Goal: Task Accomplishment & Management: Complete application form

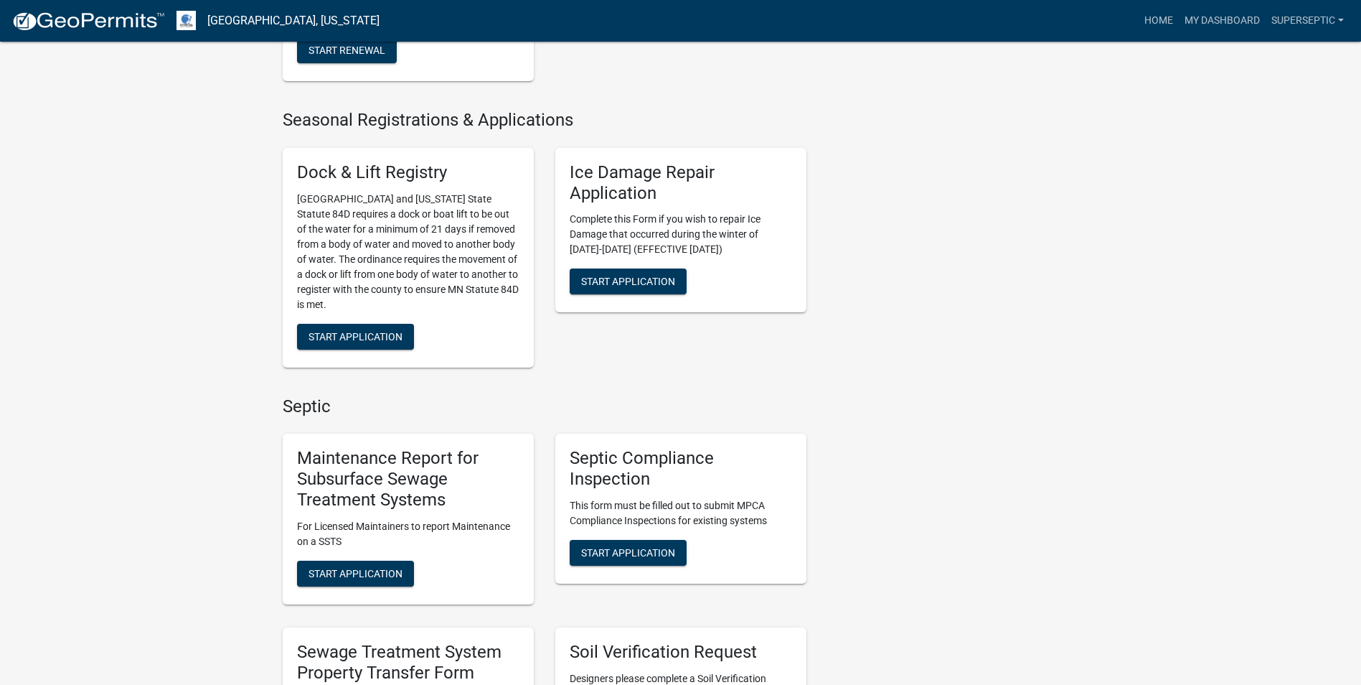
scroll to position [789, 0]
click at [380, 566] on span "Start Application" at bounding box center [356, 571] width 94 height 11
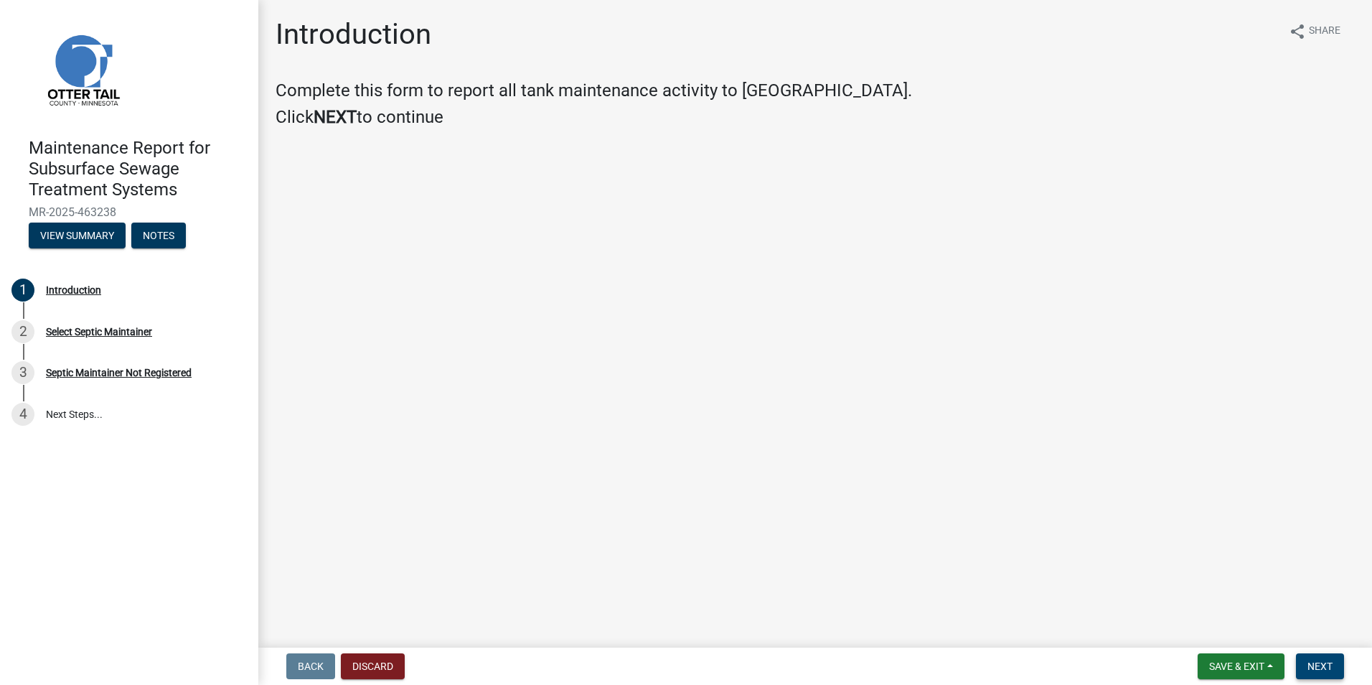
click at [1318, 666] on span "Next" at bounding box center [1320, 665] width 25 height 11
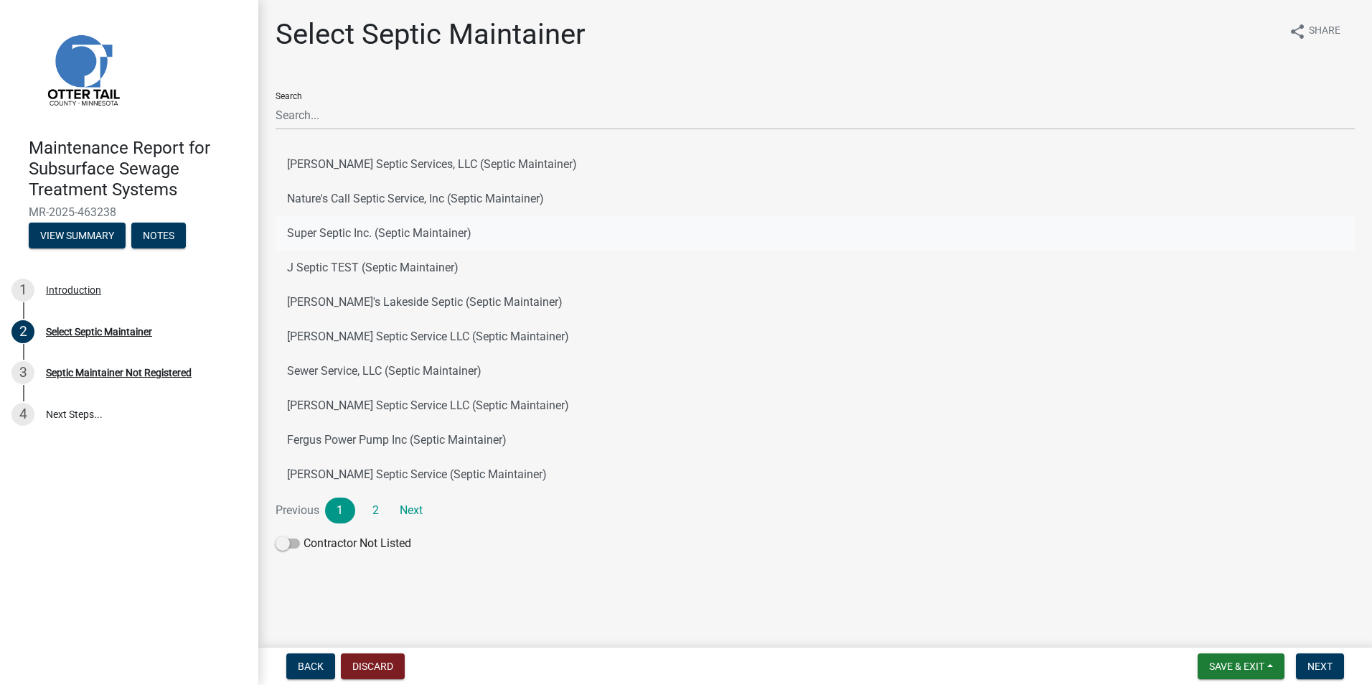
click at [357, 233] on button "Super Septic Inc. (Septic Maintainer)" at bounding box center [815, 233] width 1079 height 34
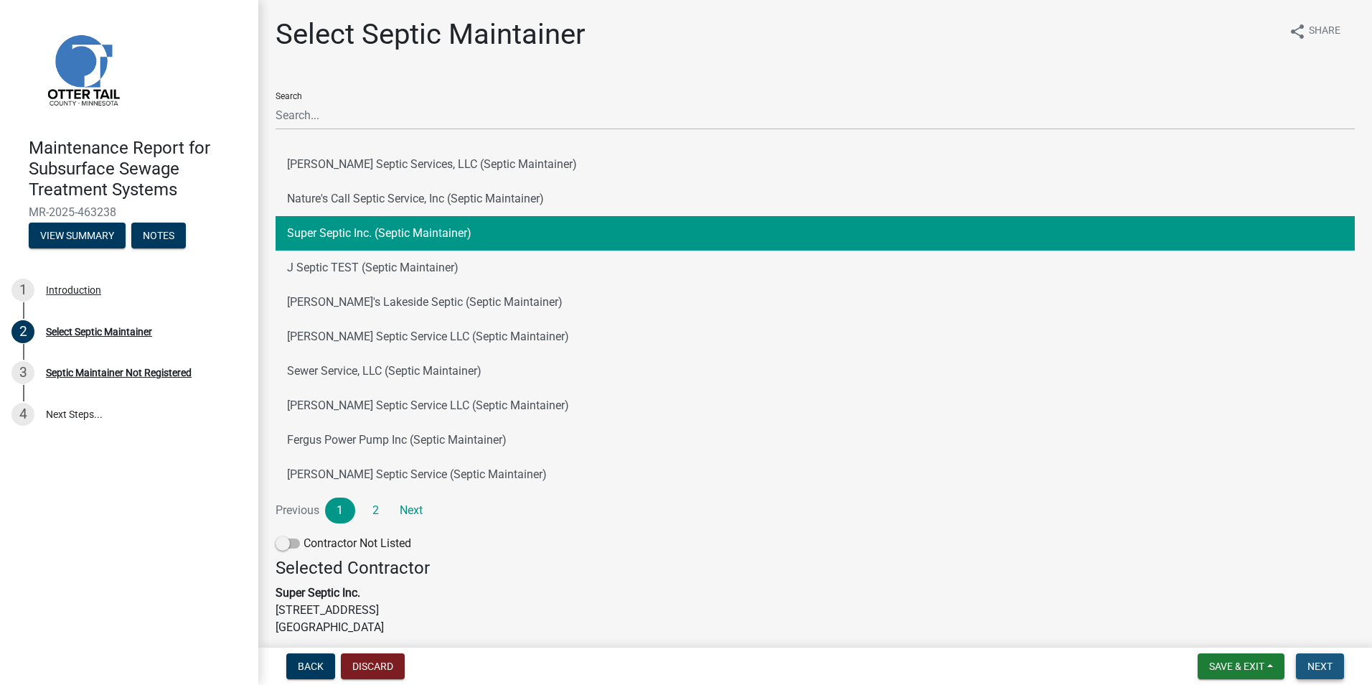
click at [1326, 671] on span "Next" at bounding box center [1320, 665] width 25 height 11
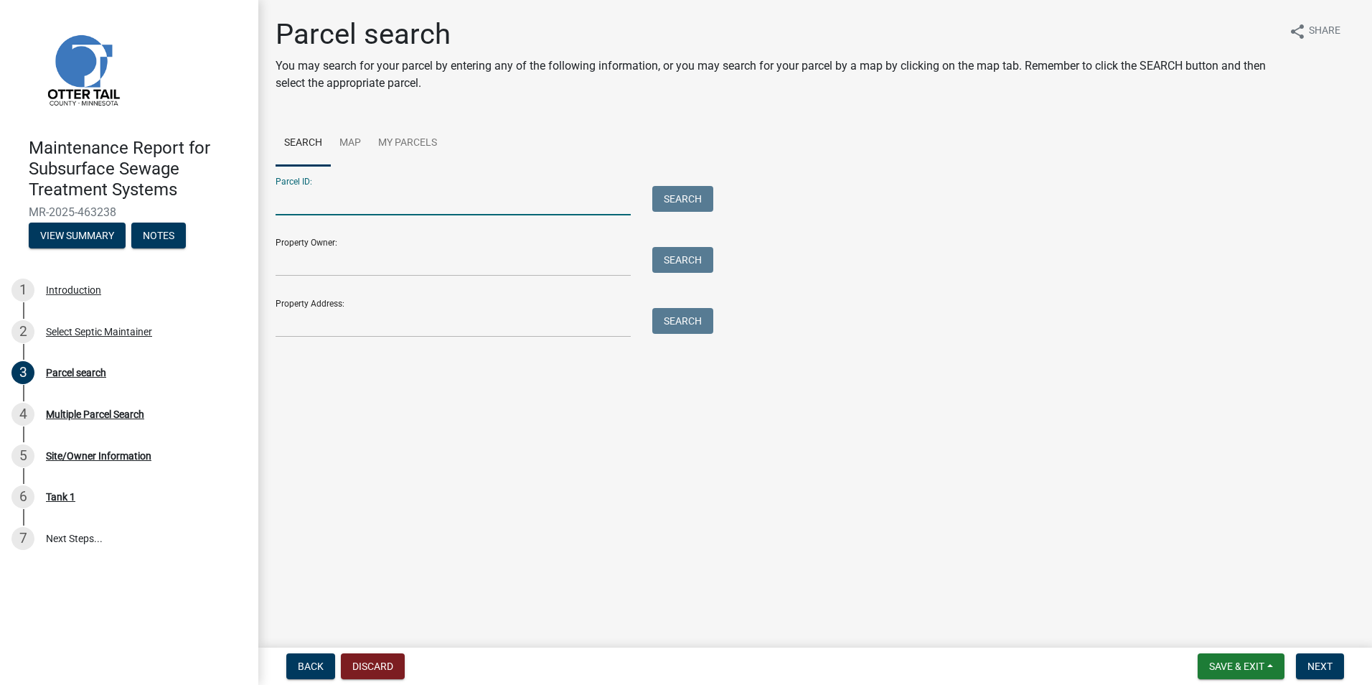
click at [349, 210] on input "Parcel ID:" at bounding box center [453, 200] width 355 height 29
paste input "24000070050000"
type input "24000070050000"
click at [689, 198] on button "Search" at bounding box center [682, 199] width 61 height 26
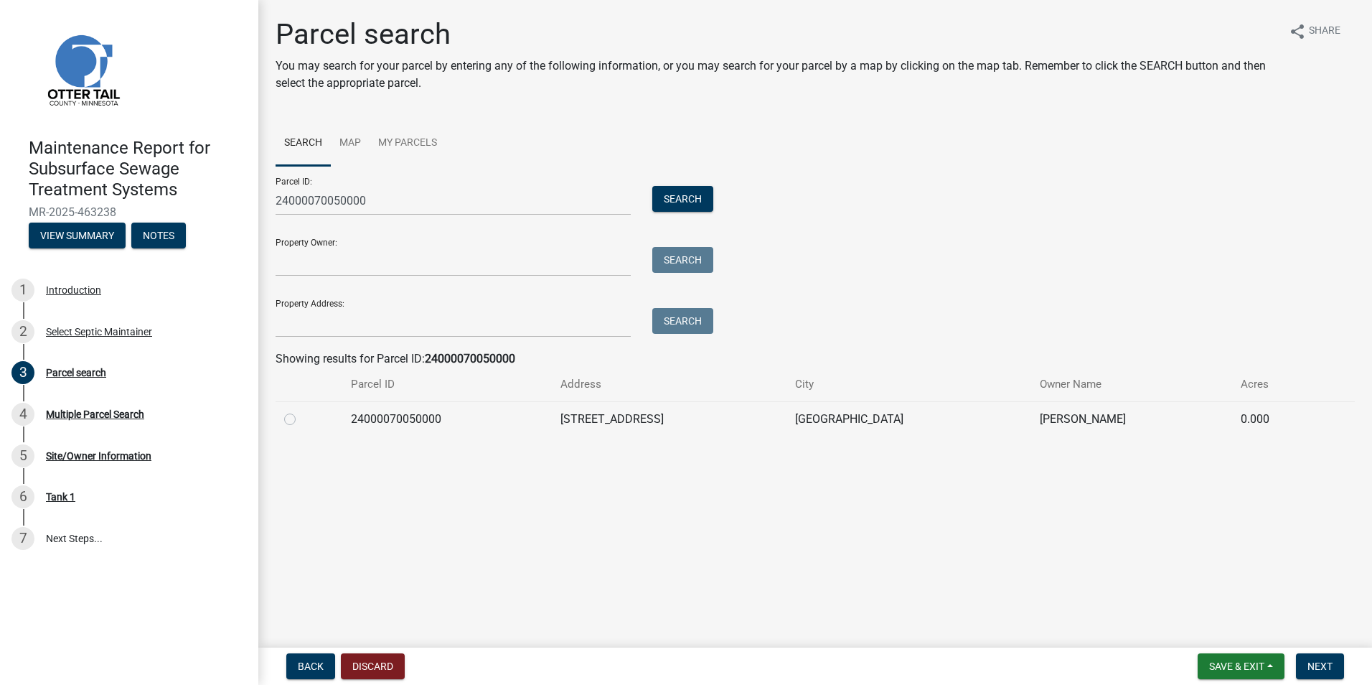
click at [301, 411] on label at bounding box center [301, 411] width 0 height 0
click at [301, 416] on input "radio" at bounding box center [305, 415] width 9 height 9
radio input "true"
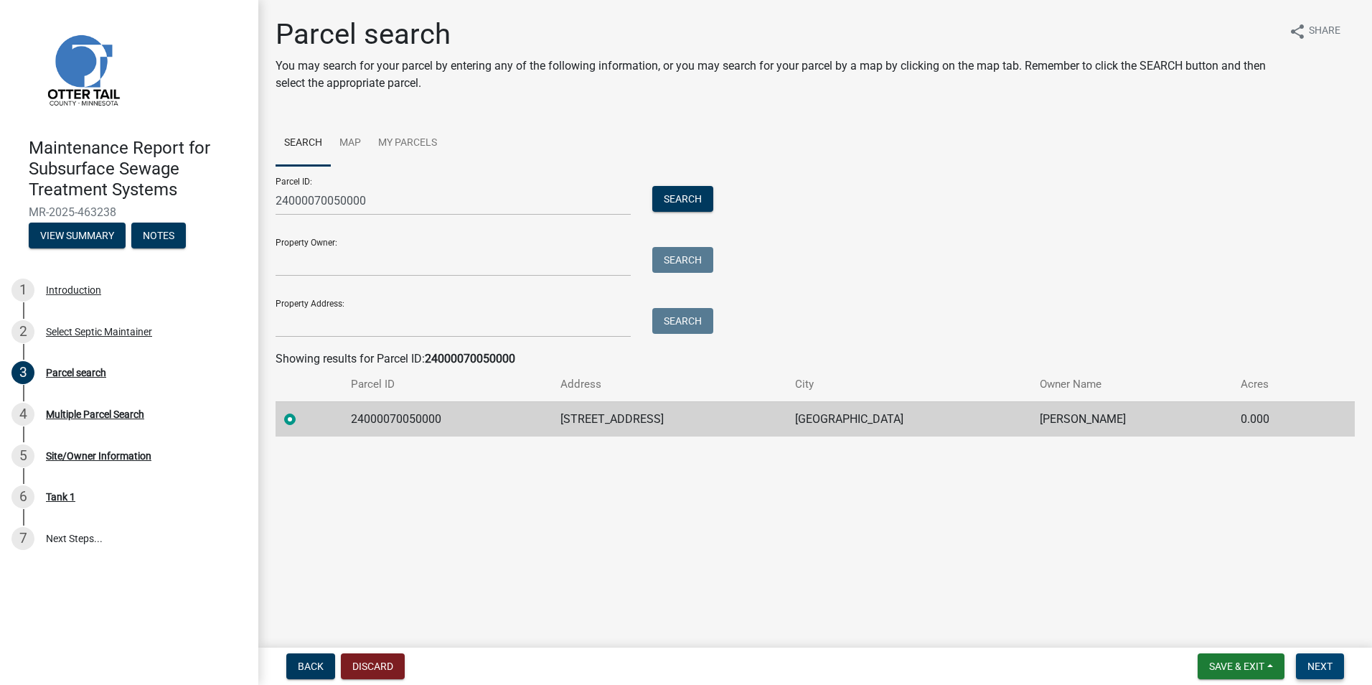
click at [1318, 662] on span "Next" at bounding box center [1320, 665] width 25 height 11
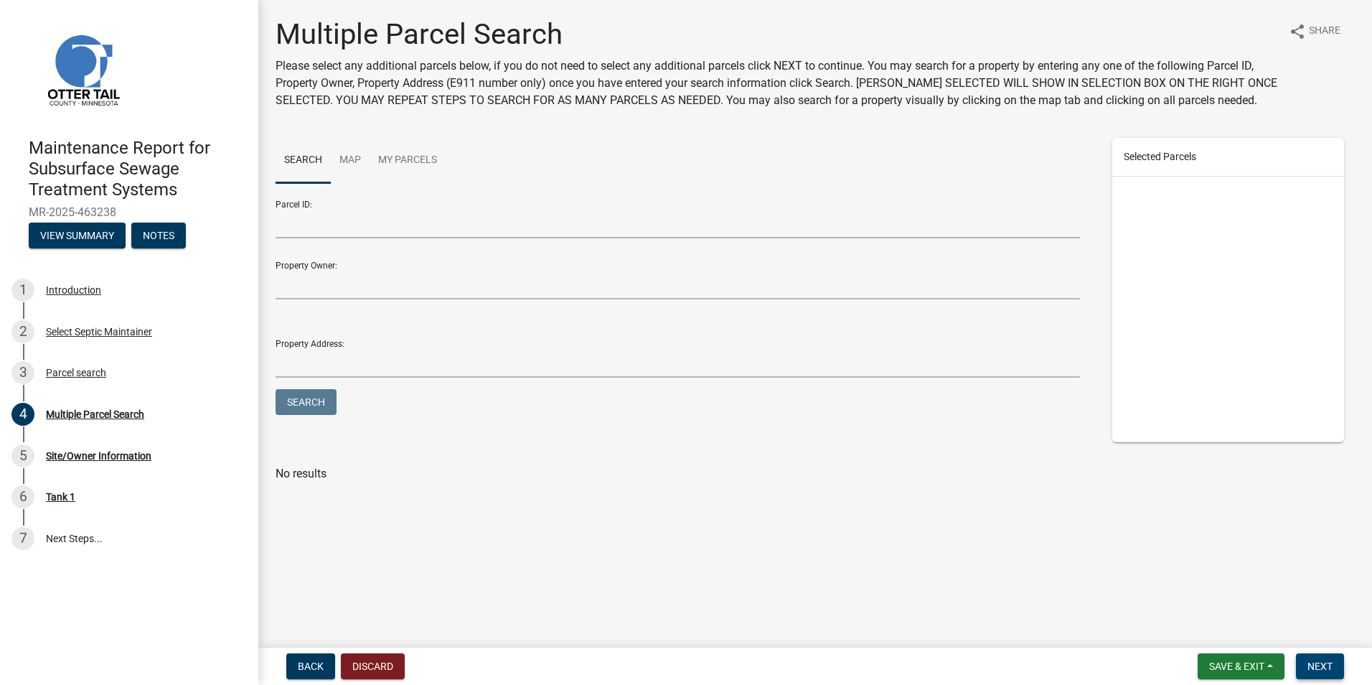
click at [1315, 662] on span "Next" at bounding box center [1320, 665] width 25 height 11
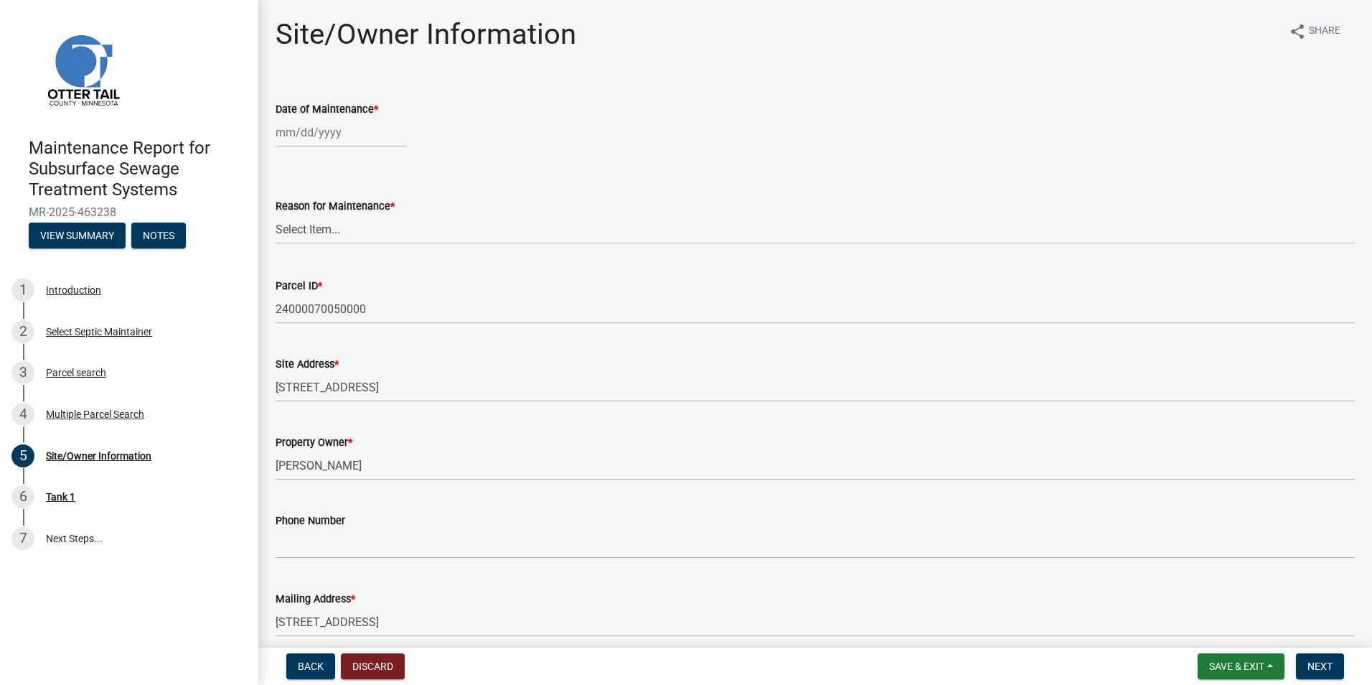
click at [322, 129] on div at bounding box center [341, 132] width 131 height 29
select select "8"
select select "2025"
click at [315, 257] on div "12" at bounding box center [312, 254] width 23 height 23
type input "[DATE]"
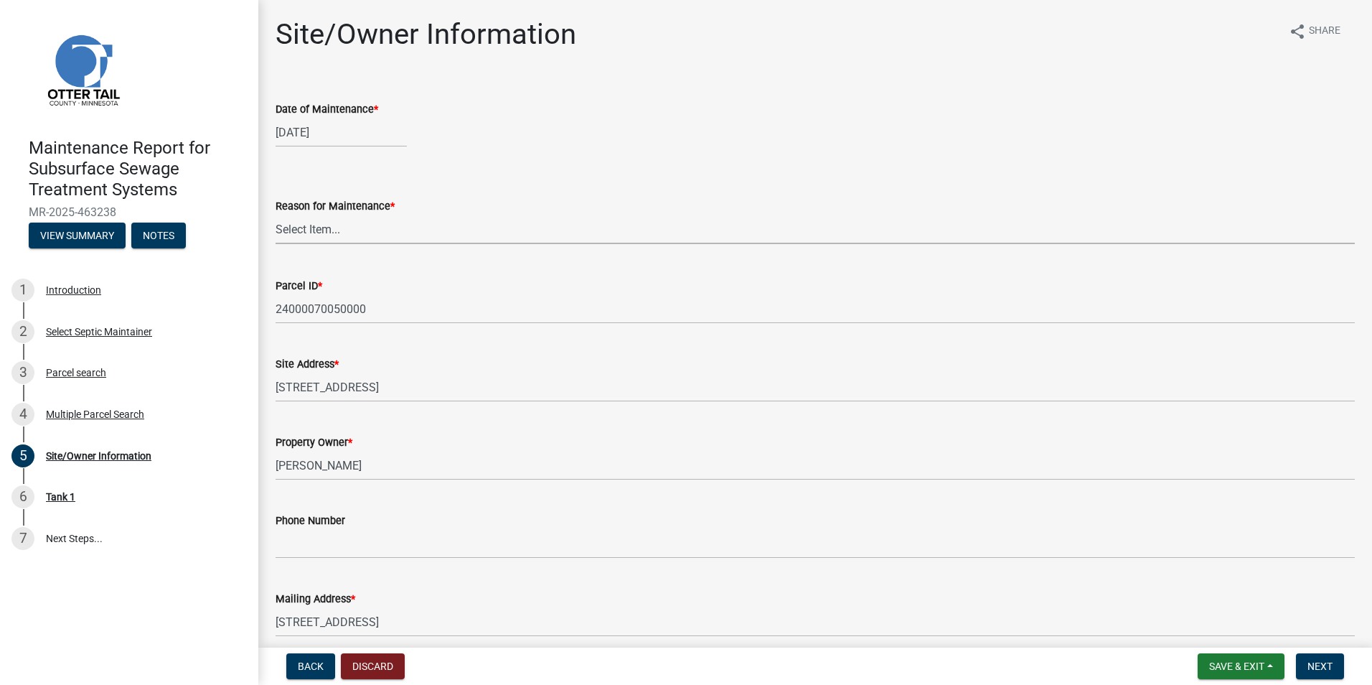
click at [311, 235] on select "Select Item... Called Routine Other" at bounding box center [815, 229] width 1079 height 29
click at [276, 215] on select "Select Item... Called Routine Other" at bounding box center [815, 229] width 1079 height 29
select select "3ac72b63-7b21-42e4-8192-806faae7a4f1"
click at [1326, 665] on span "Next" at bounding box center [1320, 665] width 25 height 11
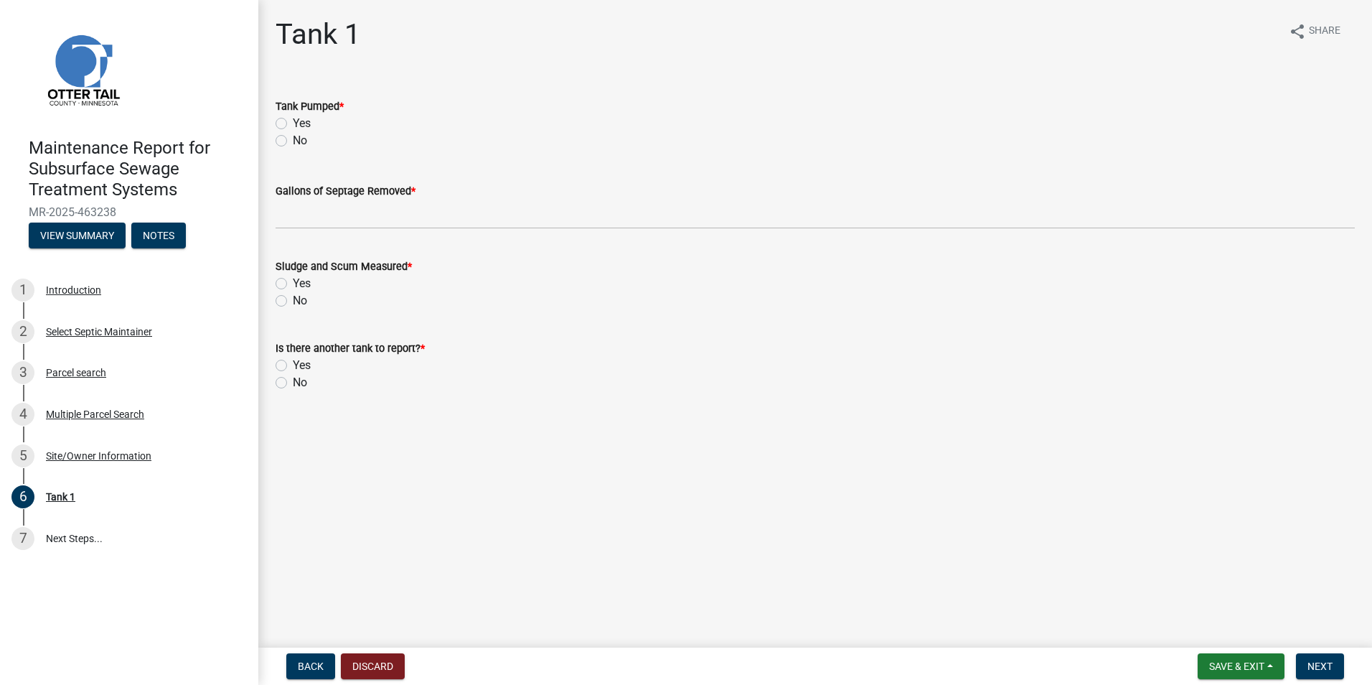
click at [293, 118] on label "Yes" at bounding box center [302, 123] width 18 height 17
click at [293, 118] on input "Yes" at bounding box center [297, 119] width 9 height 9
radio input "true"
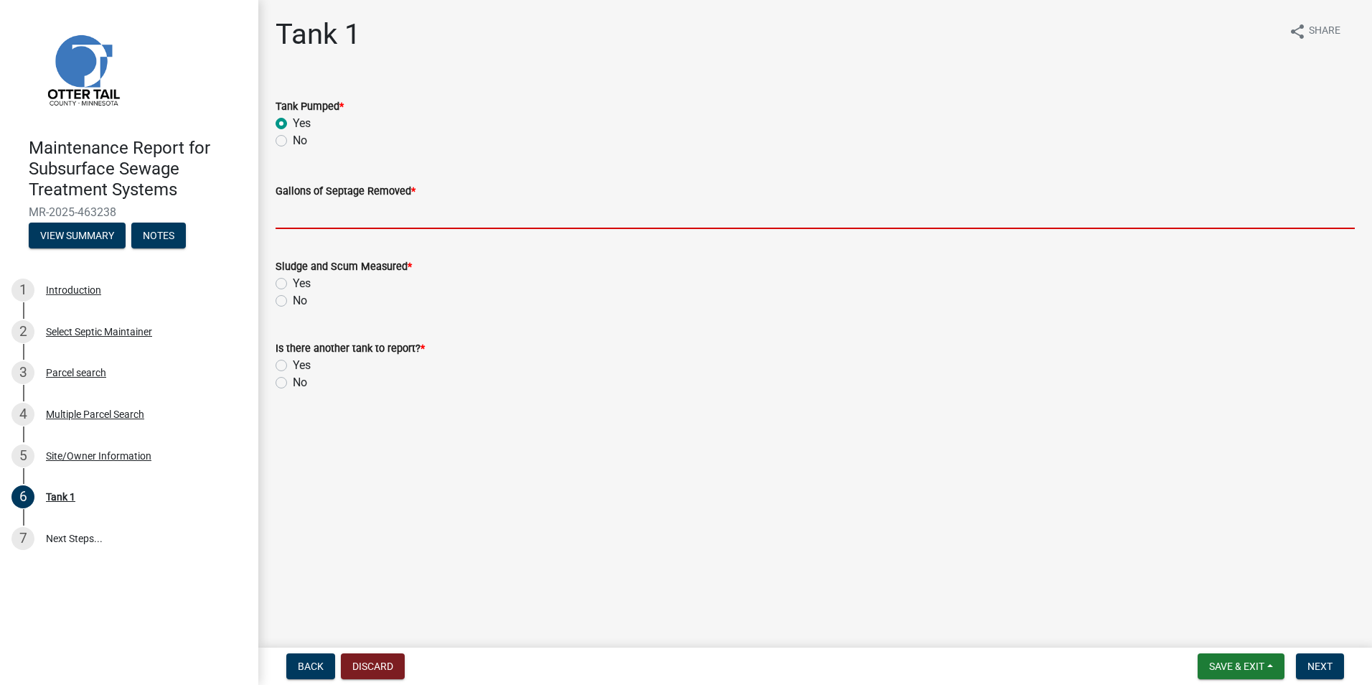
click at [310, 218] on input "Gallons of Septage Removed *" at bounding box center [815, 214] width 1079 height 29
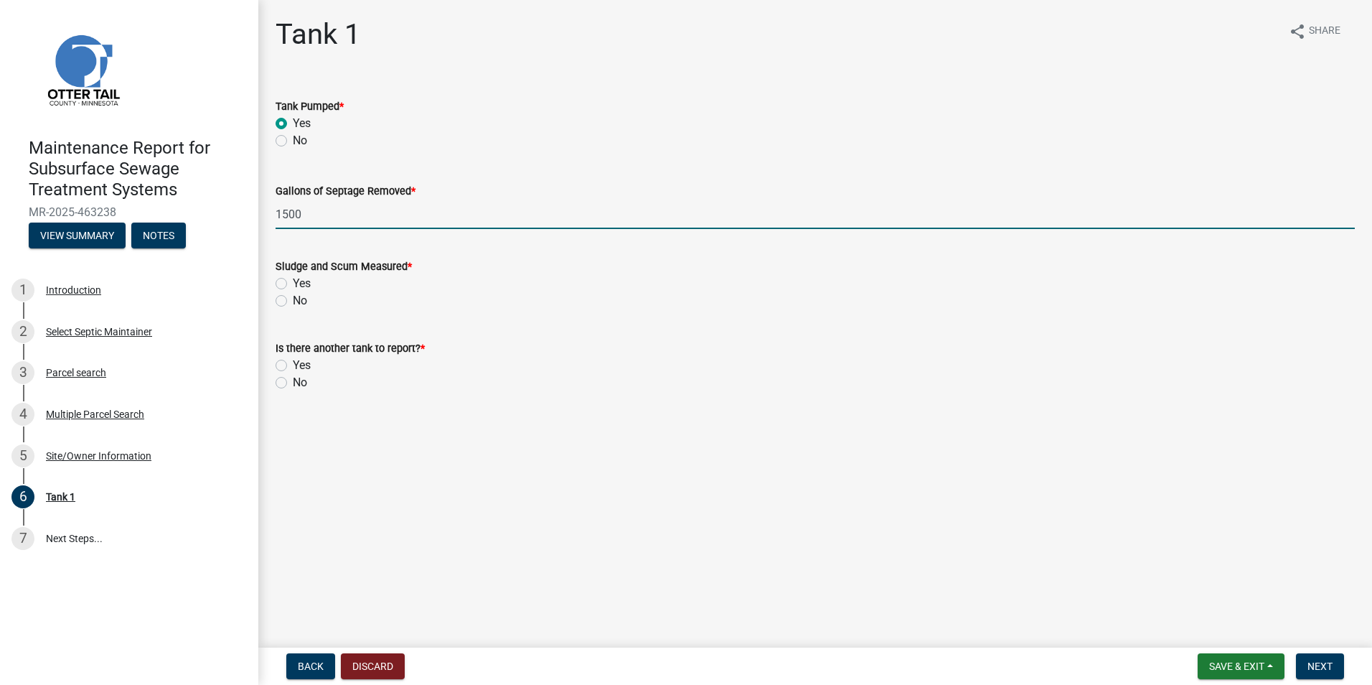
type input "1500"
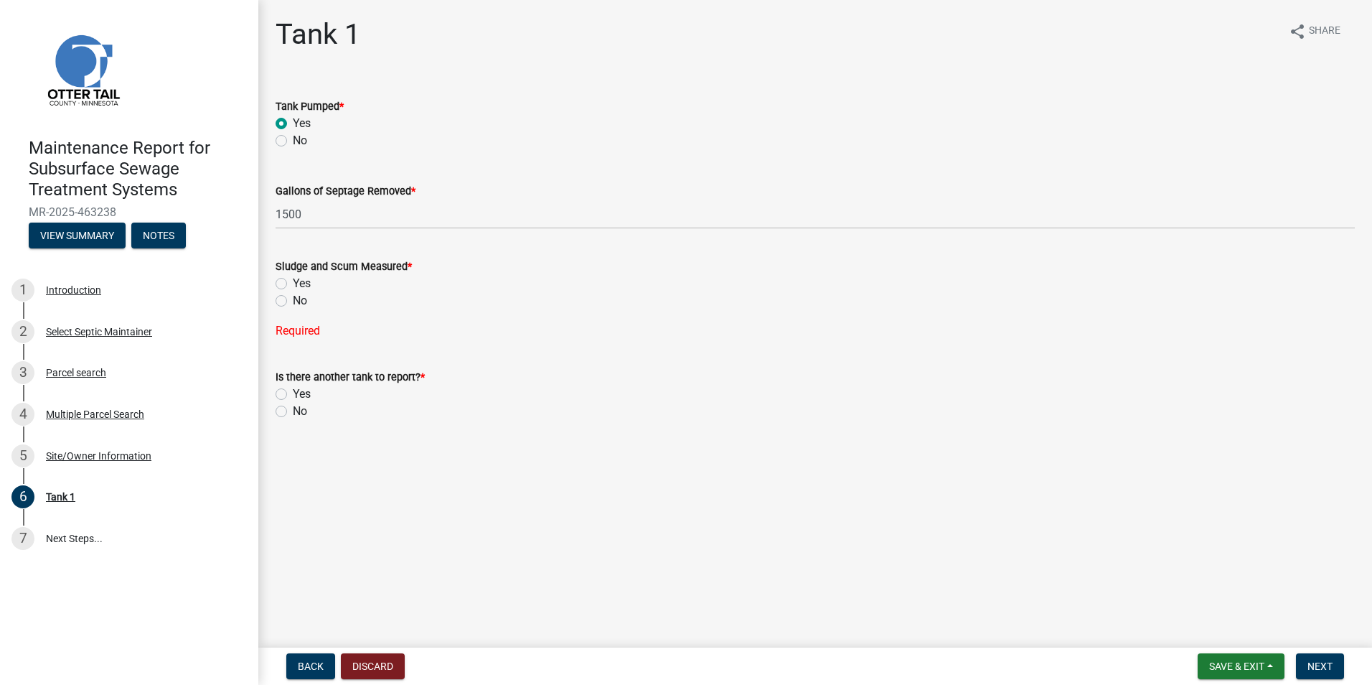
click at [293, 284] on label "Yes" at bounding box center [302, 283] width 18 height 17
click at [293, 284] on input "Yes" at bounding box center [297, 279] width 9 height 9
radio input "true"
click at [293, 384] on label "No" at bounding box center [300, 382] width 14 height 17
click at [293, 383] on input "No" at bounding box center [297, 378] width 9 height 9
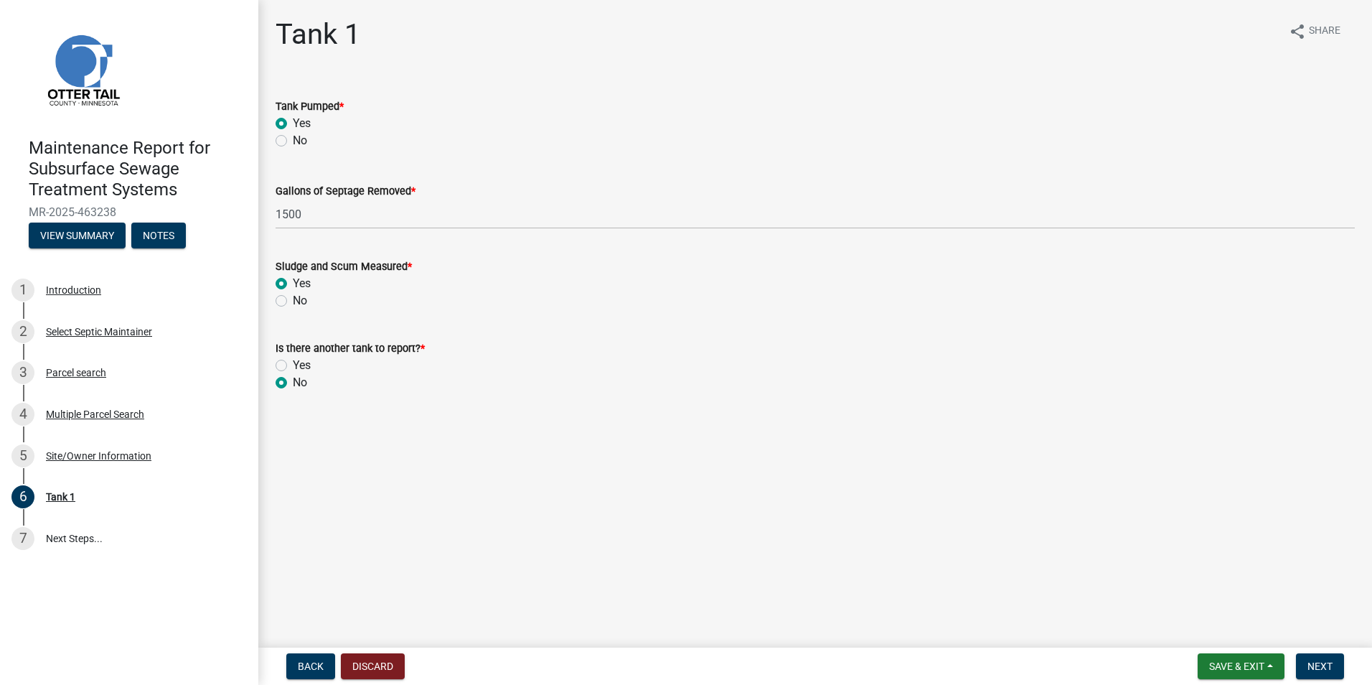
radio input "true"
click at [1313, 660] on span "Next" at bounding box center [1320, 665] width 25 height 11
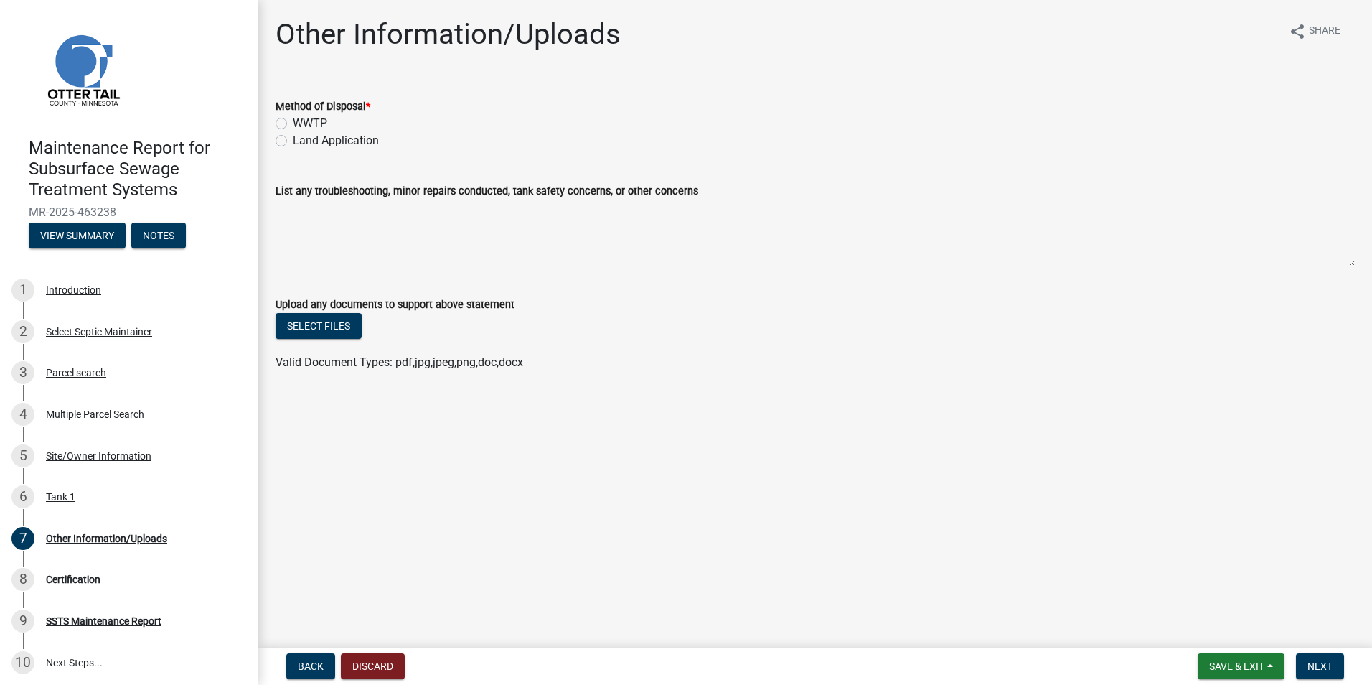
click at [309, 137] on label "Land Application" at bounding box center [336, 140] width 86 height 17
click at [302, 137] on input "Land Application" at bounding box center [297, 136] width 9 height 9
radio input "true"
click at [1333, 675] on button "Next" at bounding box center [1320, 666] width 48 height 26
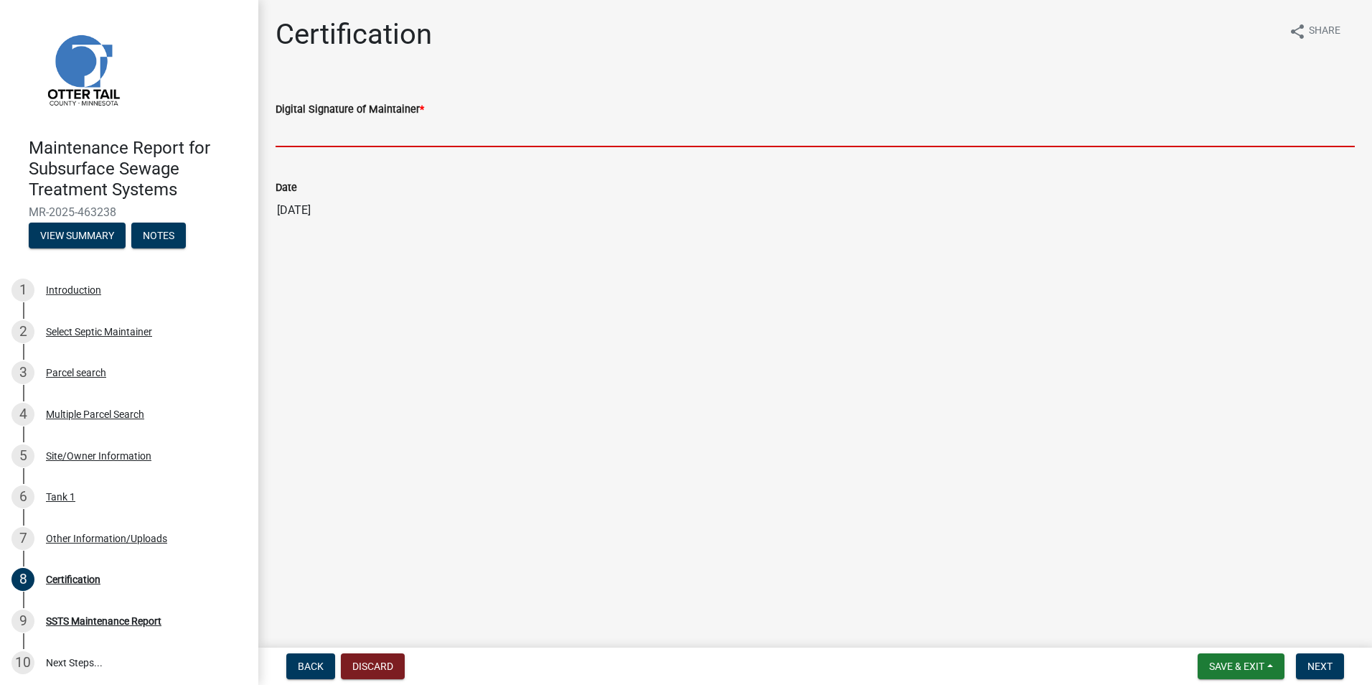
click at [311, 128] on input "Digital Signature of Maintainer *" at bounding box center [815, 132] width 1079 height 29
type input "[PERSON_NAME]"
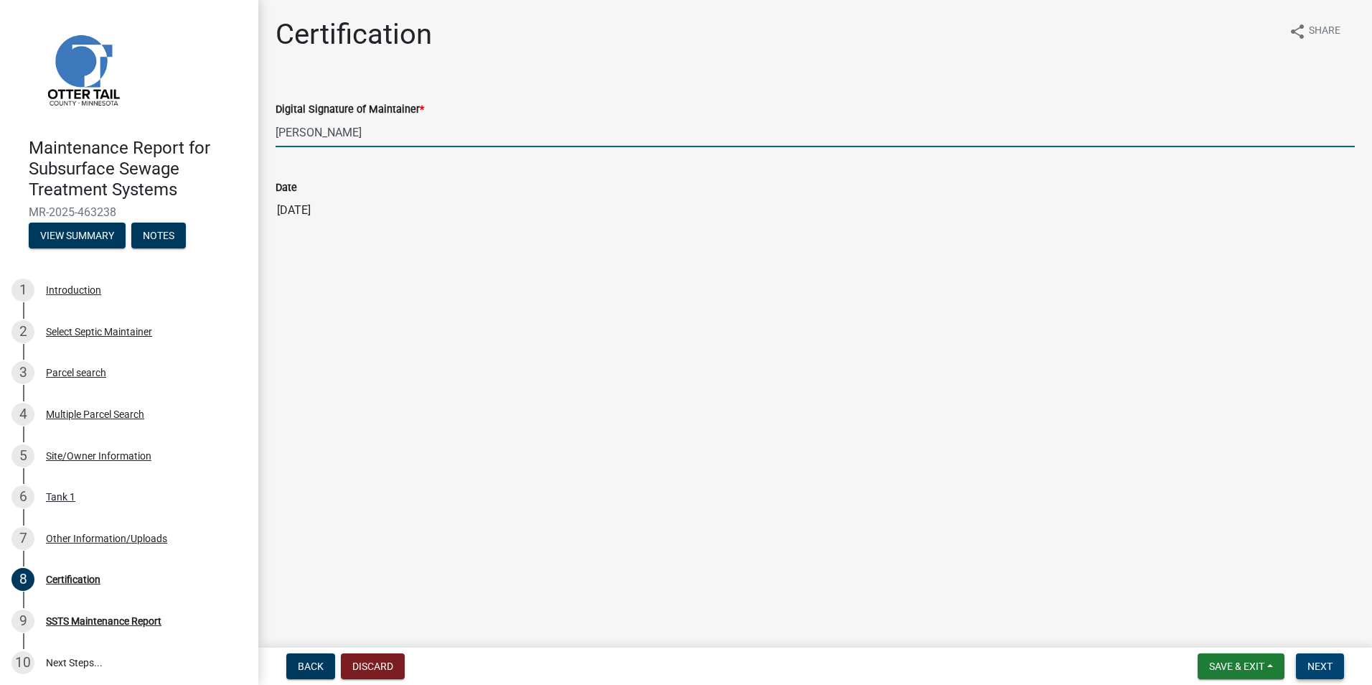
click at [1314, 664] on span "Next" at bounding box center [1320, 665] width 25 height 11
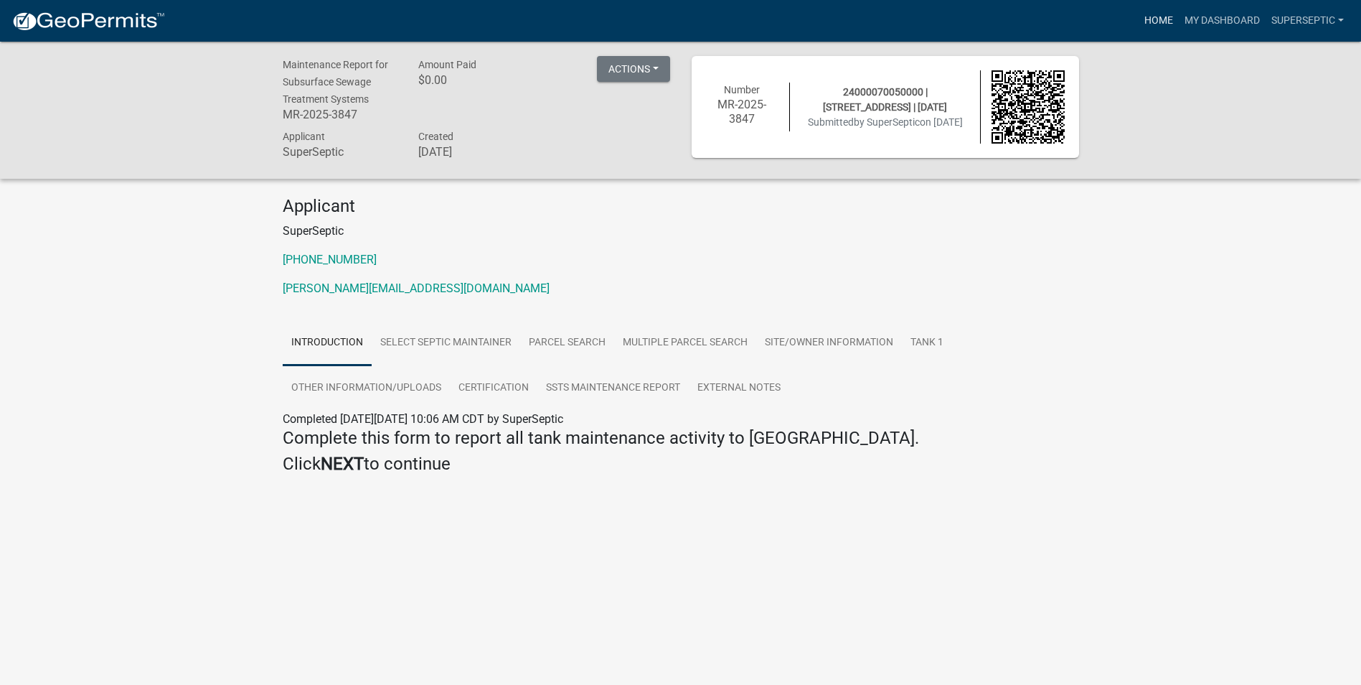
click at [1154, 23] on link "Home" at bounding box center [1159, 20] width 40 height 27
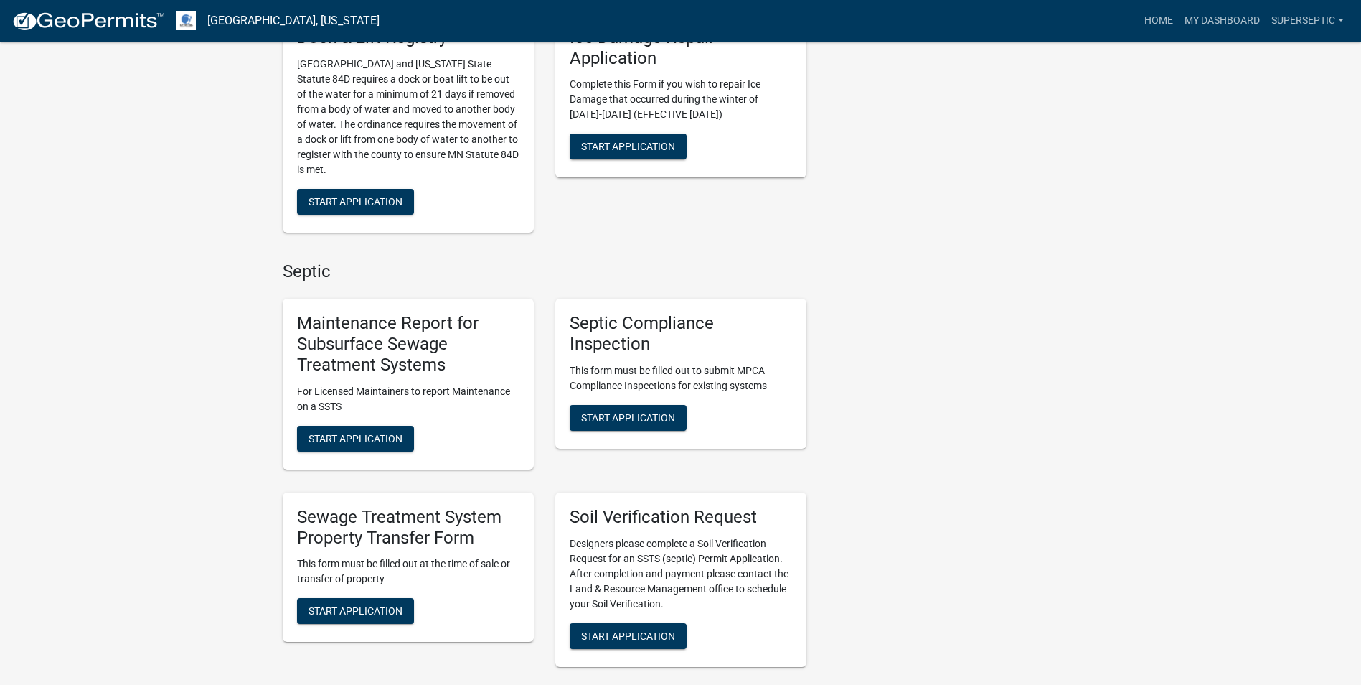
scroll to position [933, 0]
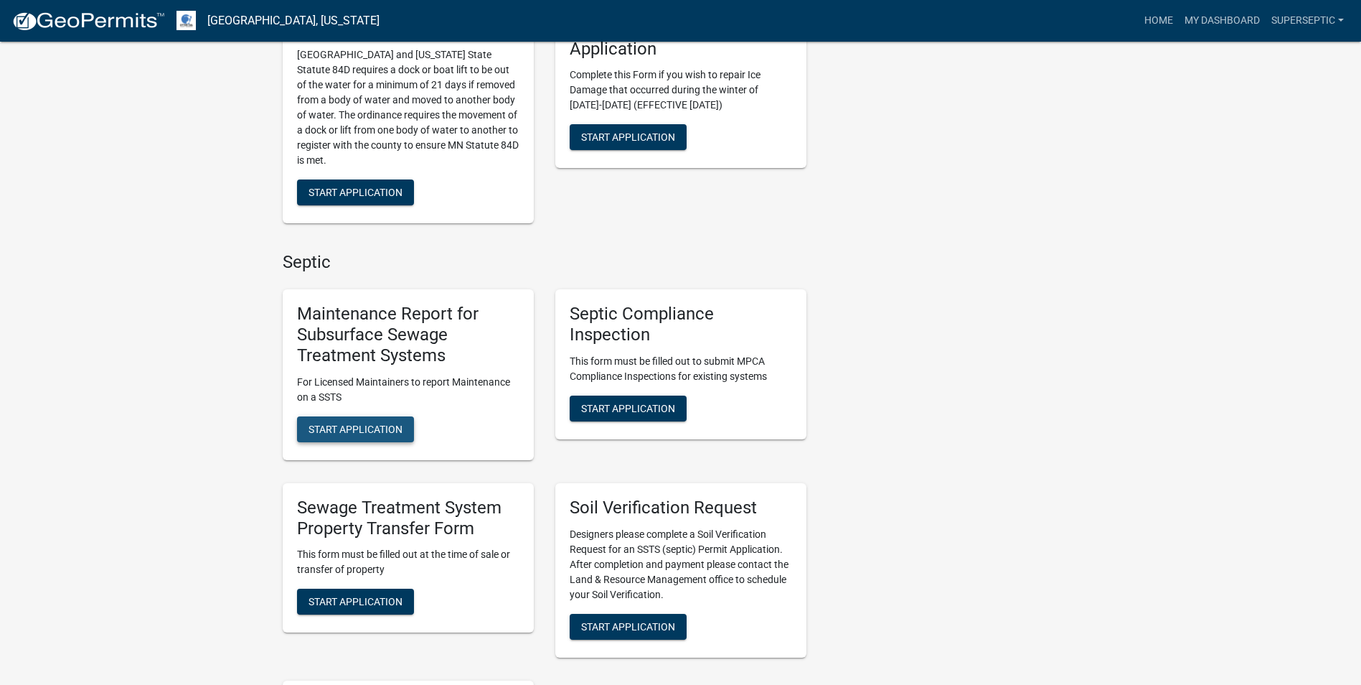
click at [371, 423] on span "Start Application" at bounding box center [356, 428] width 94 height 11
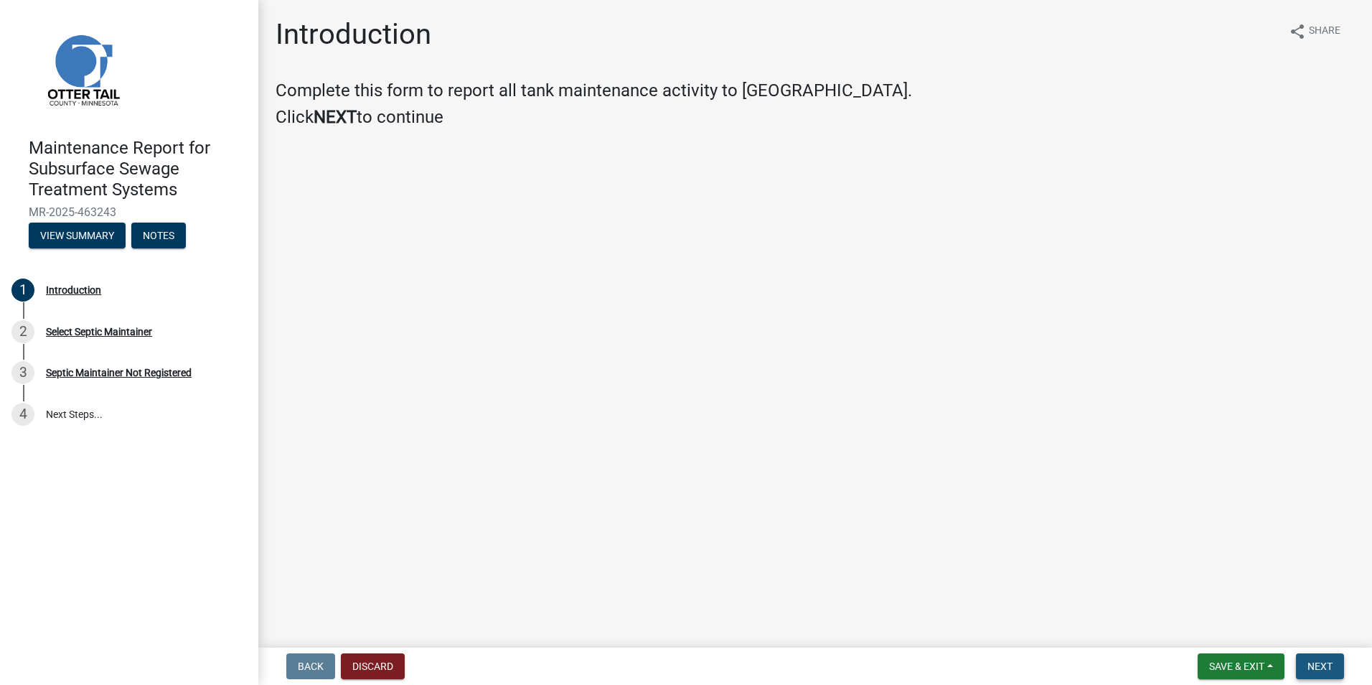
click at [1310, 663] on span "Next" at bounding box center [1320, 665] width 25 height 11
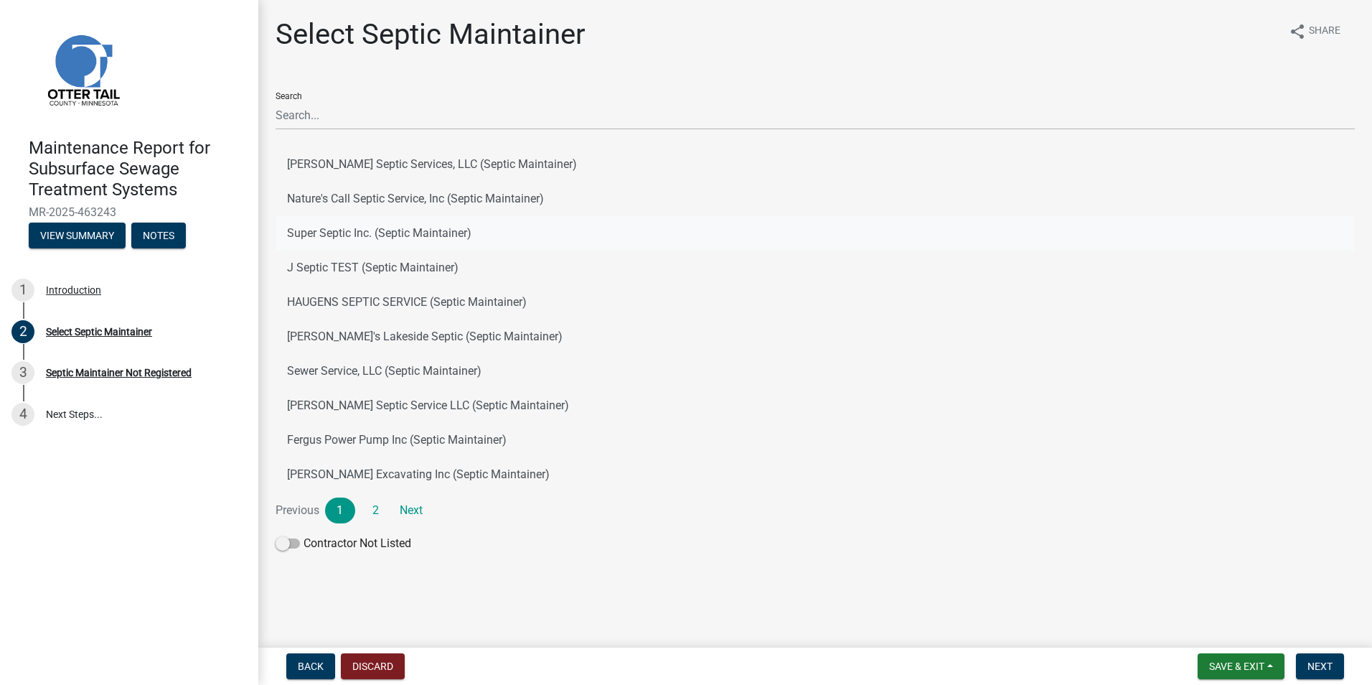
click at [333, 226] on button "Super Septic Inc. (Septic Maintainer)" at bounding box center [815, 233] width 1079 height 34
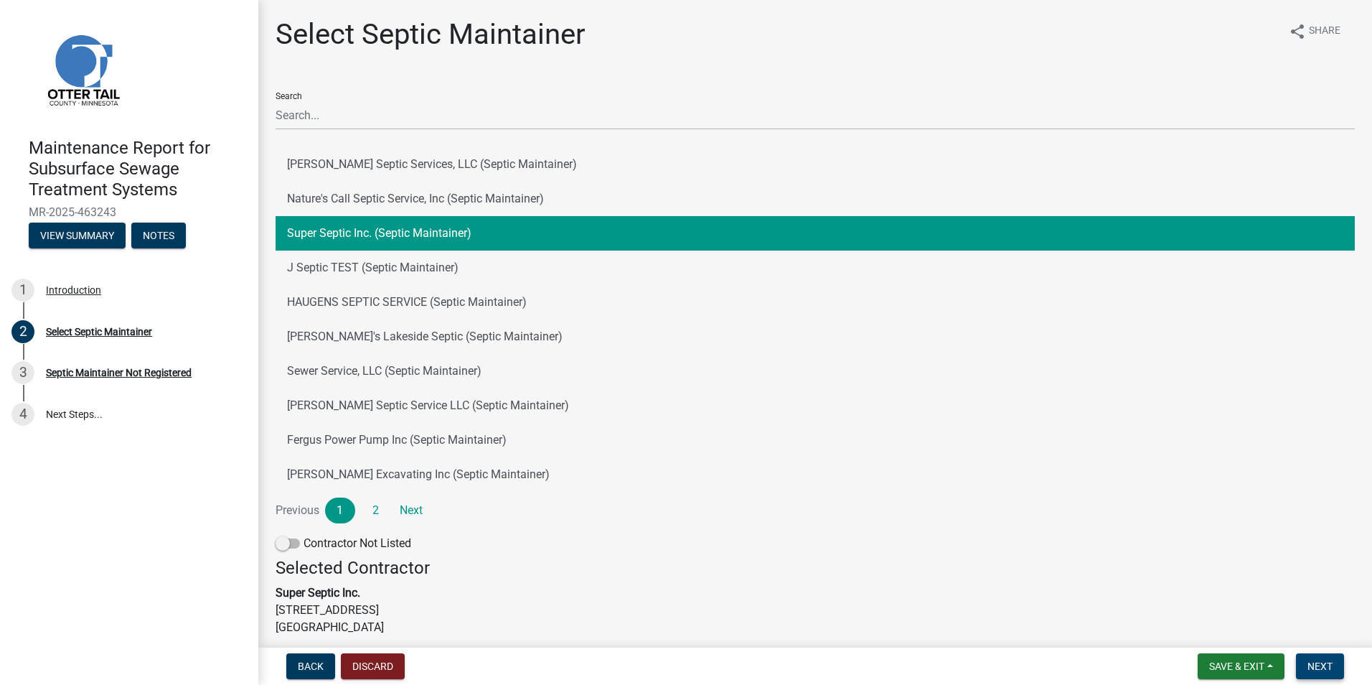
click at [1327, 658] on button "Next" at bounding box center [1320, 666] width 48 height 26
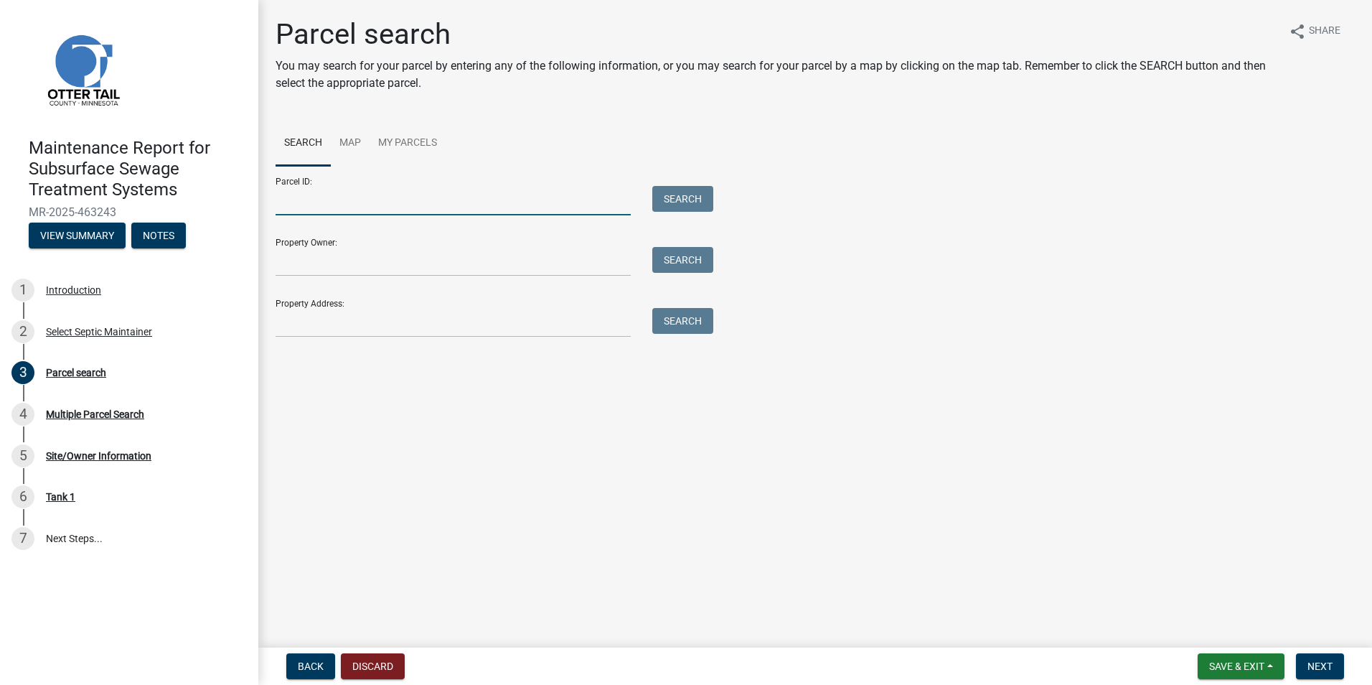
click at [319, 200] on input "Parcel ID:" at bounding box center [453, 200] width 355 height 29
paste input "42000250216001"
type input "42000250216001"
click at [683, 198] on button "Search" at bounding box center [682, 199] width 61 height 26
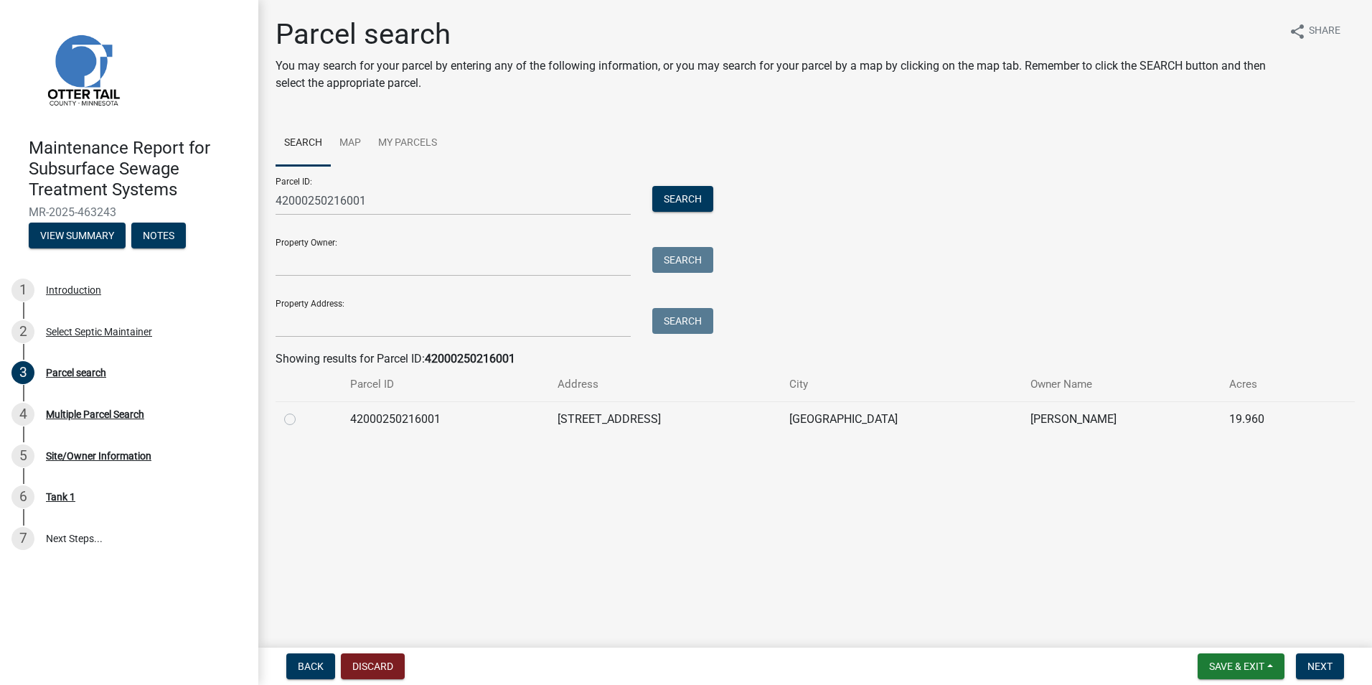
click at [301, 411] on label at bounding box center [301, 411] width 0 height 0
click at [301, 420] on input "radio" at bounding box center [305, 415] width 9 height 9
radio input "true"
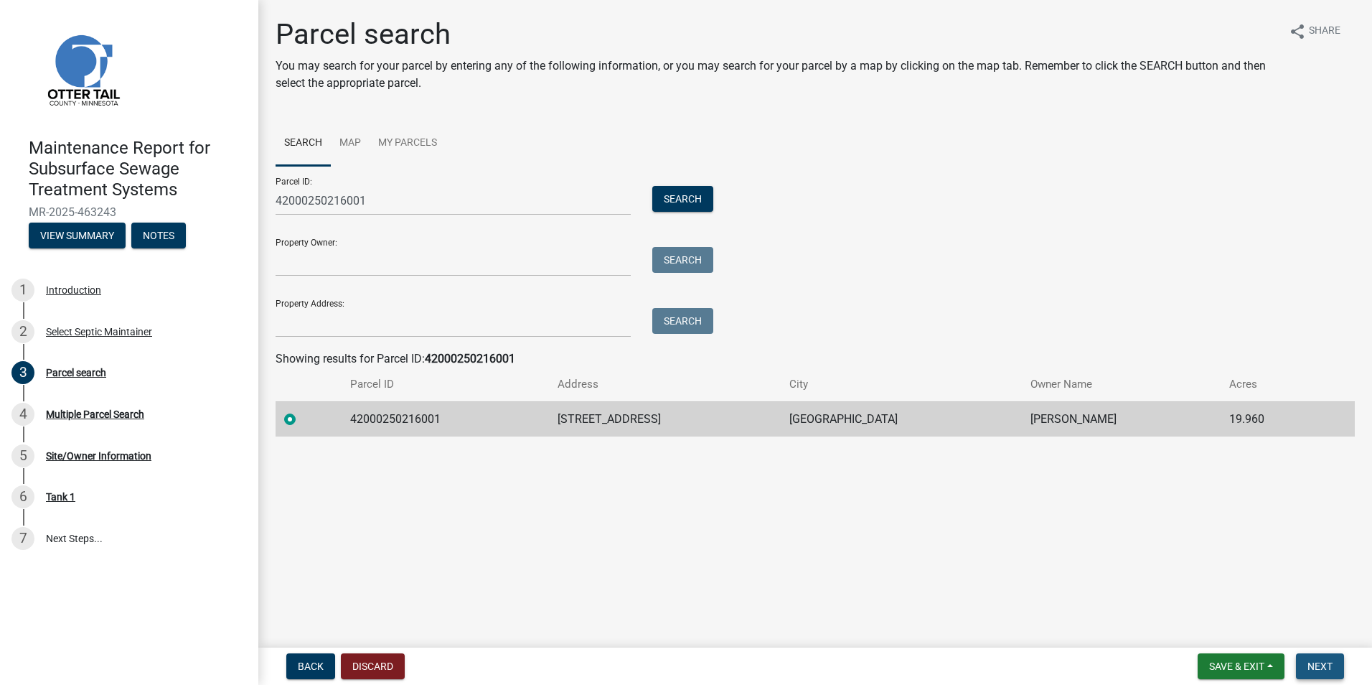
click at [1313, 661] on span "Next" at bounding box center [1320, 665] width 25 height 11
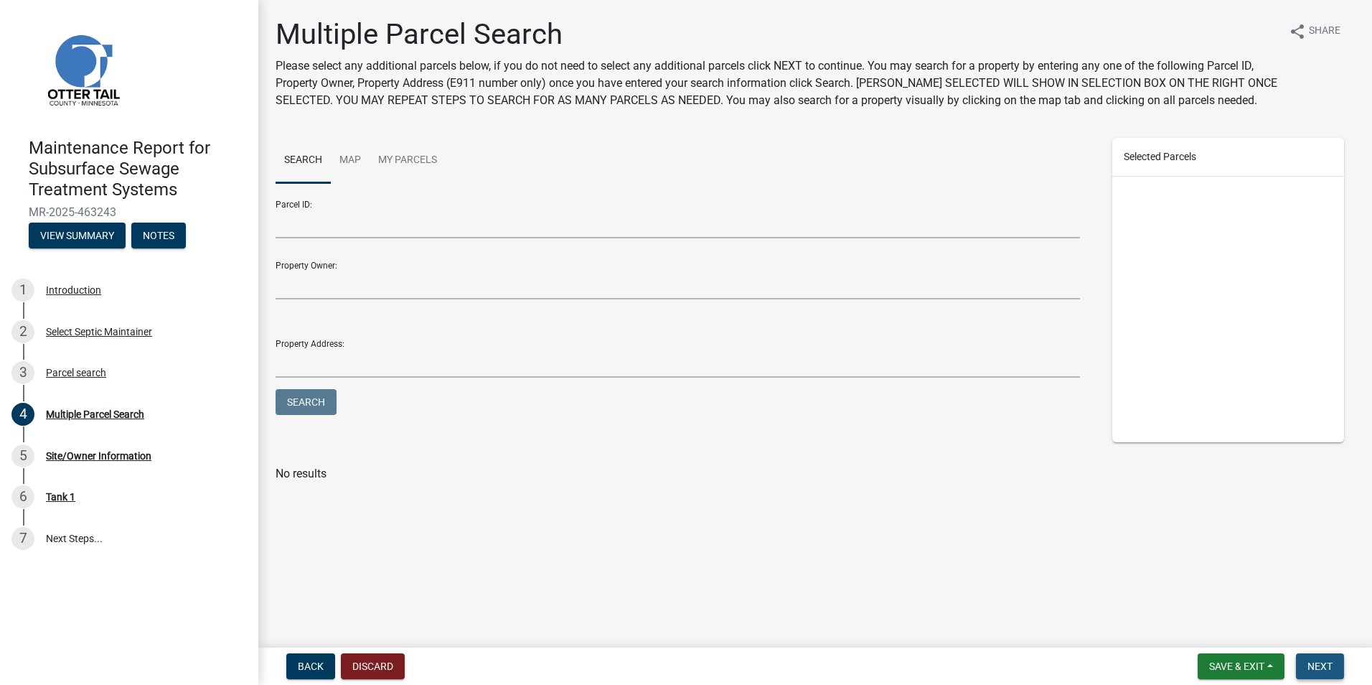
click at [1303, 664] on button "Next" at bounding box center [1320, 666] width 48 height 26
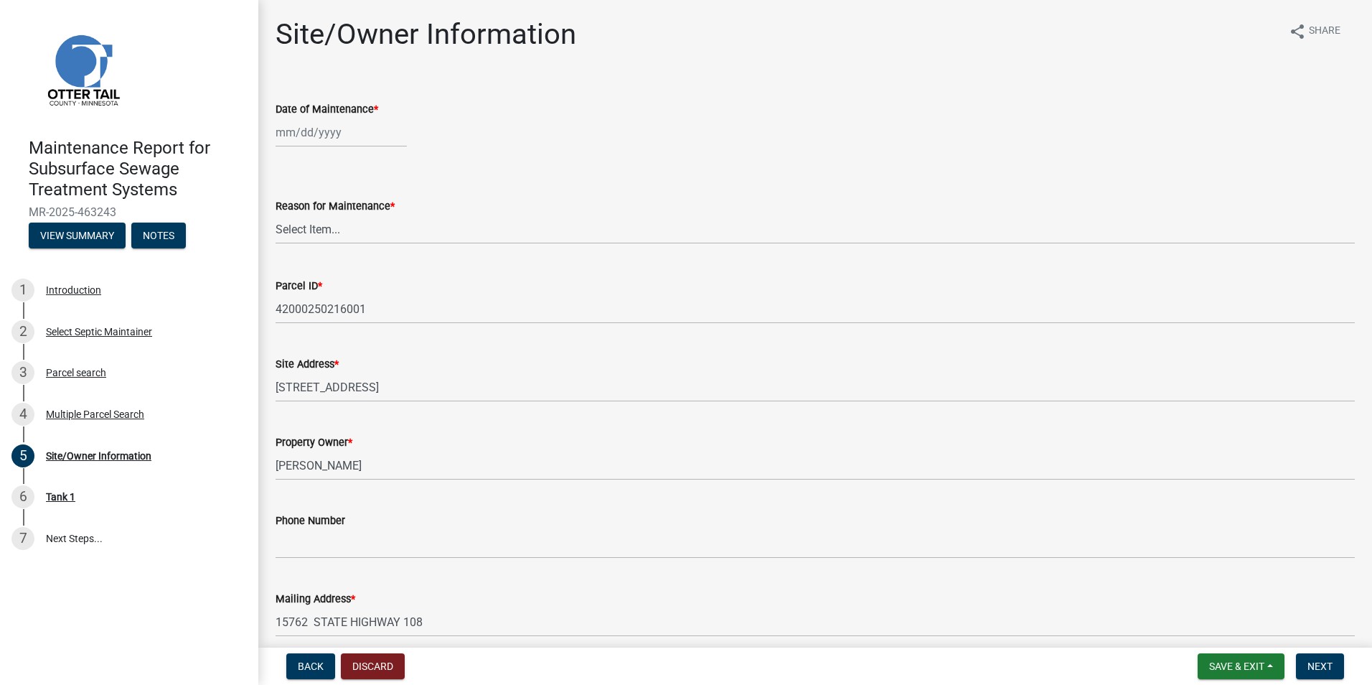
select select "8"
select select "2025"
click at [365, 135] on div "[PERSON_NAME] Feb Mar Apr [PERSON_NAME][DATE] Oct Nov [DATE] 1526 1527 1528 152…" at bounding box center [341, 132] width 131 height 29
click at [294, 253] on div "11" at bounding box center [289, 254] width 23 height 23
type input "[DATE]"
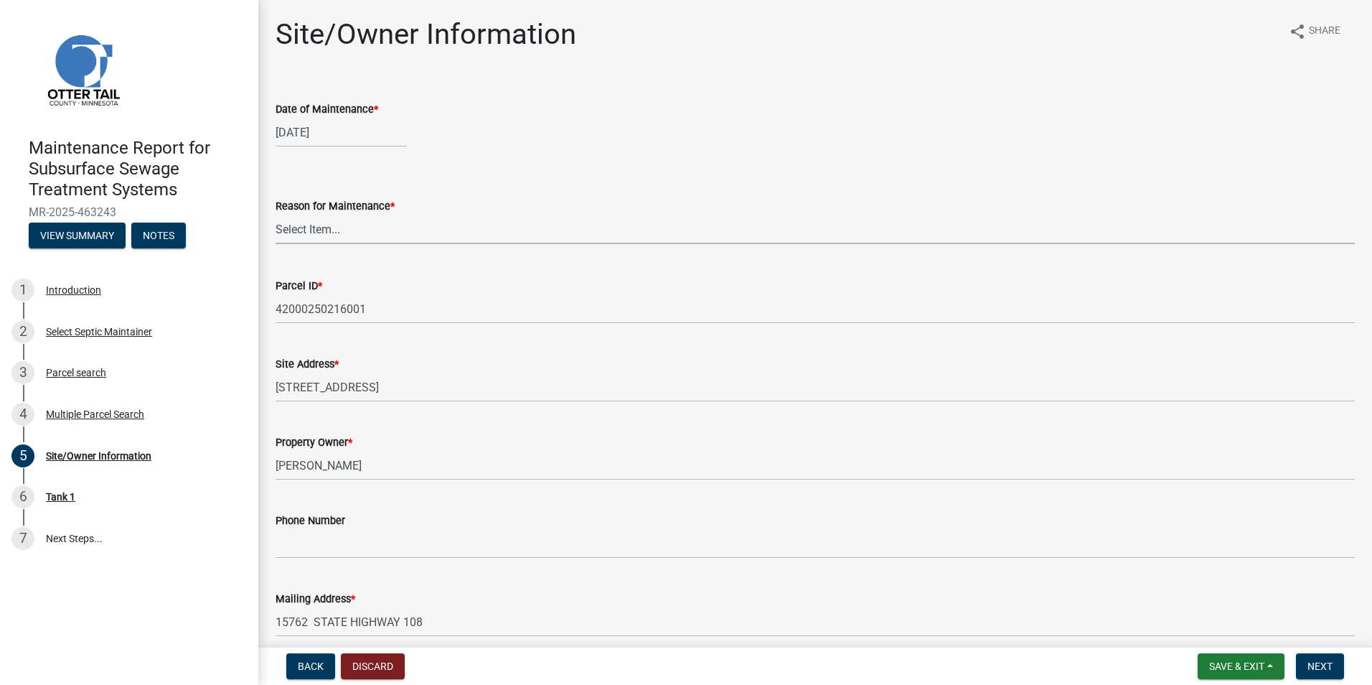
click at [325, 235] on select "Select Item... Called Routine Other" at bounding box center [815, 229] width 1079 height 29
click at [276, 215] on select "Select Item... Called Routine Other" at bounding box center [815, 229] width 1079 height 29
select select "3ac72b63-7b21-42e4-8192-806faae7a4f1"
click at [1310, 657] on button "Next" at bounding box center [1320, 666] width 48 height 26
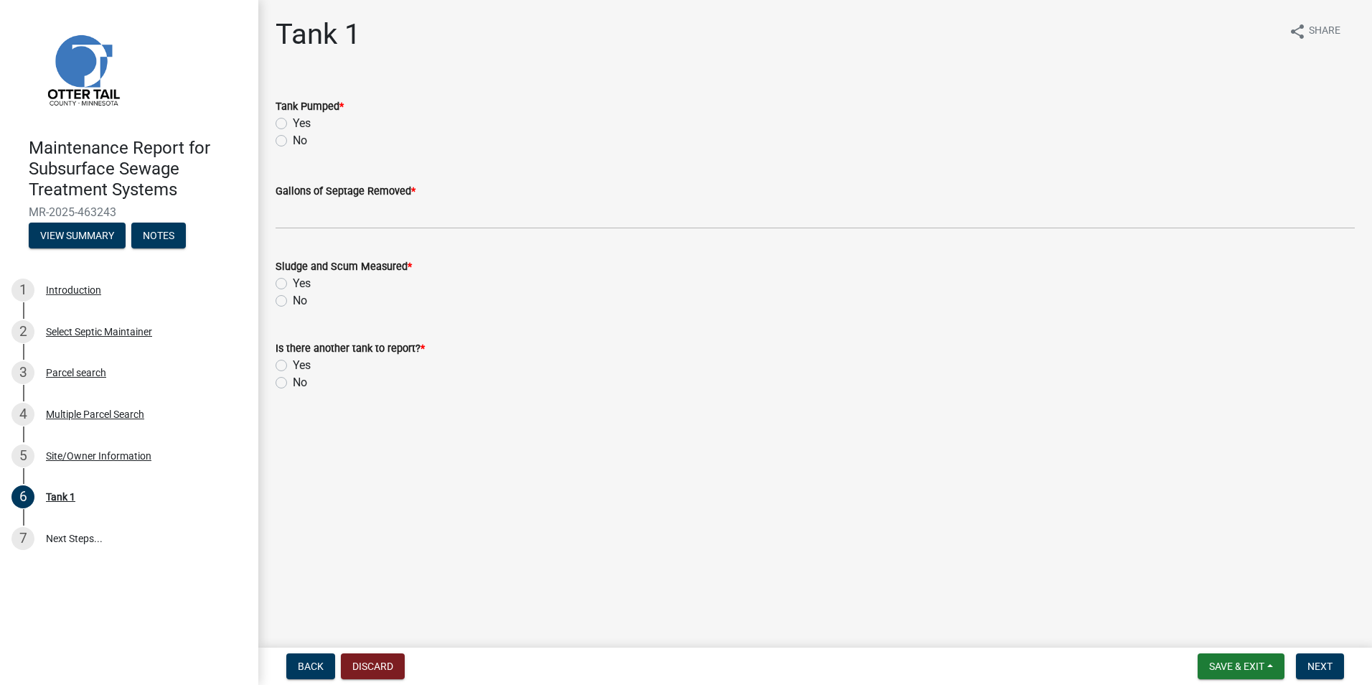
click at [293, 123] on label "Yes" at bounding box center [302, 123] width 18 height 17
click at [293, 123] on input "Yes" at bounding box center [297, 119] width 9 height 9
radio input "true"
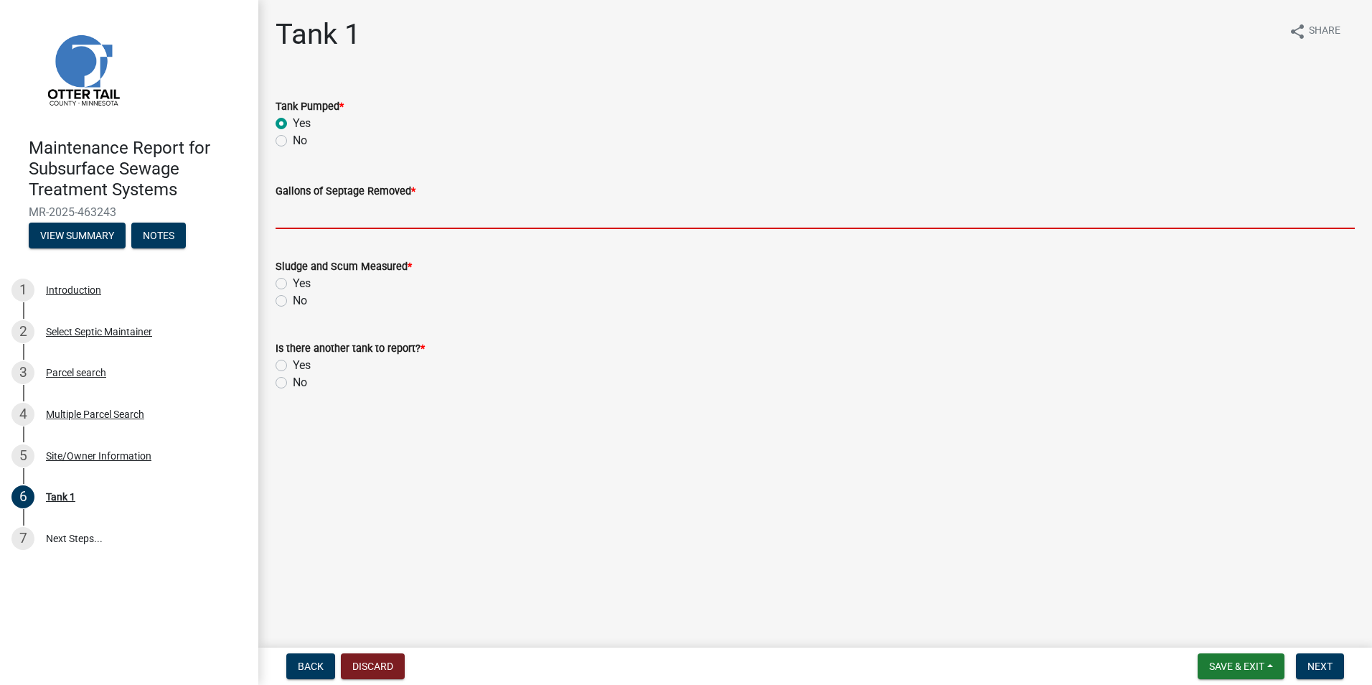
click at [311, 219] on input "Gallons of Septage Removed *" at bounding box center [815, 214] width 1079 height 29
type input "1000"
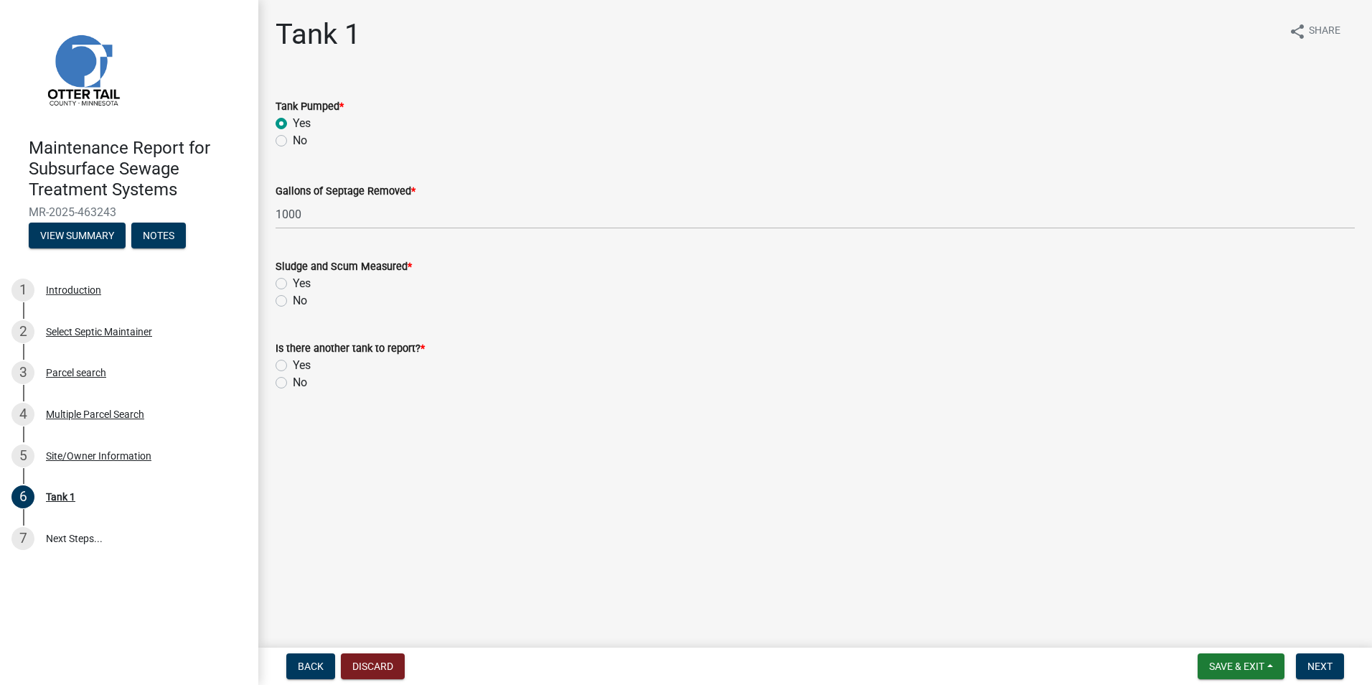
click at [293, 281] on label "Yes" at bounding box center [302, 283] width 18 height 17
click at [293, 281] on input "Yes" at bounding box center [297, 279] width 9 height 9
radio input "true"
click at [293, 384] on label "No" at bounding box center [300, 382] width 14 height 17
click at [293, 383] on input "No" at bounding box center [297, 378] width 9 height 9
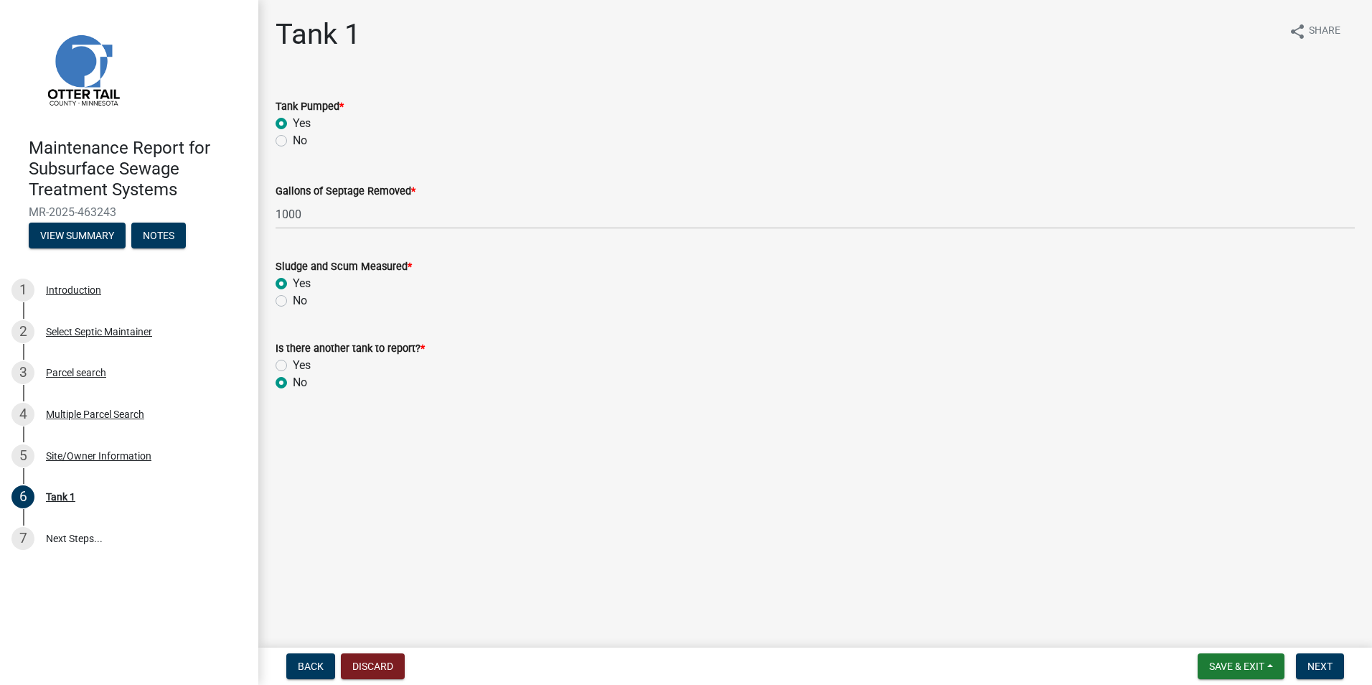
radio input "true"
click at [1312, 658] on button "Next" at bounding box center [1320, 666] width 48 height 26
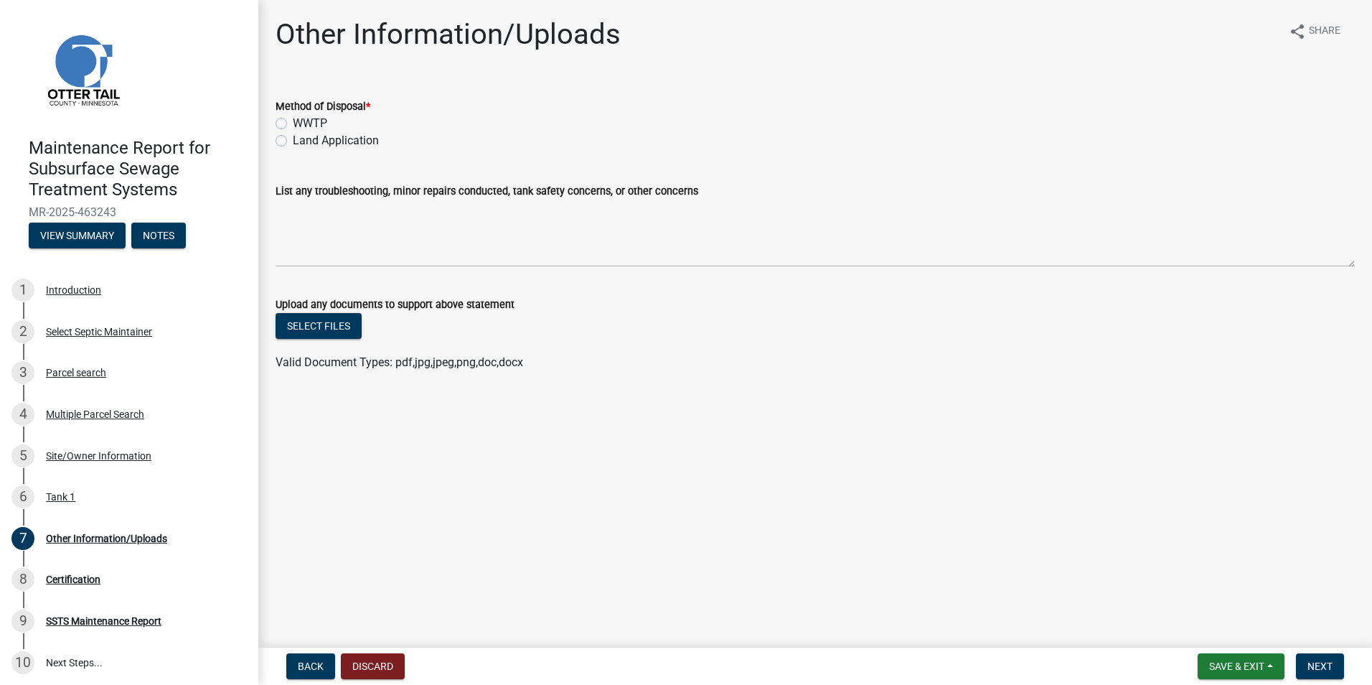
drag, startPoint x: 329, startPoint y: 139, endPoint x: 375, endPoint y: 154, distance: 48.6
click at [330, 139] on label "Land Application" at bounding box center [336, 140] width 86 height 17
click at [302, 139] on input "Land Application" at bounding box center [297, 136] width 9 height 9
radio input "true"
click at [1310, 667] on span "Next" at bounding box center [1320, 665] width 25 height 11
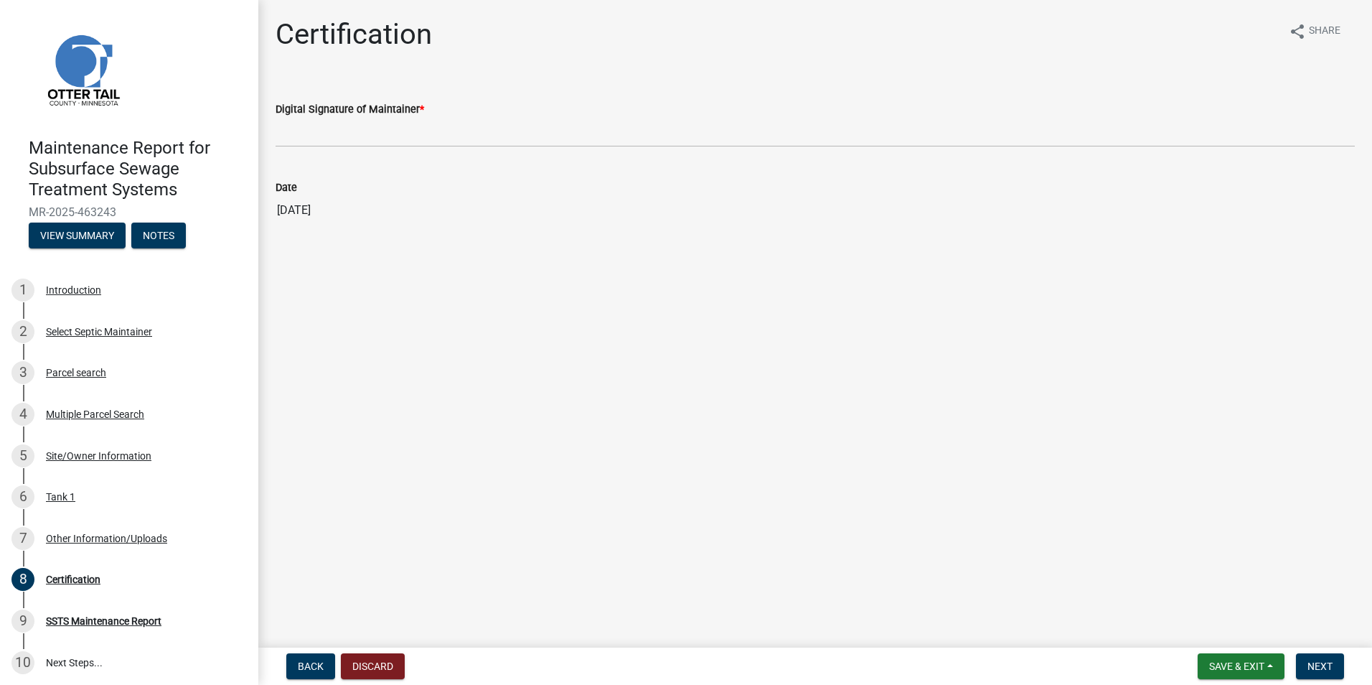
click at [313, 149] on wm-data-entity-input "Digital Signature of Maintainer *" at bounding box center [815, 119] width 1079 height 78
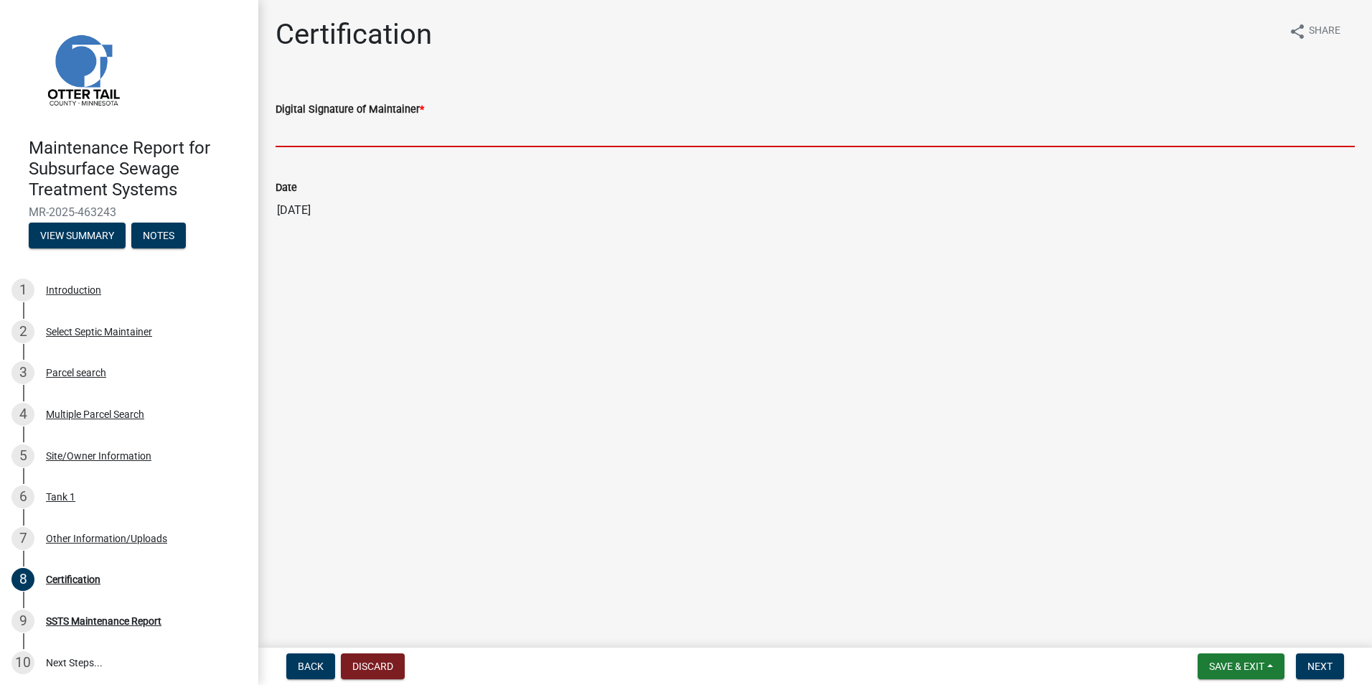
click at [317, 137] on input "Digital Signature of Maintainer *" at bounding box center [815, 132] width 1079 height 29
type input "[PERSON_NAME]"
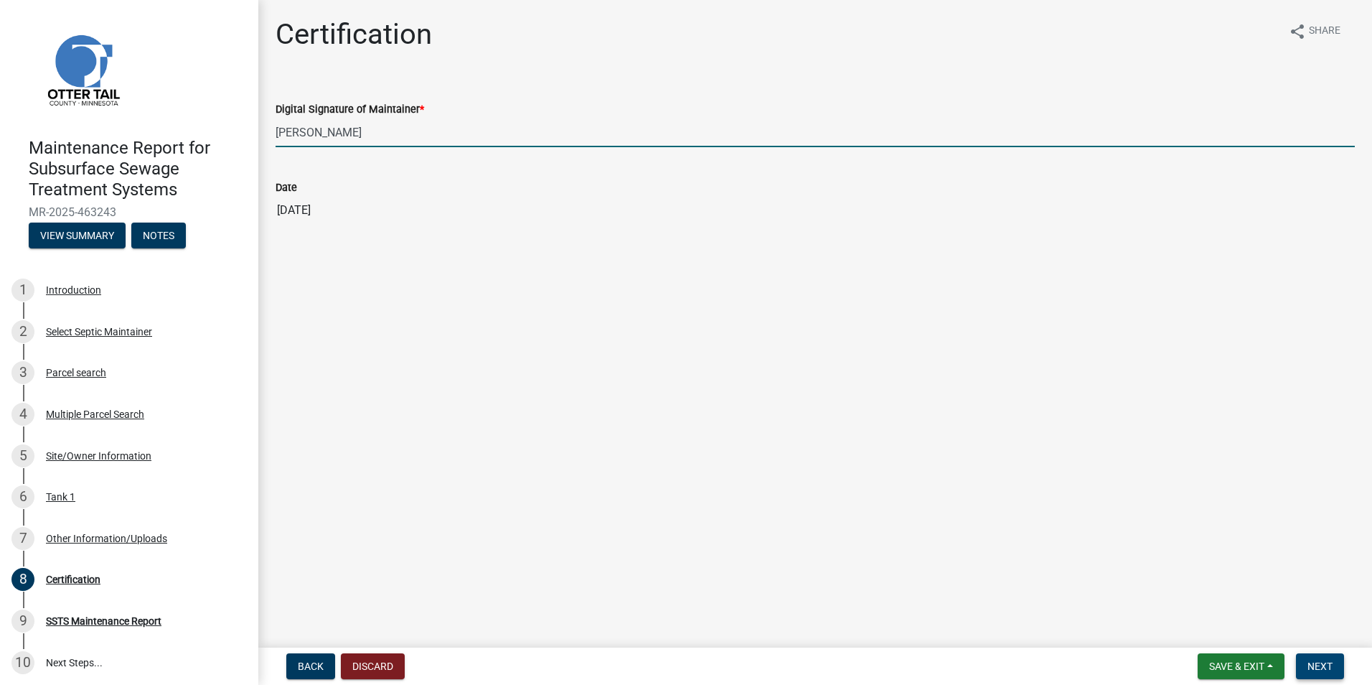
click at [1326, 662] on span "Next" at bounding box center [1320, 665] width 25 height 11
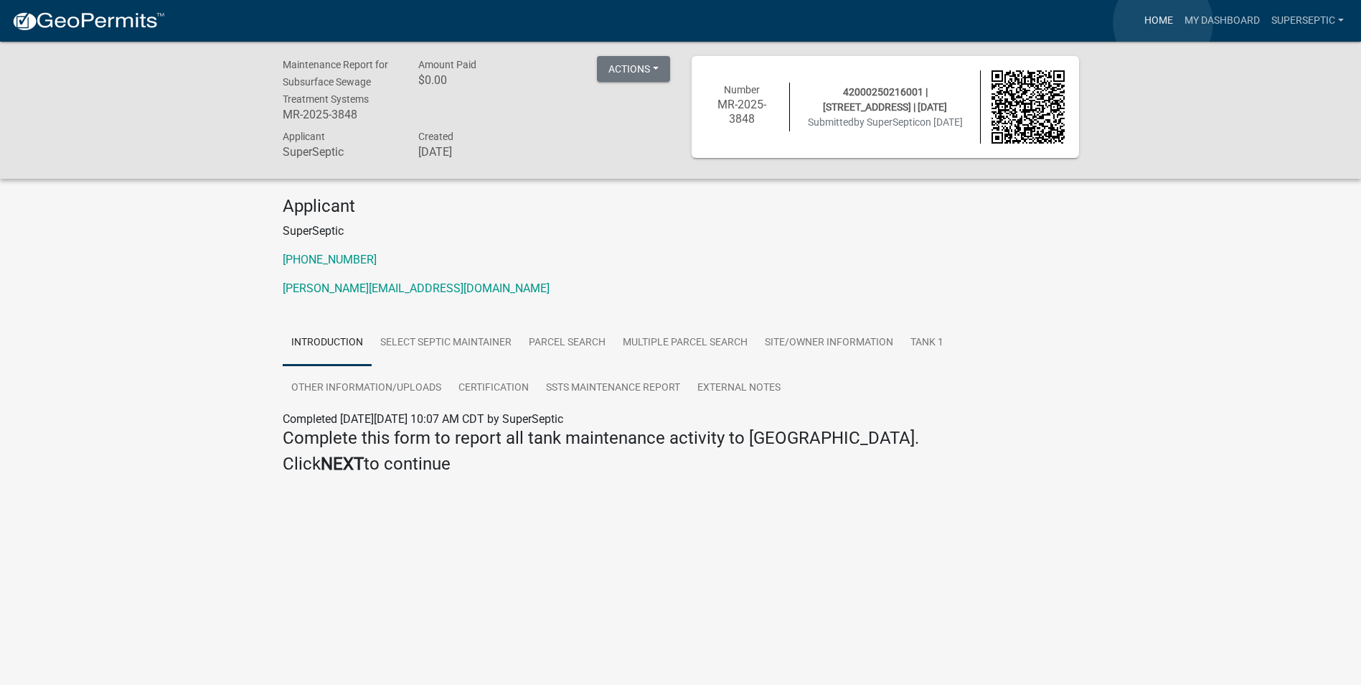
click at [1163, 23] on link "Home" at bounding box center [1159, 20] width 40 height 27
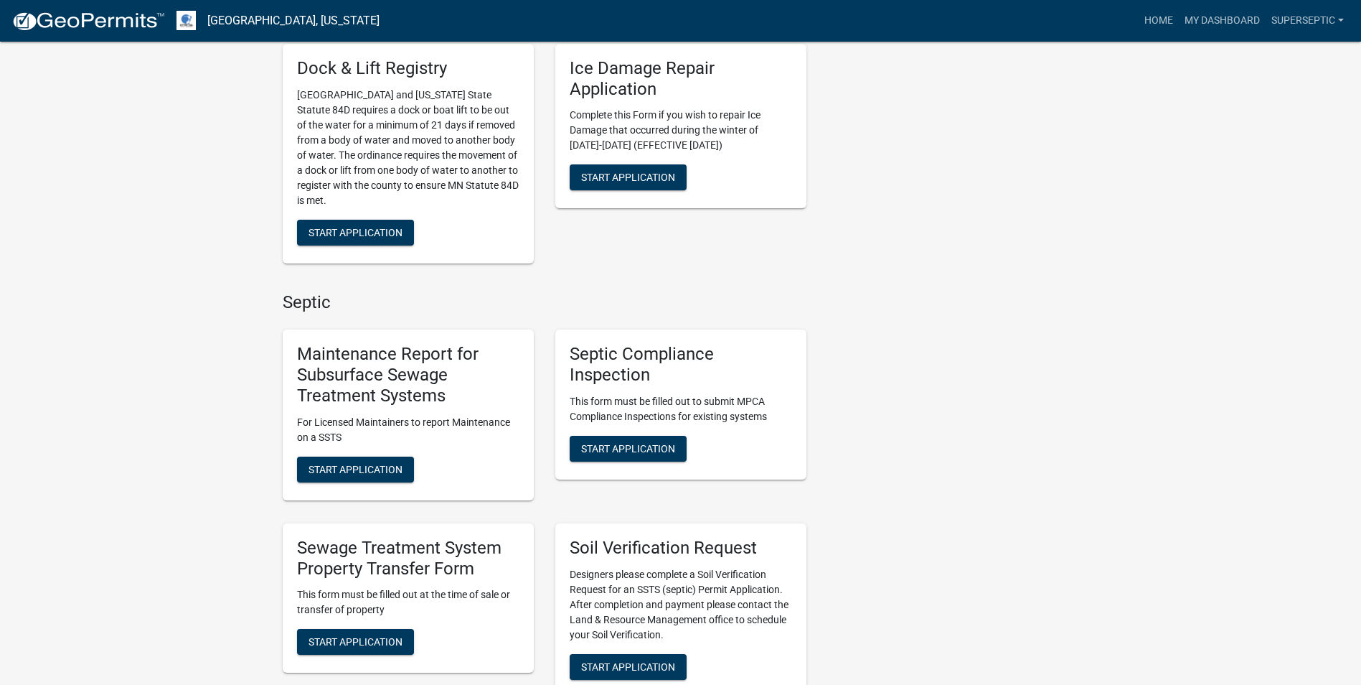
scroll to position [1005, 0]
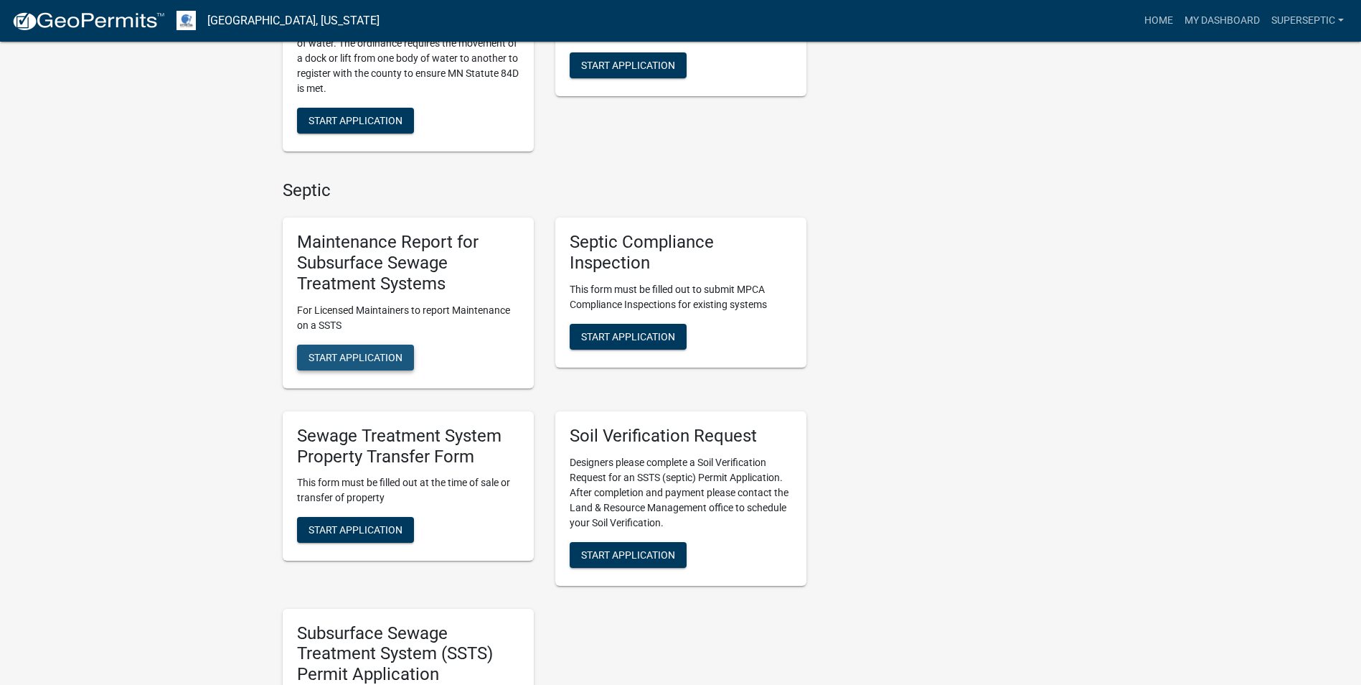
click at [385, 351] on span "Start Application" at bounding box center [356, 356] width 94 height 11
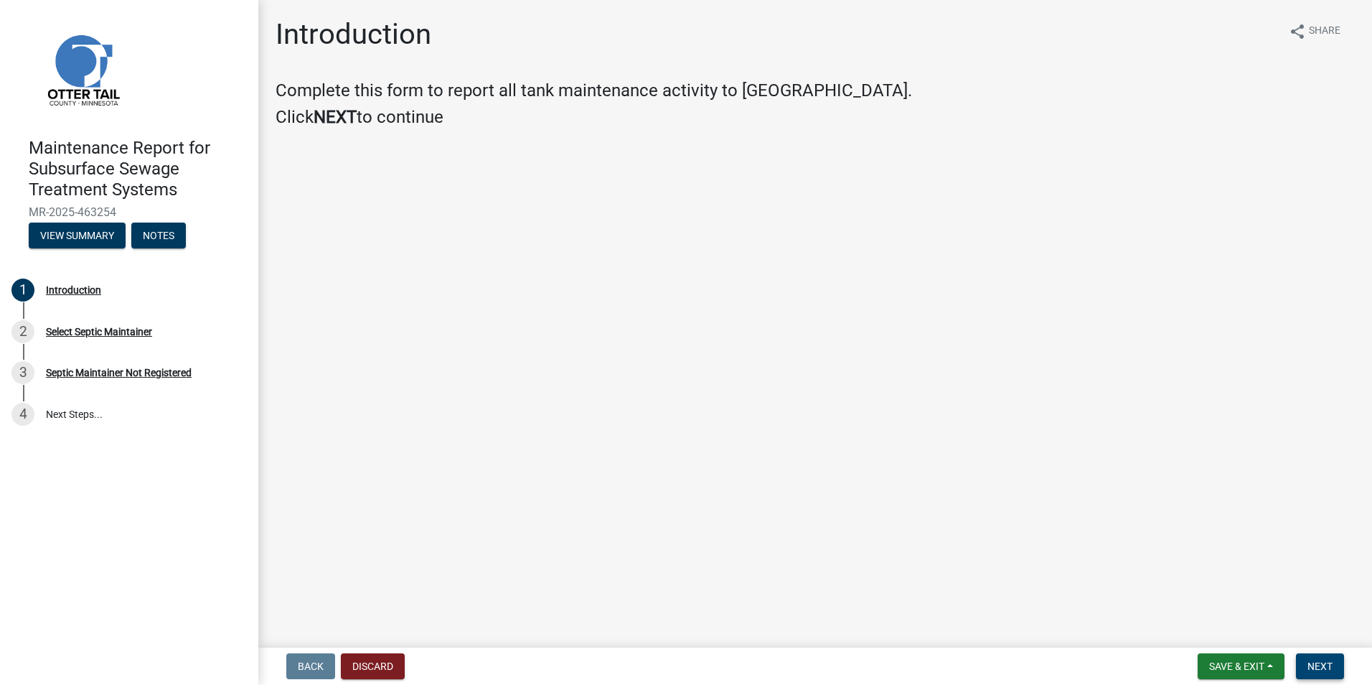
click at [1317, 665] on span "Next" at bounding box center [1320, 665] width 25 height 11
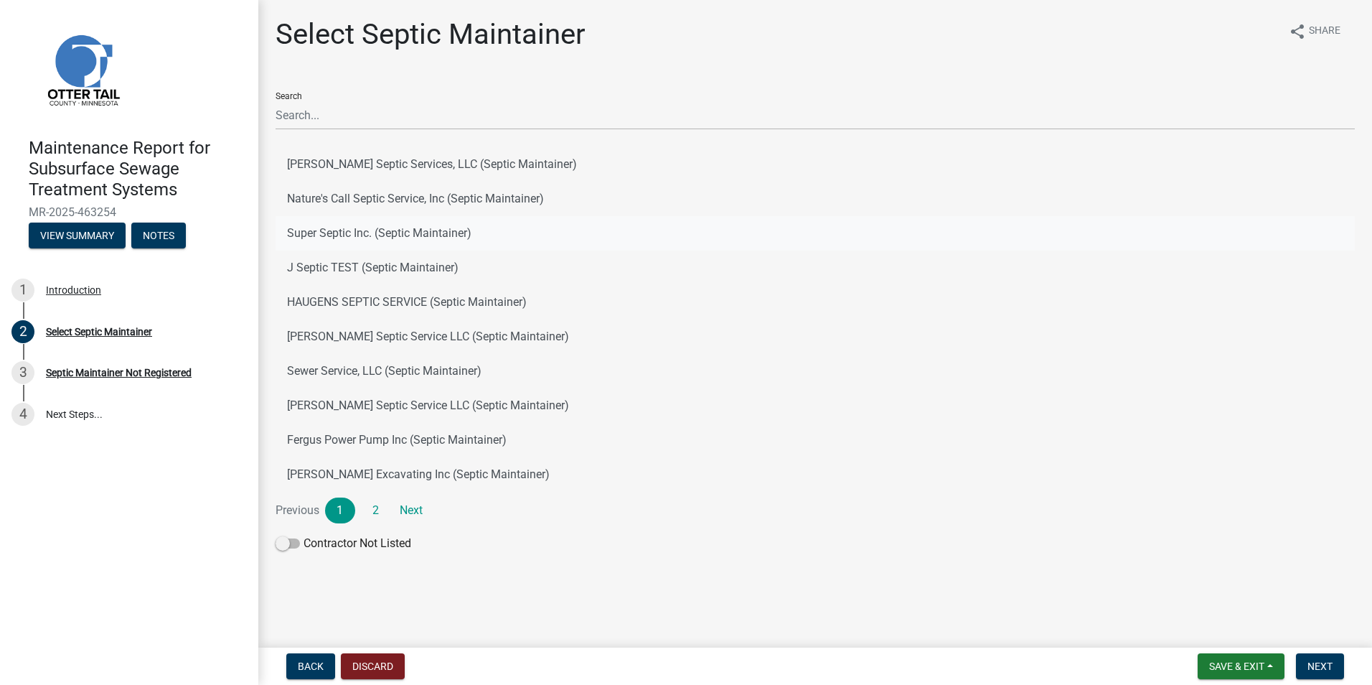
click at [356, 234] on button "Super Septic Inc. (Septic Maintainer)" at bounding box center [815, 233] width 1079 height 34
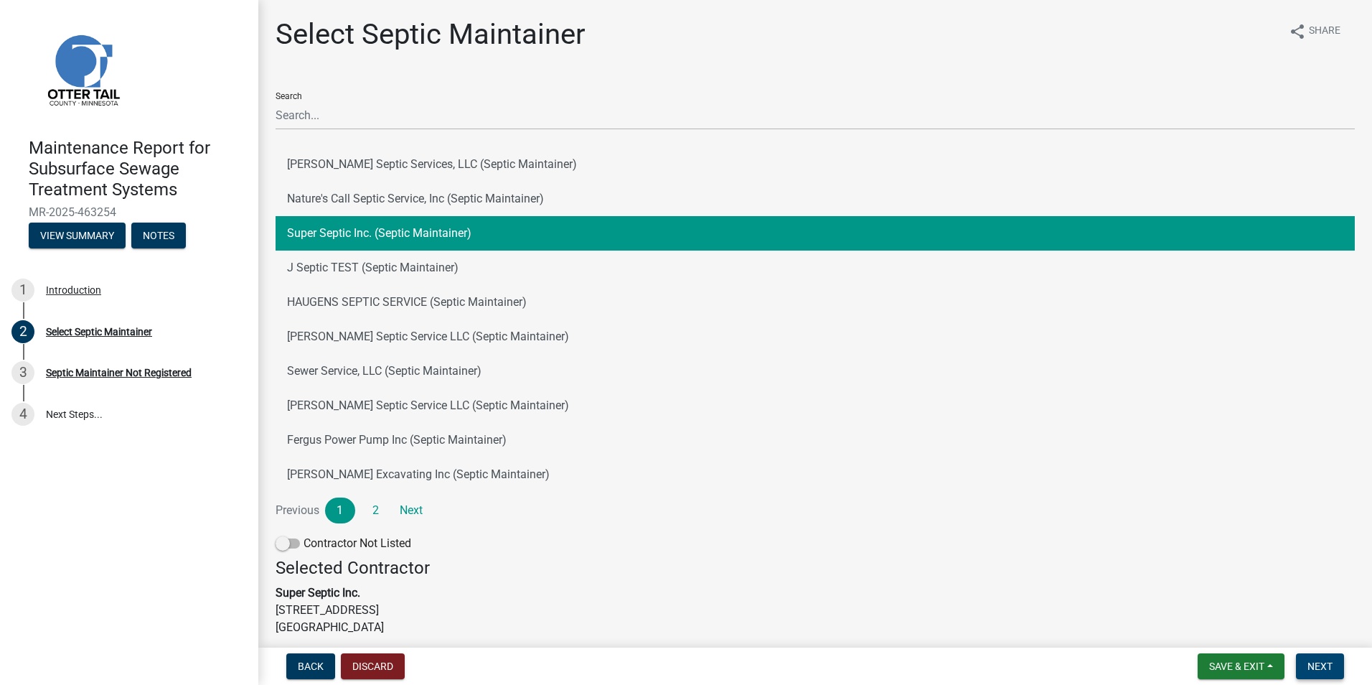
click at [1321, 666] on span "Next" at bounding box center [1320, 665] width 25 height 11
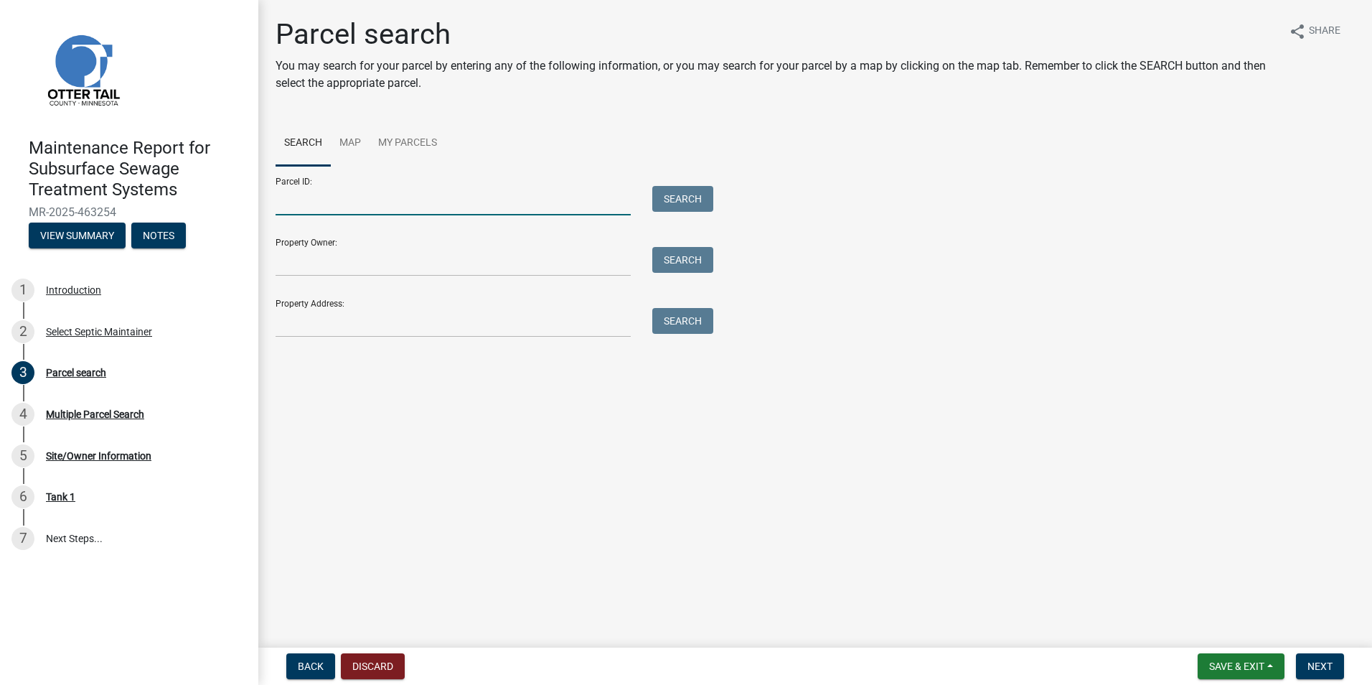
click at [333, 204] on input "Parcel ID:" at bounding box center [453, 200] width 355 height 29
paste input "55000110071001"
type input "55000110071001"
click at [658, 199] on button "Search" at bounding box center [682, 199] width 61 height 26
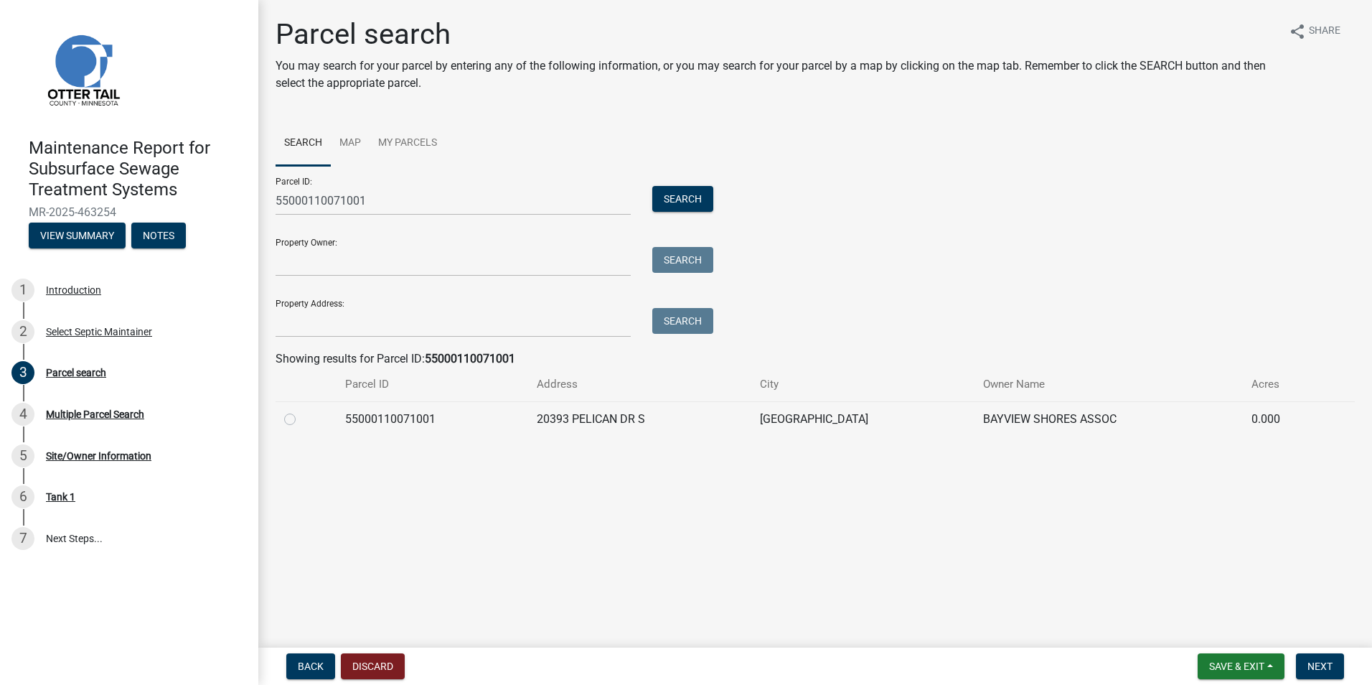
click at [301, 411] on label at bounding box center [301, 411] width 0 height 0
click at [301, 420] on input "radio" at bounding box center [305, 415] width 9 height 9
radio input "true"
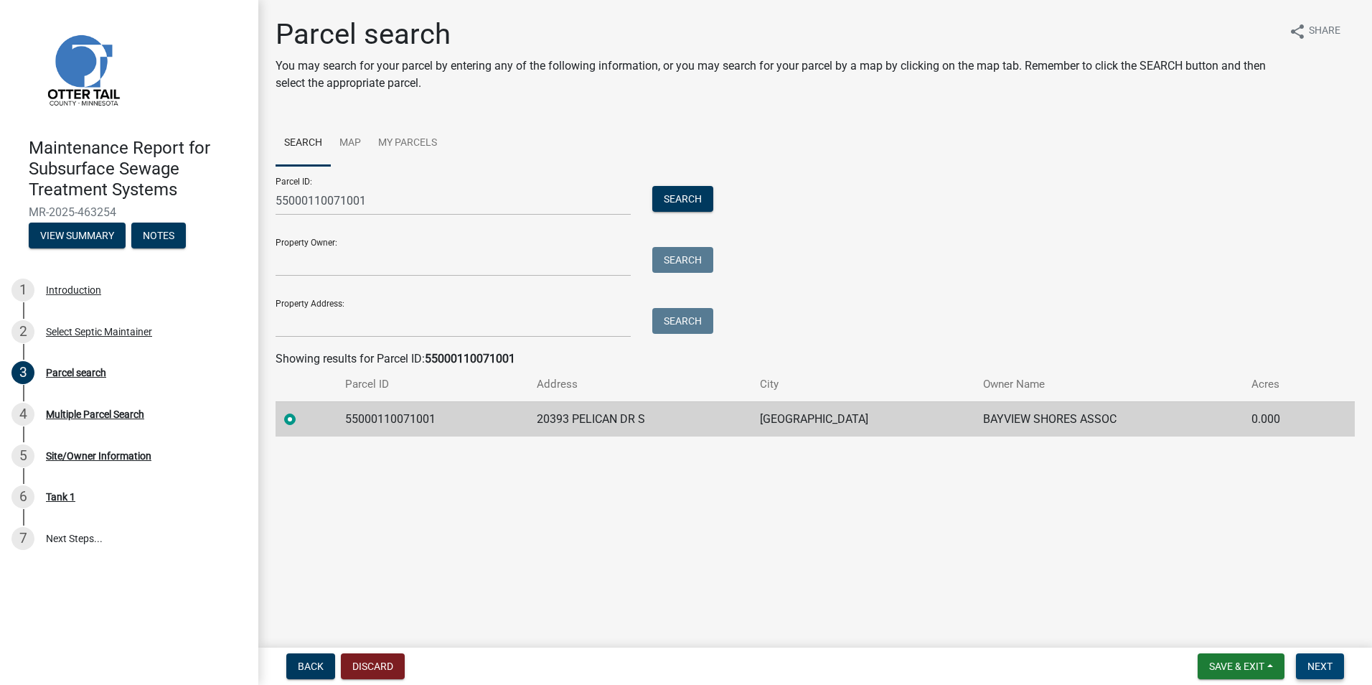
click at [1331, 662] on span "Next" at bounding box center [1320, 665] width 25 height 11
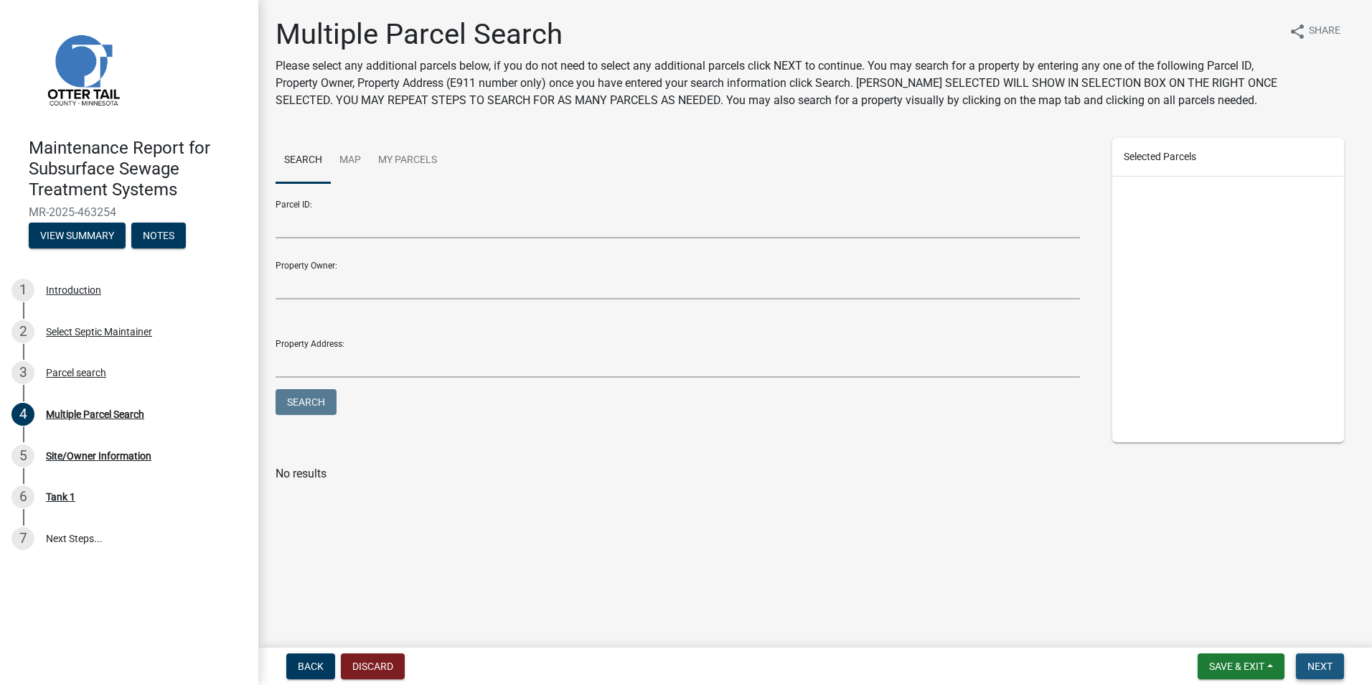
click at [1323, 661] on span "Next" at bounding box center [1320, 665] width 25 height 11
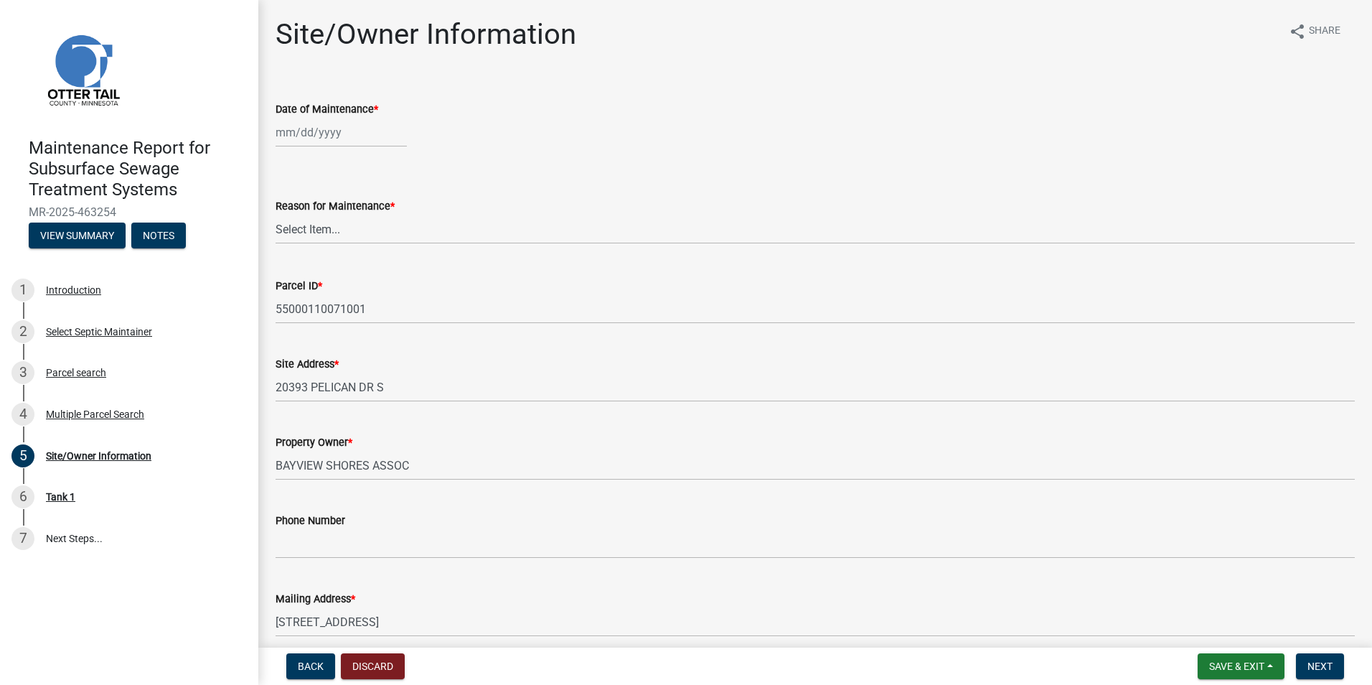
click at [349, 138] on div at bounding box center [341, 132] width 131 height 29
select select "8"
select select "2025"
click at [384, 230] on div "8" at bounding box center [381, 231] width 23 height 23
type input "[DATE]"
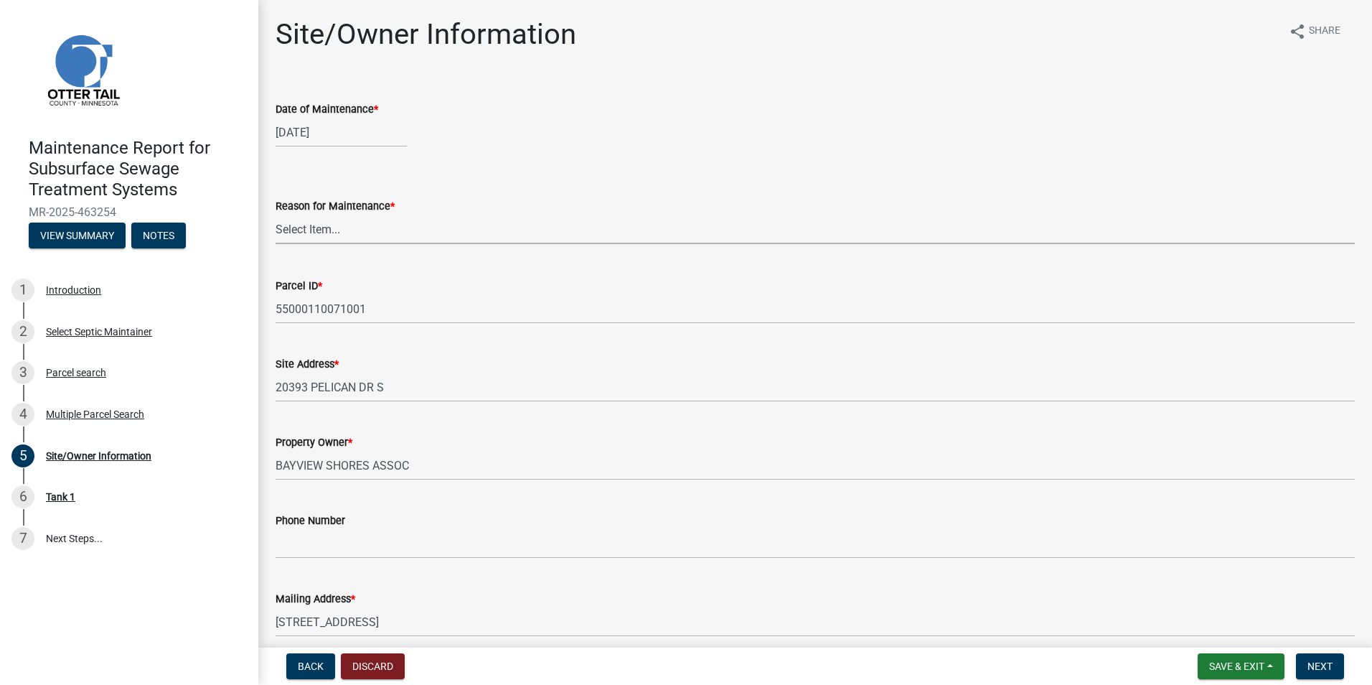
click at [358, 229] on select "Select Item... Called Routine Other" at bounding box center [815, 229] width 1079 height 29
click at [276, 215] on select "Select Item... Called Routine Other" at bounding box center [815, 229] width 1079 height 29
select select "3ac72b63-7b21-42e4-8192-806faae7a4f1"
click at [1318, 665] on span "Next" at bounding box center [1320, 665] width 25 height 11
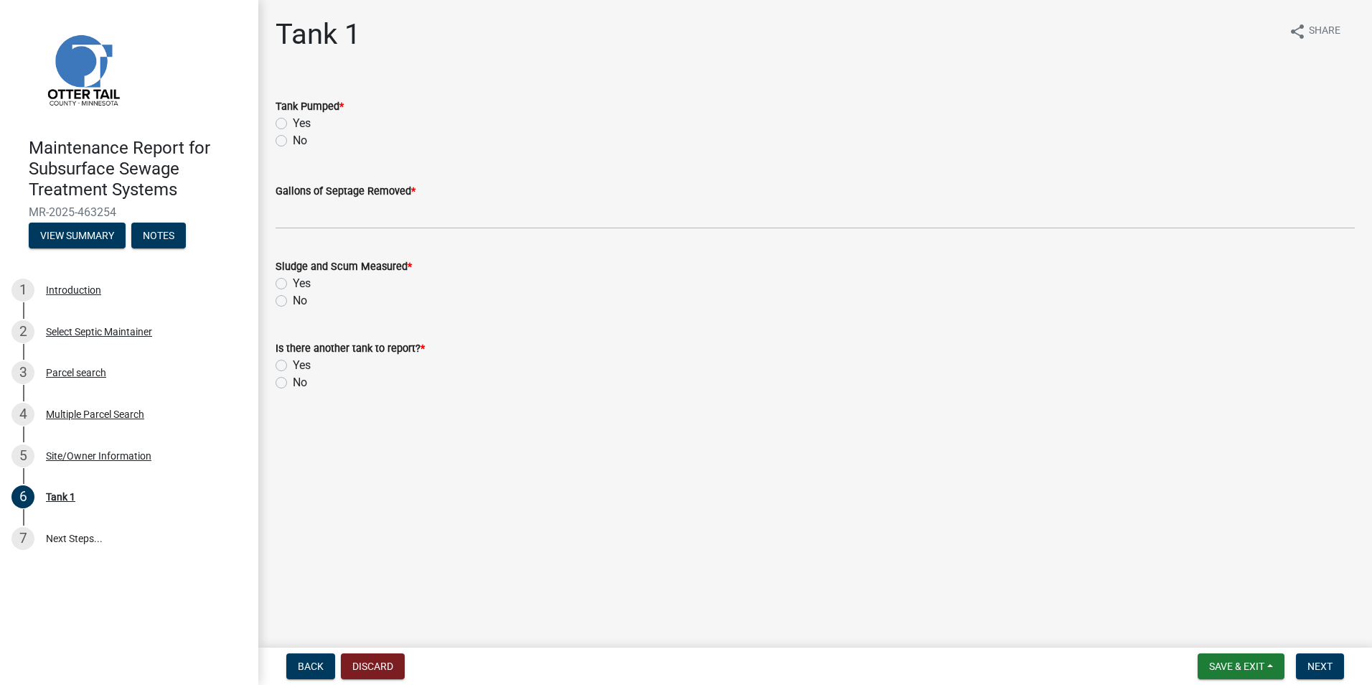
click at [274, 122] on div "Tank Pumped * Yes No" at bounding box center [815, 114] width 1101 height 69
click at [293, 126] on label "Yes" at bounding box center [302, 123] width 18 height 17
click at [293, 124] on input "Yes" at bounding box center [297, 119] width 9 height 9
radio input "true"
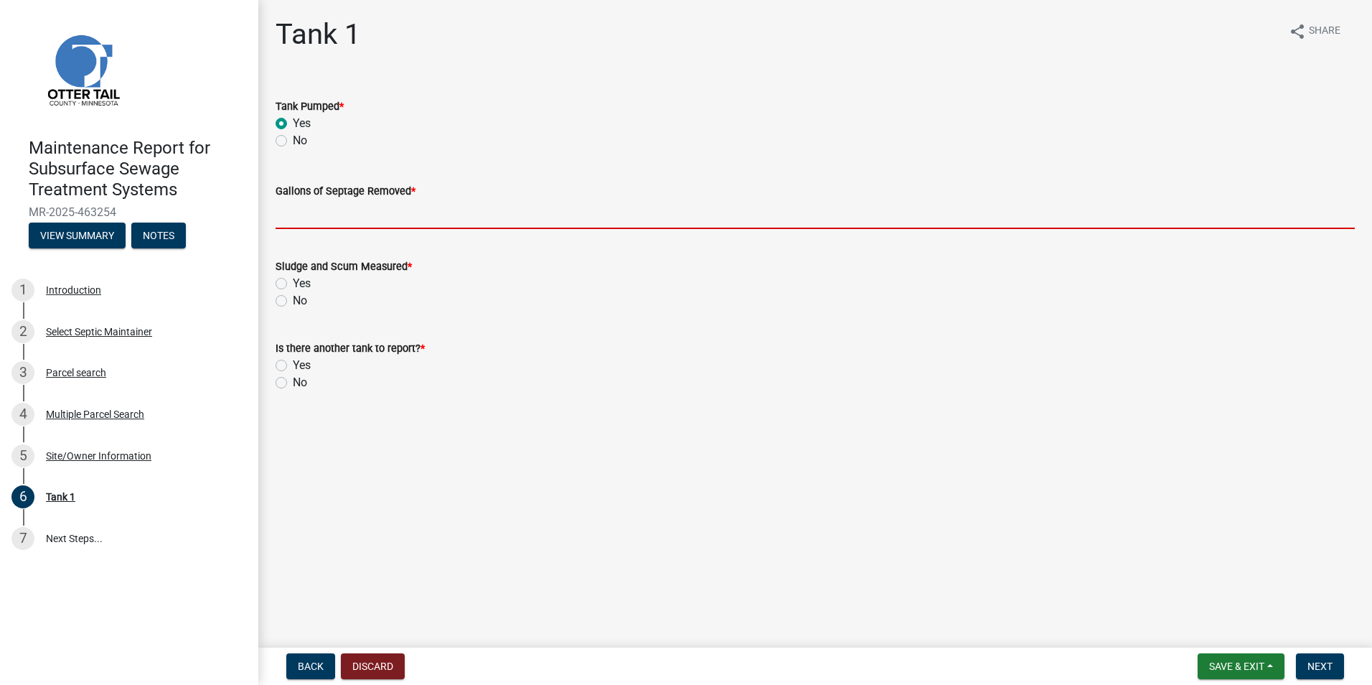
click at [301, 200] on input "Gallons of Septage Removed *" at bounding box center [815, 214] width 1079 height 29
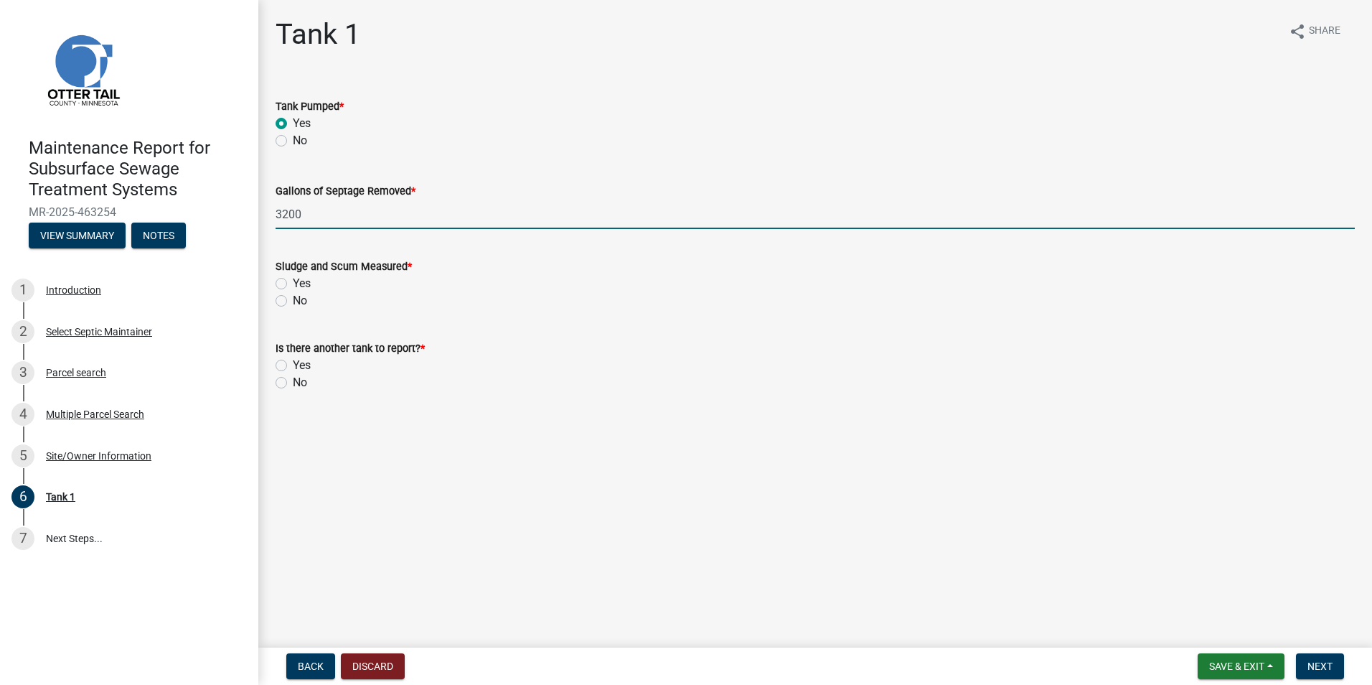
type input "3200"
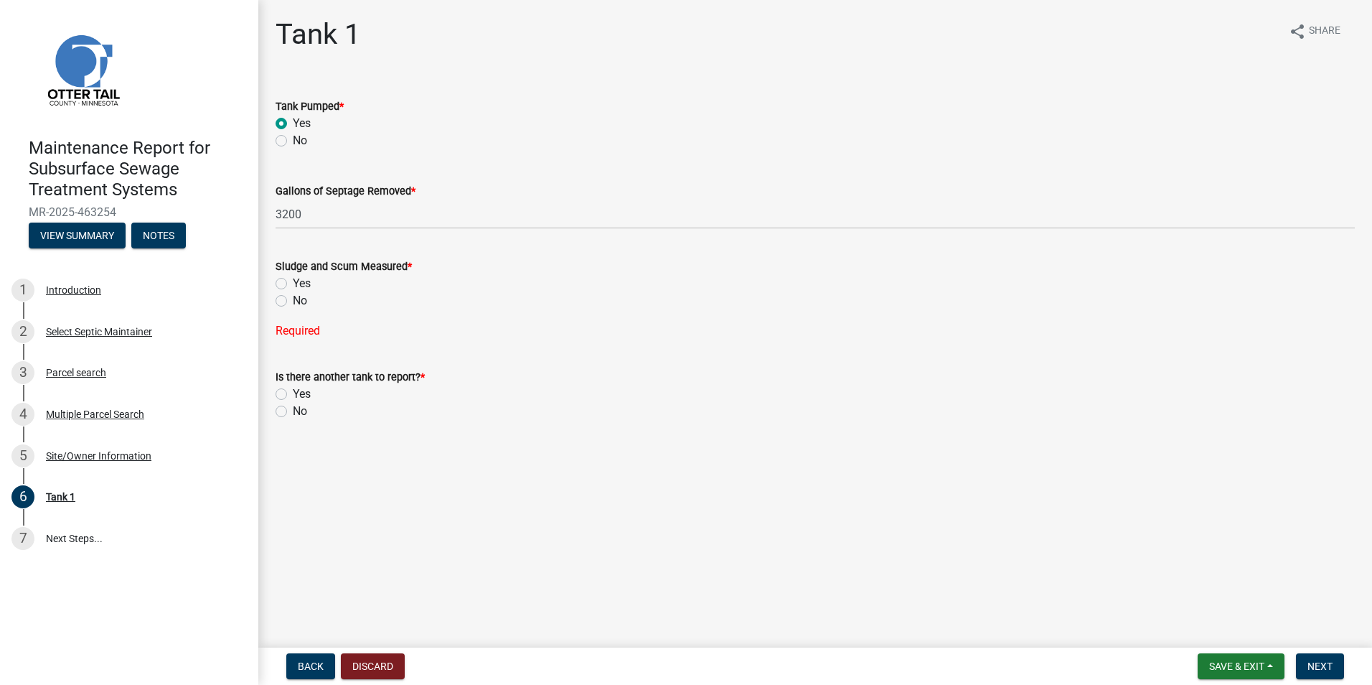
click at [293, 283] on label "Yes" at bounding box center [302, 283] width 18 height 17
click at [293, 283] on input "Yes" at bounding box center [297, 279] width 9 height 9
radio input "true"
click at [293, 383] on label "No" at bounding box center [300, 382] width 14 height 17
click at [293, 383] on input "No" at bounding box center [297, 378] width 9 height 9
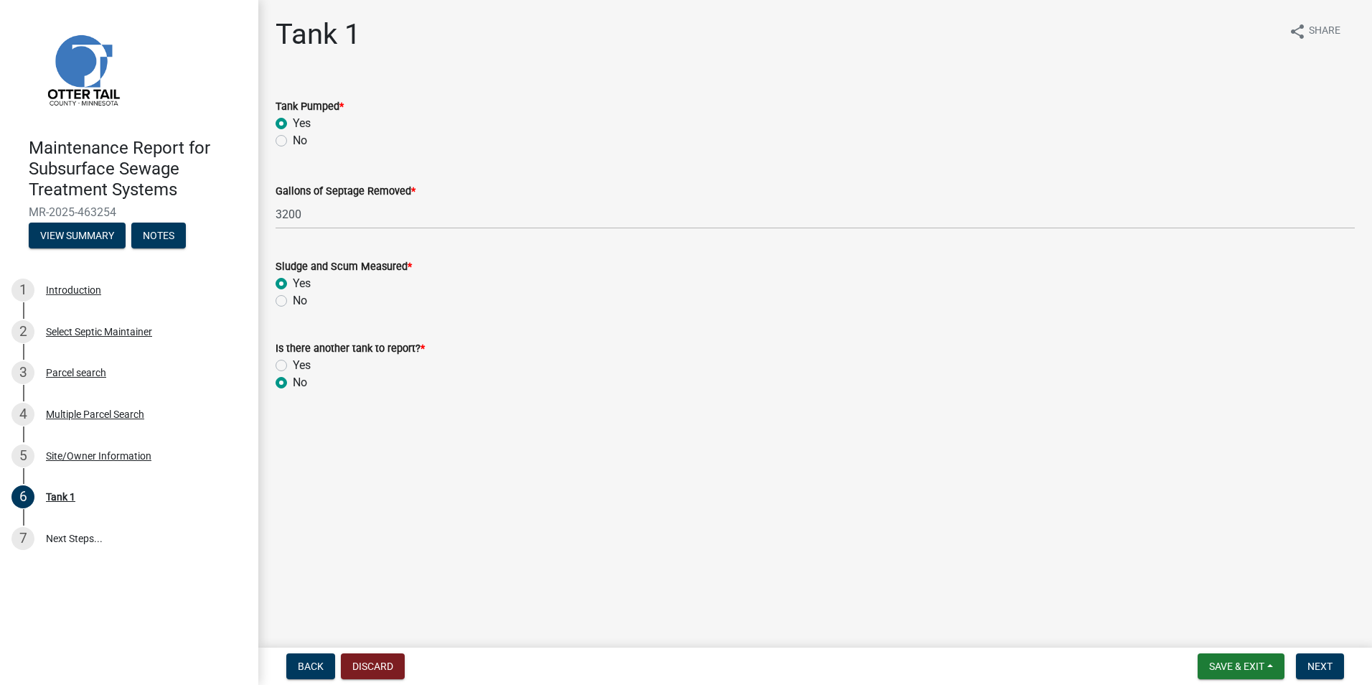
radio input "true"
click at [1317, 656] on button "Next" at bounding box center [1320, 666] width 48 height 26
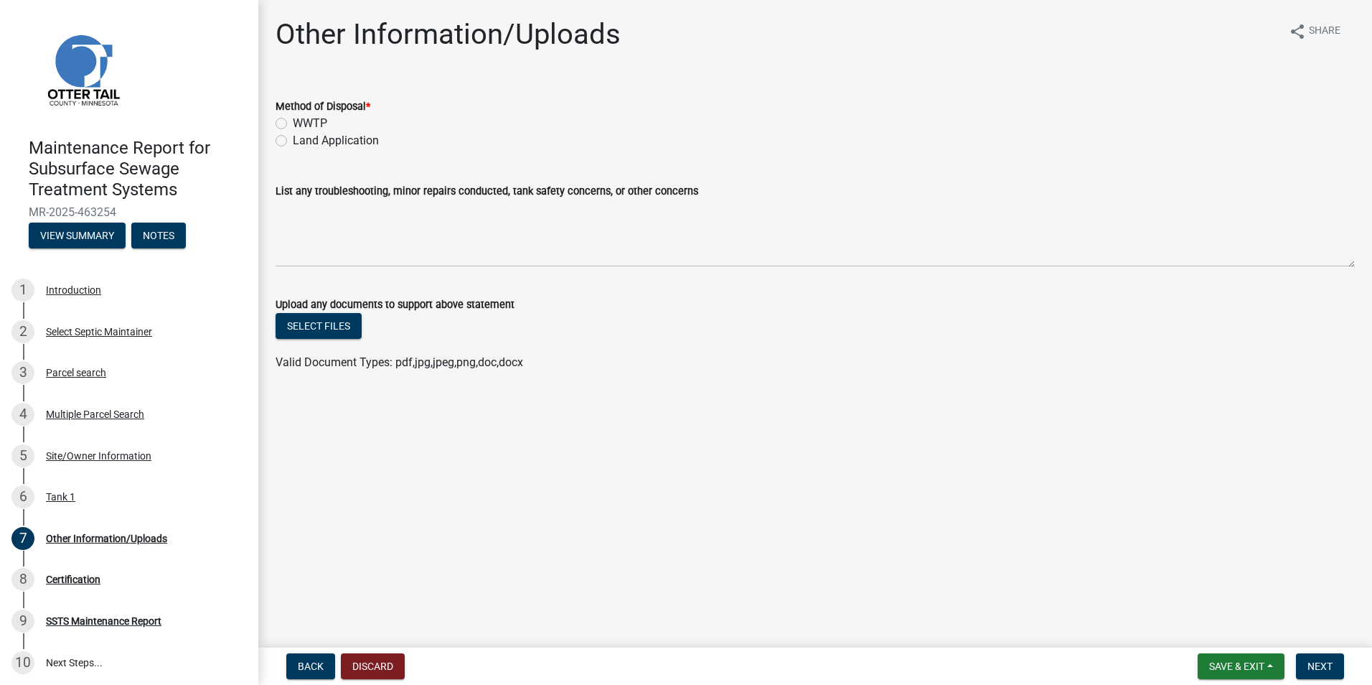
click at [322, 146] on label "Land Application" at bounding box center [336, 140] width 86 height 17
click at [302, 141] on input "Land Application" at bounding box center [297, 136] width 9 height 9
radio input "true"
click at [1318, 662] on span "Next" at bounding box center [1320, 665] width 25 height 11
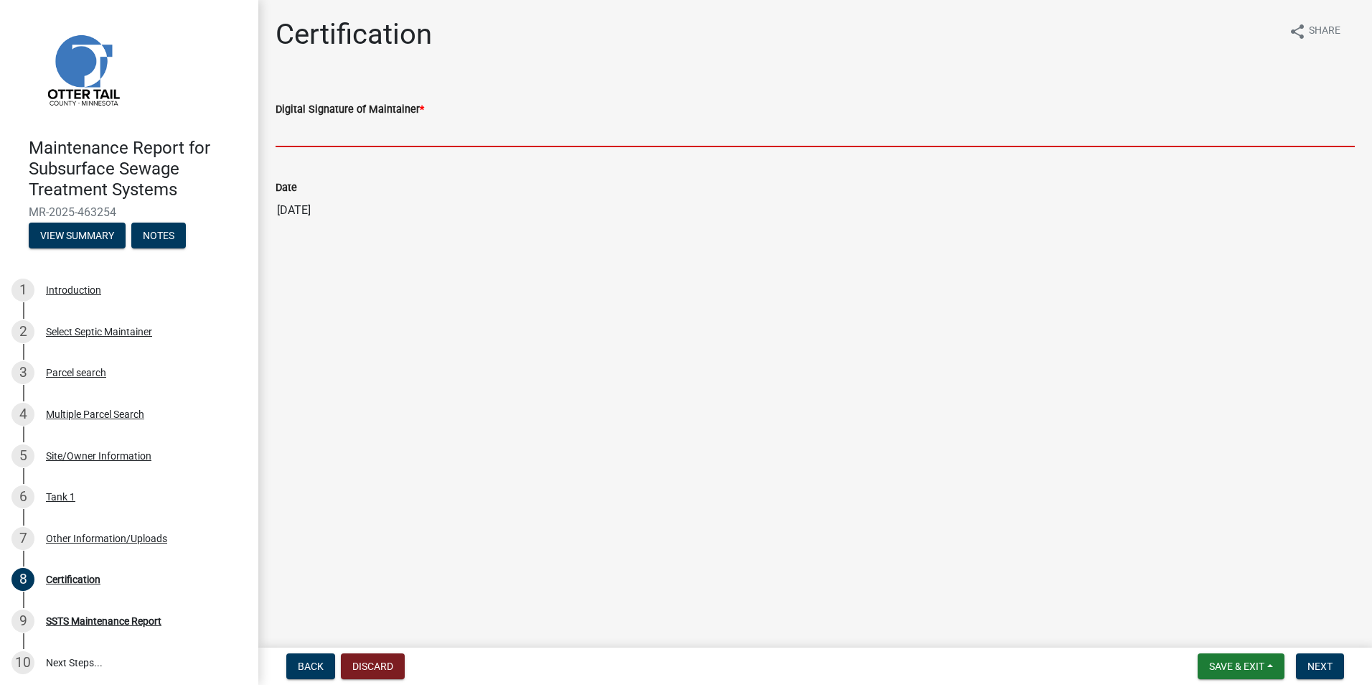
click at [347, 141] on input "Digital Signature of Maintainer *" at bounding box center [815, 132] width 1079 height 29
type input "[PERSON_NAME]"
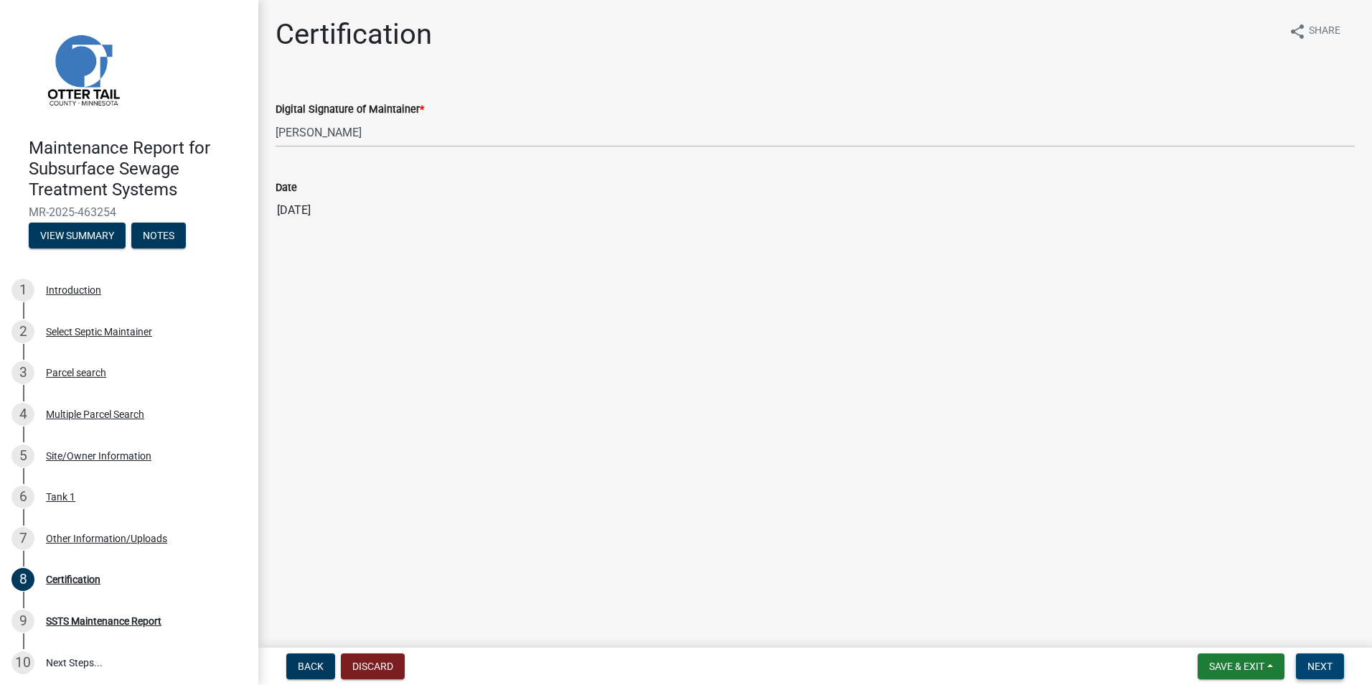
click at [1308, 653] on nav "Back Discard Save & Exit Save Save & Exit Next" at bounding box center [815, 665] width 1114 height 37
click at [1309, 659] on button "Next" at bounding box center [1320, 666] width 48 height 26
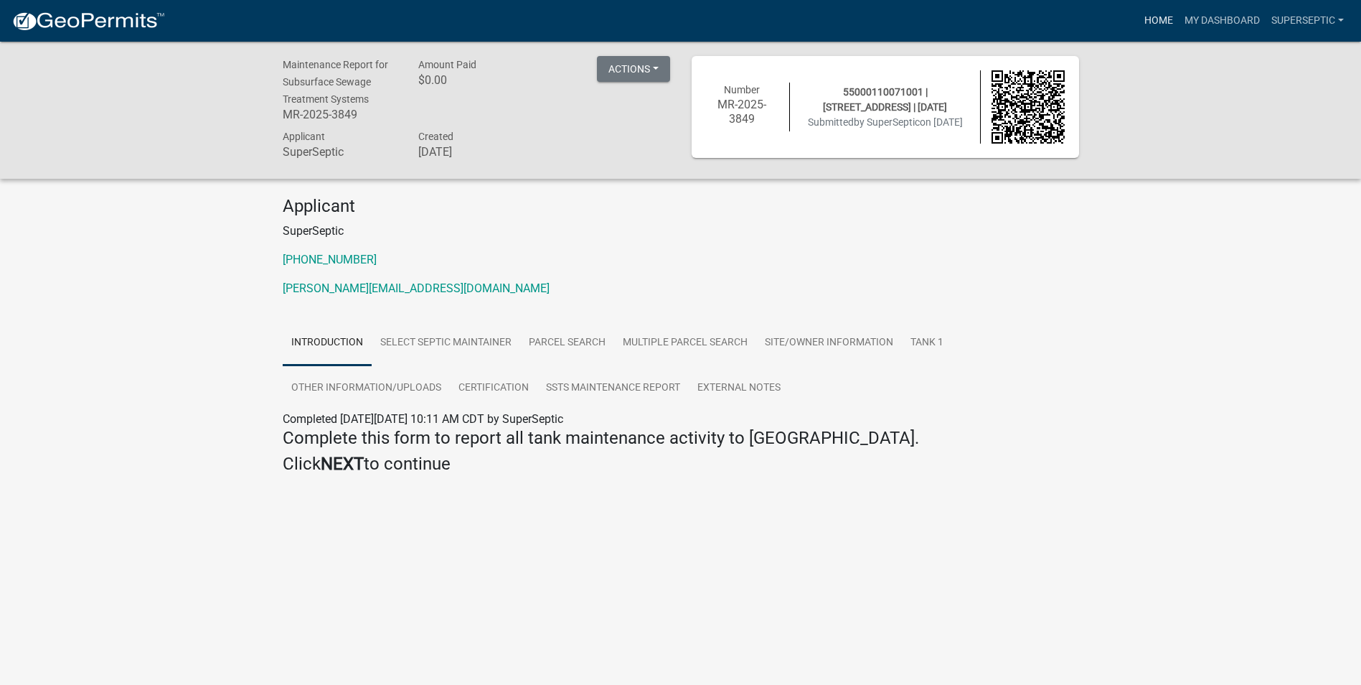
click at [1143, 32] on link "Home" at bounding box center [1159, 20] width 40 height 27
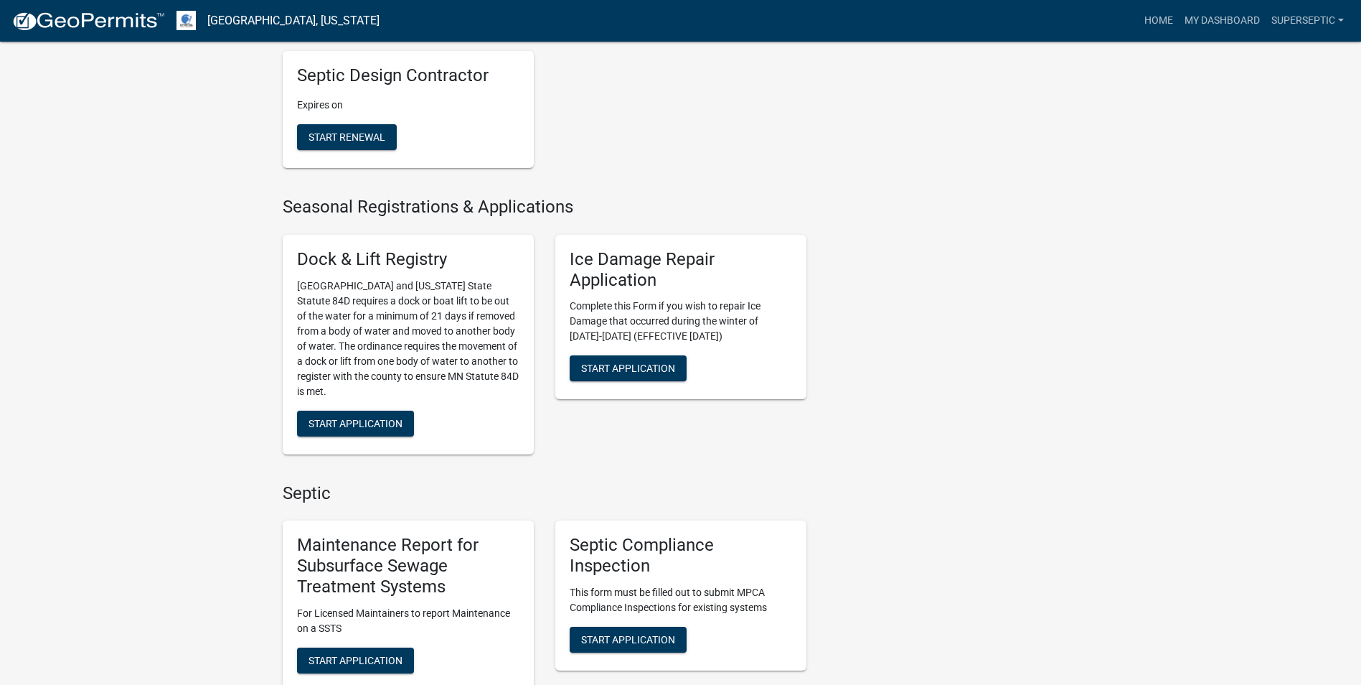
scroll to position [718, 0]
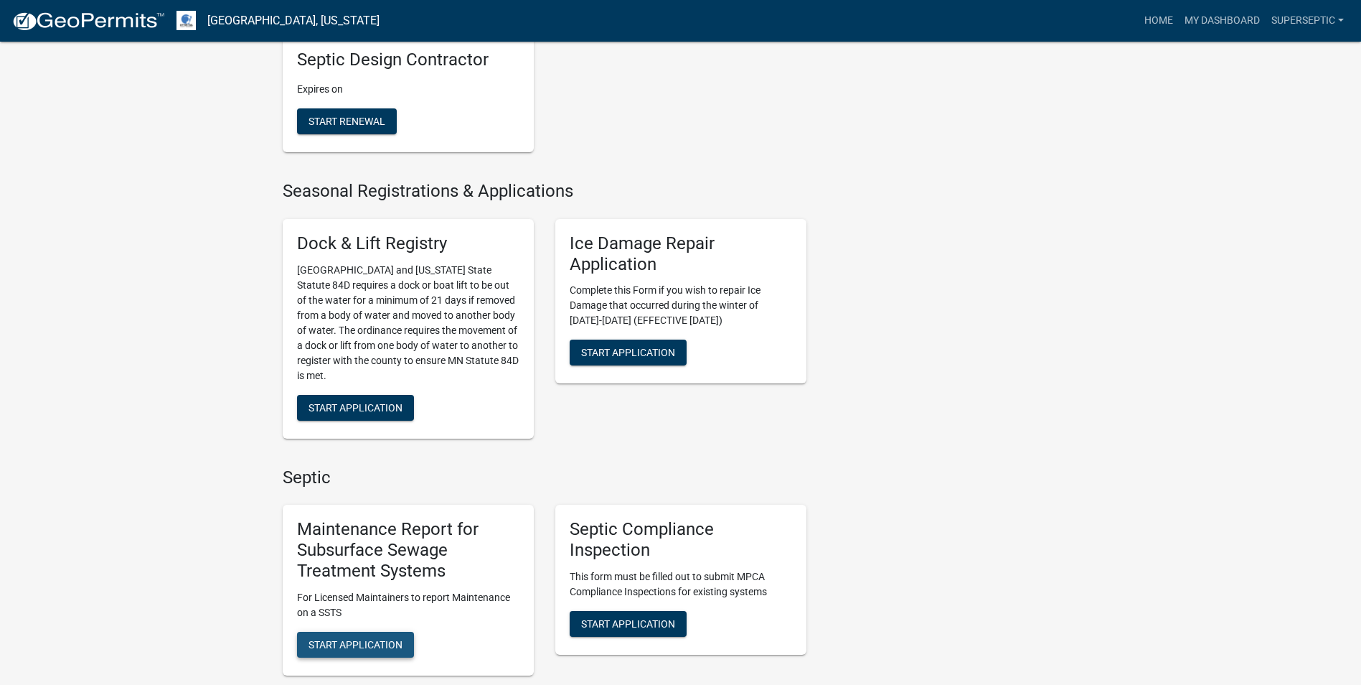
click at [385, 638] on span "Start Application" at bounding box center [356, 643] width 94 height 11
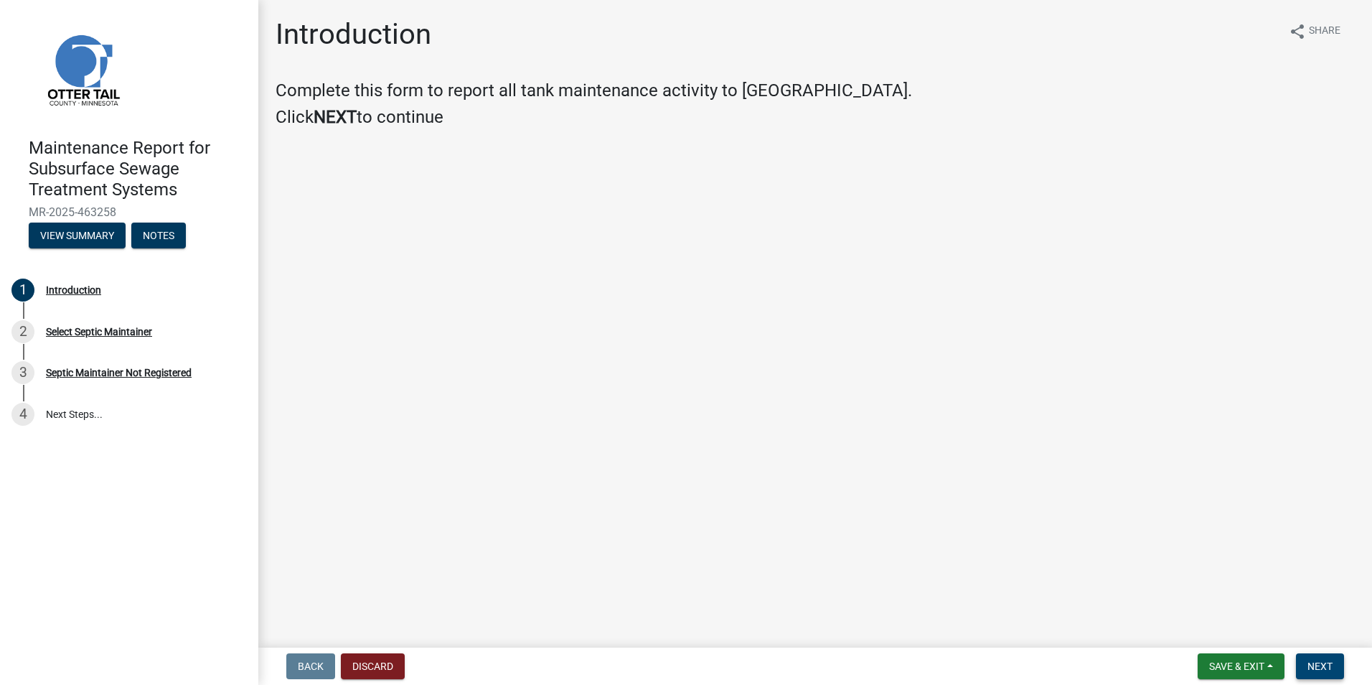
click at [1331, 665] on span "Next" at bounding box center [1320, 665] width 25 height 11
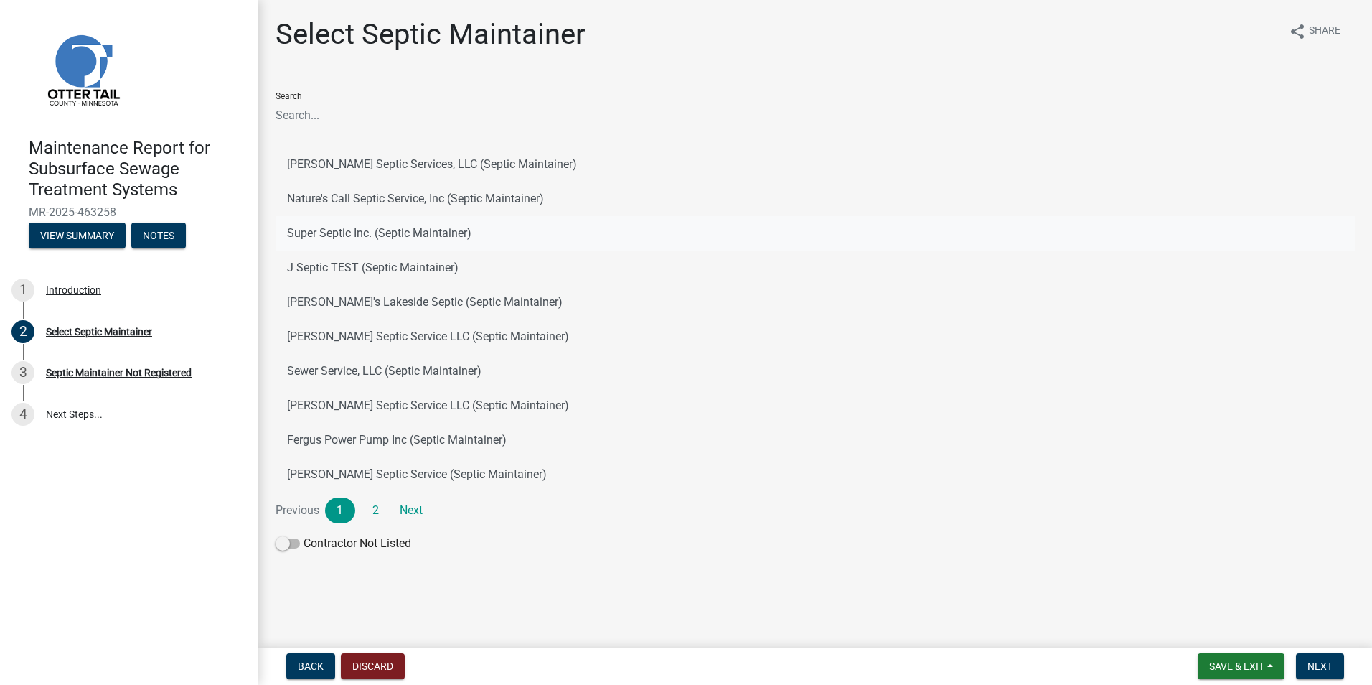
click at [345, 232] on button "Super Septic Inc. (Septic Maintainer)" at bounding box center [815, 233] width 1079 height 34
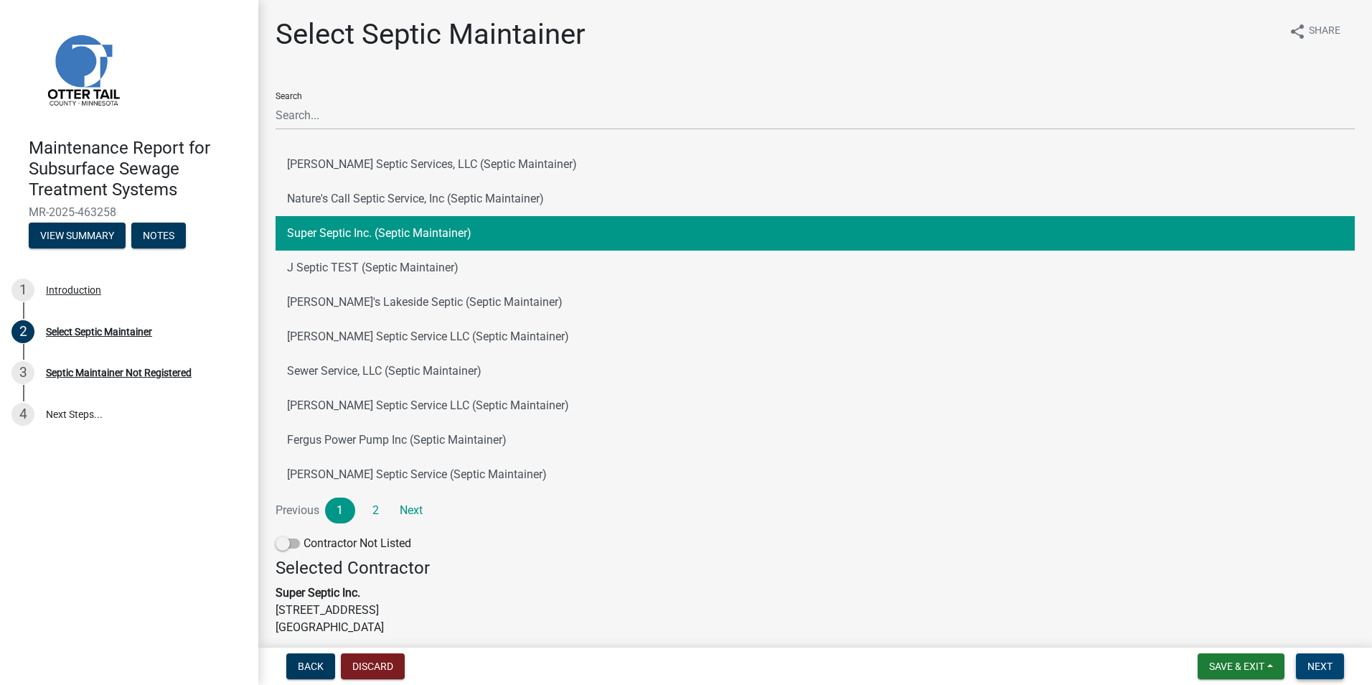
click at [1300, 660] on button "Next" at bounding box center [1320, 666] width 48 height 26
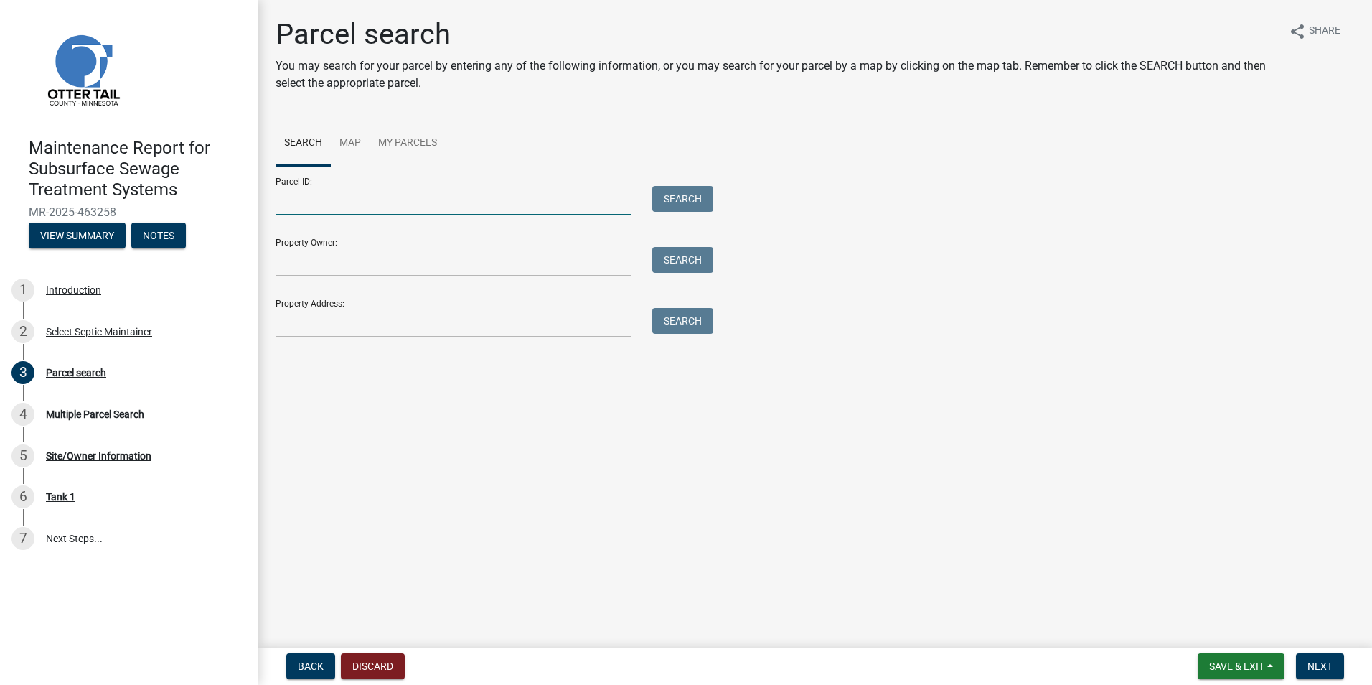
click at [354, 203] on input "Parcel ID:" at bounding box center [453, 200] width 355 height 29
paste input "37000270143005"
type input "37000270143005"
click at [690, 192] on button "Search" at bounding box center [682, 199] width 61 height 26
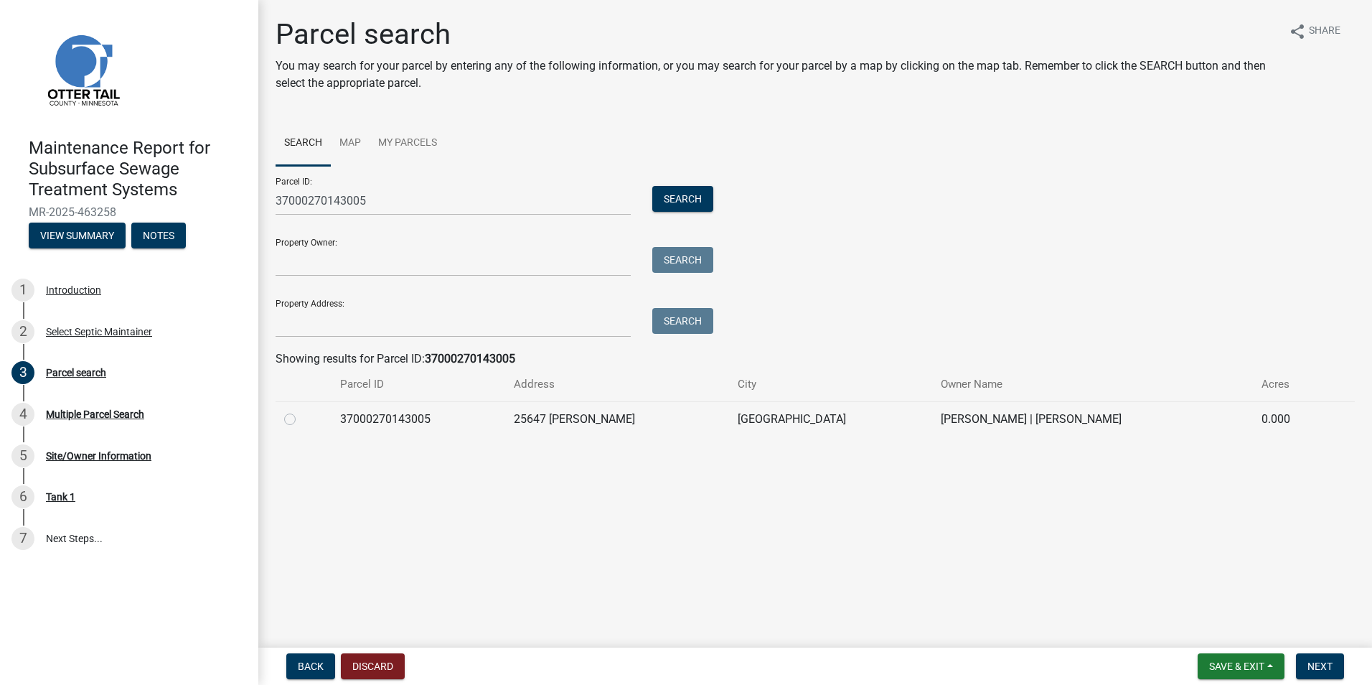
click at [301, 411] on label at bounding box center [301, 411] width 0 height 0
click at [301, 420] on input "radio" at bounding box center [305, 415] width 9 height 9
radio input "true"
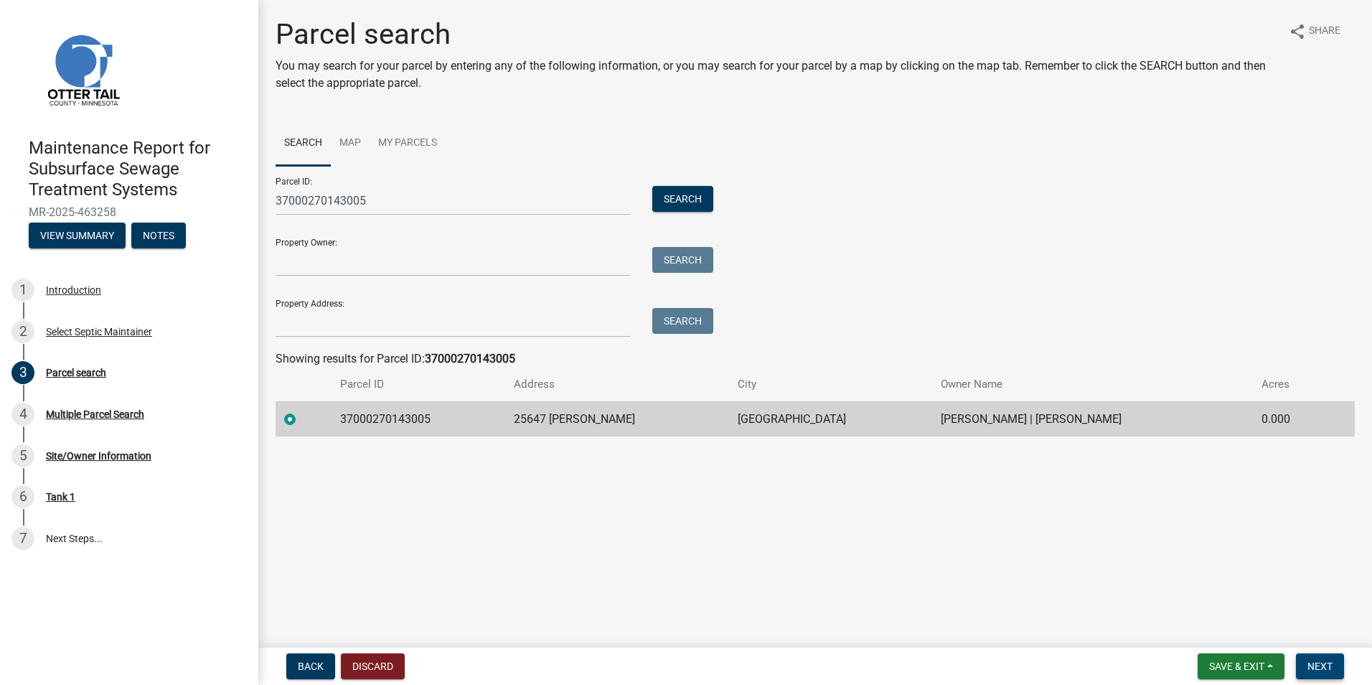
click at [1318, 665] on span "Next" at bounding box center [1320, 665] width 25 height 11
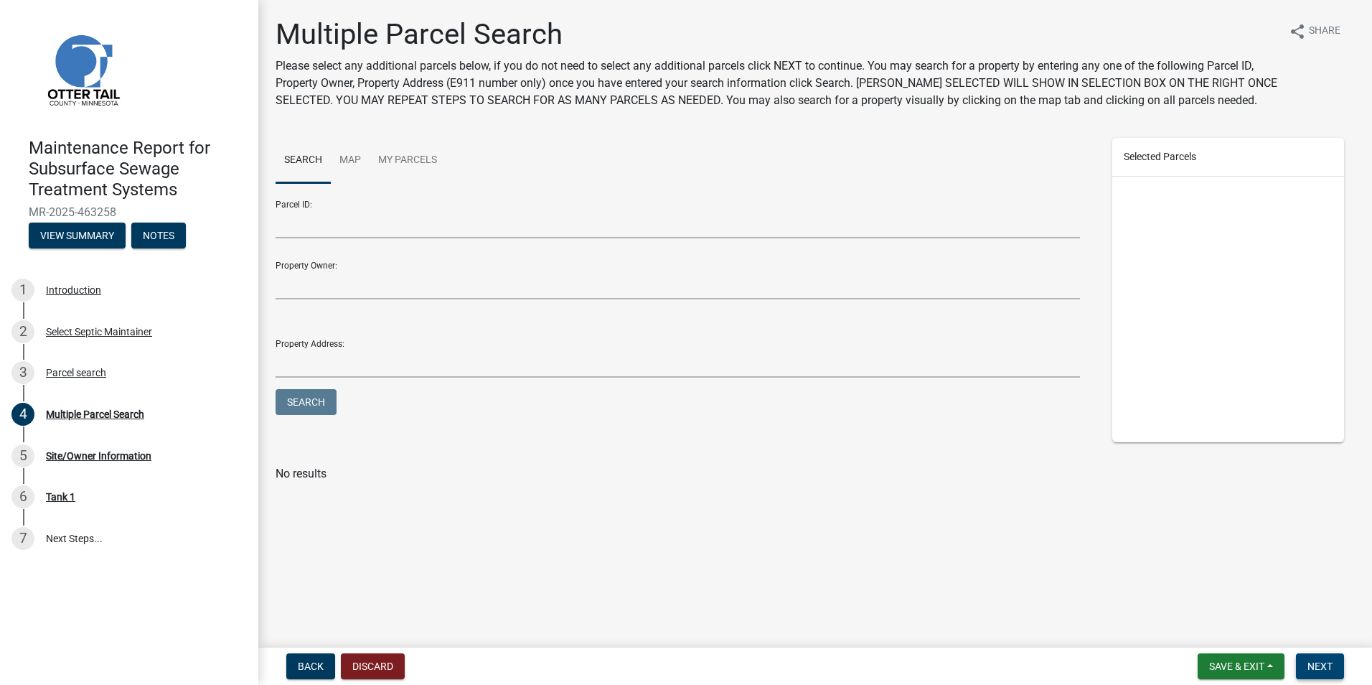
click at [1322, 661] on span "Next" at bounding box center [1320, 665] width 25 height 11
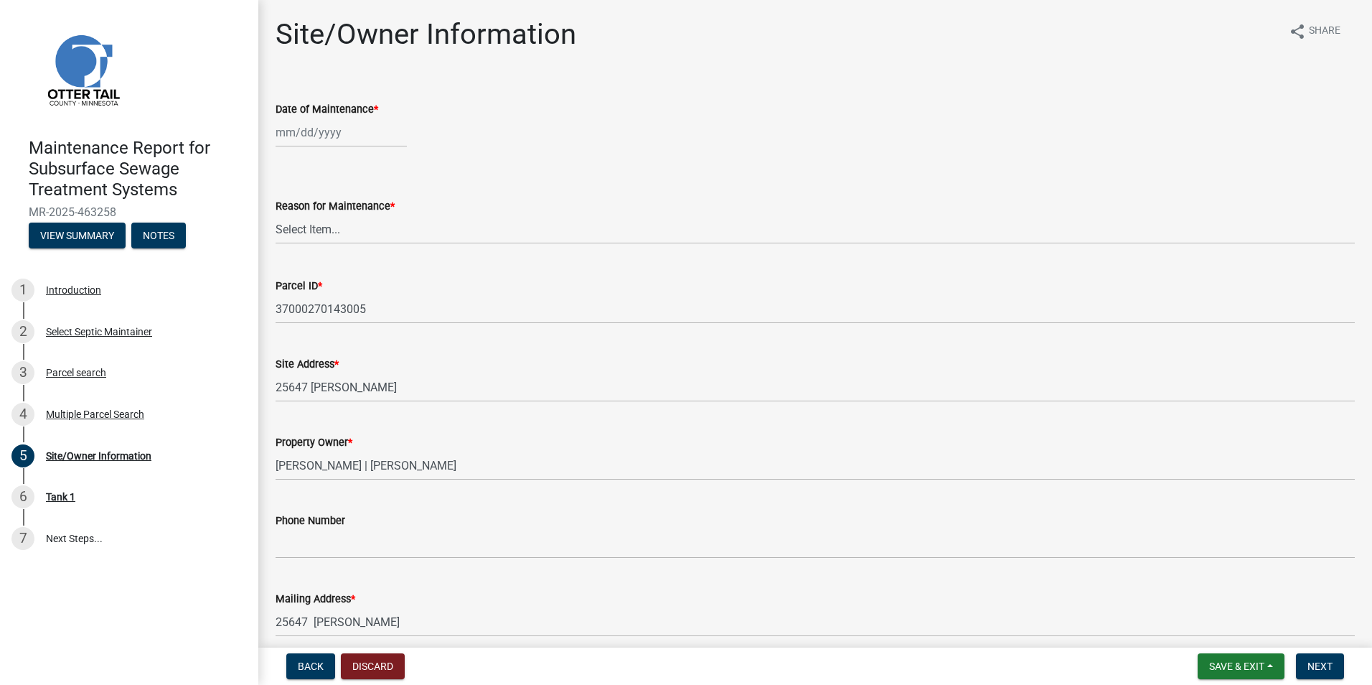
click at [316, 130] on div at bounding box center [341, 132] width 131 height 29
select select "8"
select select "2025"
click at [316, 245] on div "12" at bounding box center [312, 254] width 23 height 23
type input "[DATE]"
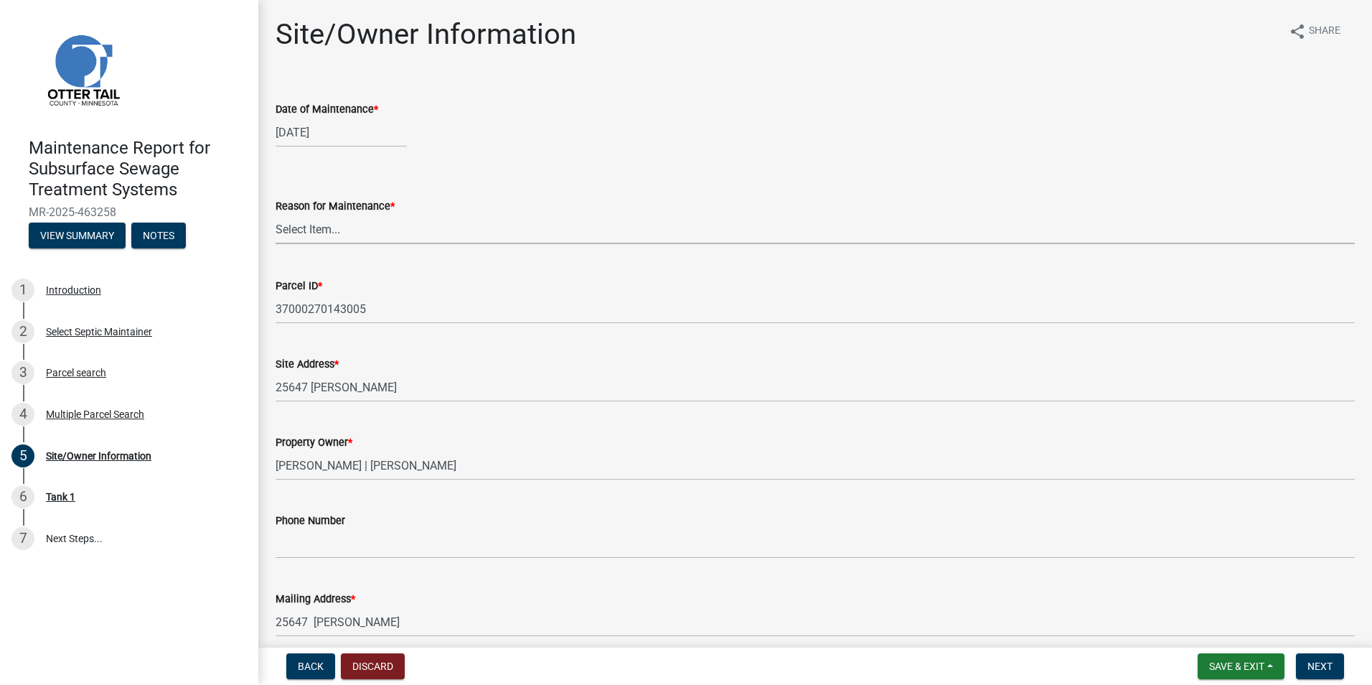
click at [317, 239] on select "Select Item... Called Routine Other" at bounding box center [815, 229] width 1079 height 29
click at [276, 215] on select "Select Item... Called Routine Other" at bounding box center [815, 229] width 1079 height 29
select select "3ac72b63-7b21-42e4-8192-806faae7a4f1"
click at [1320, 660] on span "Next" at bounding box center [1320, 665] width 25 height 11
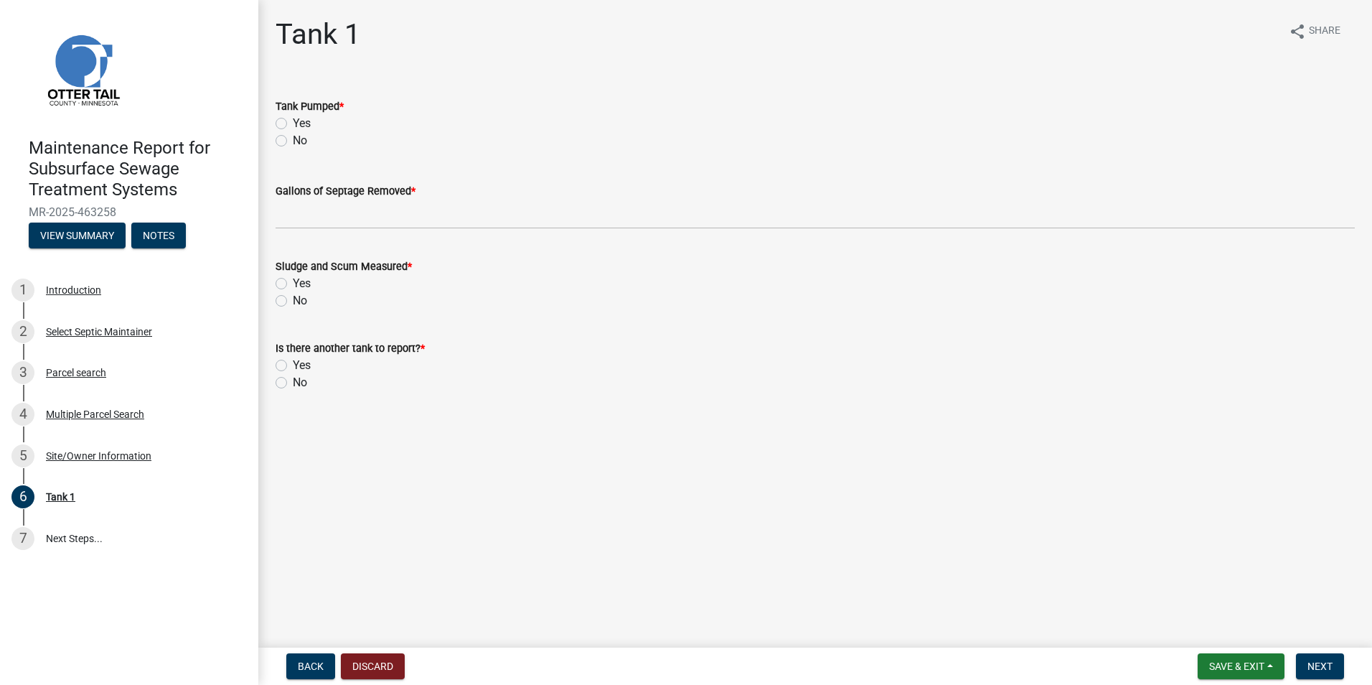
click at [293, 127] on label "Yes" at bounding box center [302, 123] width 18 height 17
click at [293, 124] on input "Yes" at bounding box center [297, 119] width 9 height 9
radio input "true"
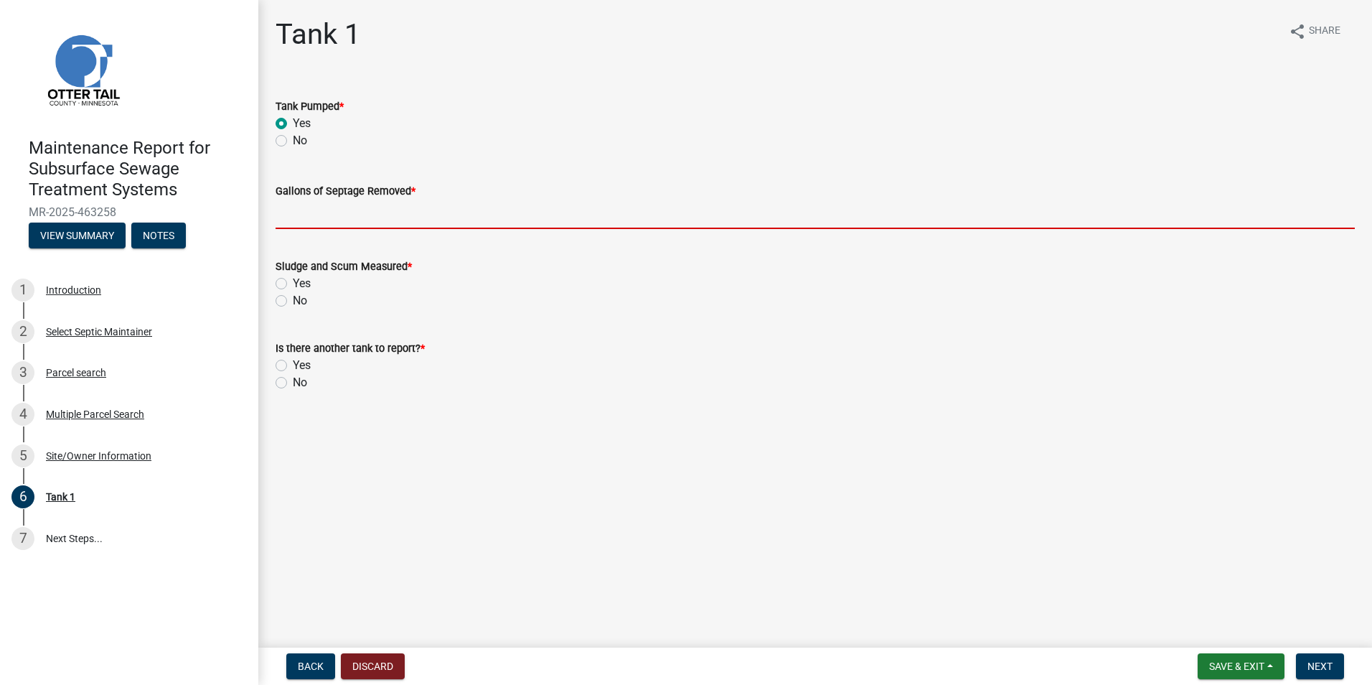
click at [299, 216] on input "Gallons of Septage Removed *" at bounding box center [815, 214] width 1079 height 29
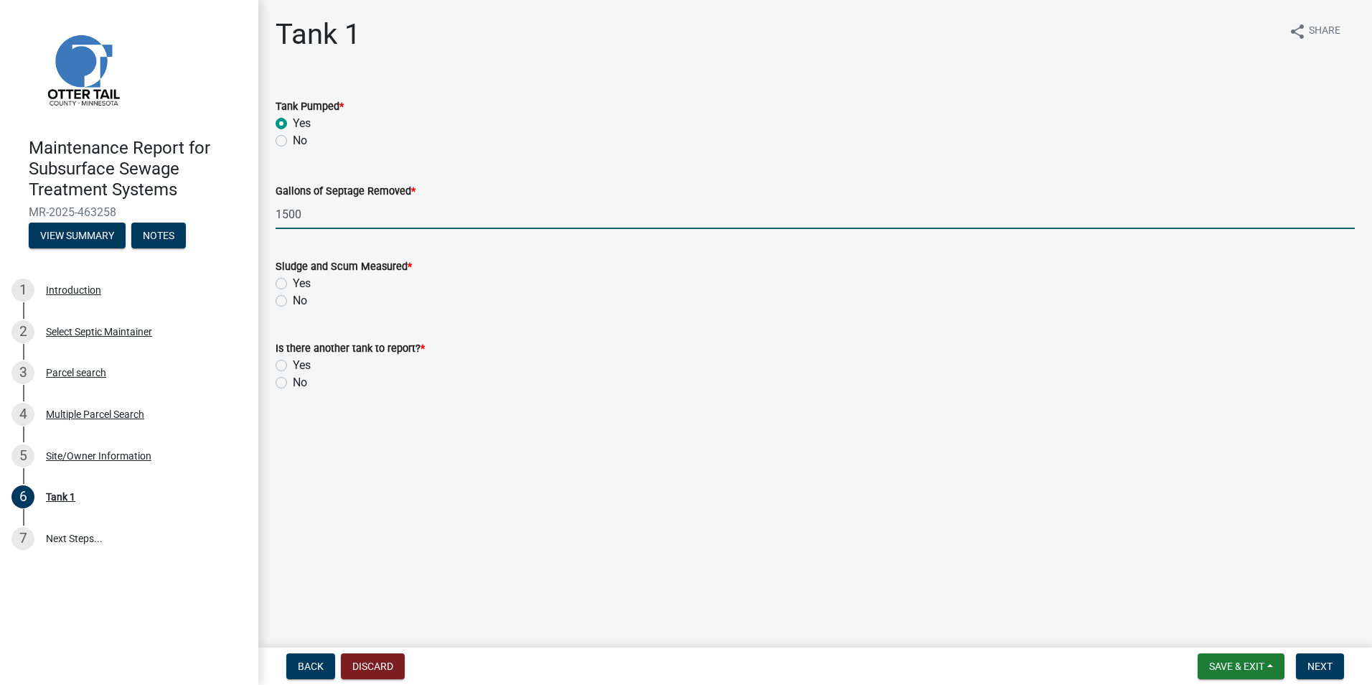
type input "1500"
click at [293, 282] on label "Yes" at bounding box center [302, 283] width 18 height 17
click at [293, 282] on input "Yes" at bounding box center [297, 279] width 9 height 9
radio input "true"
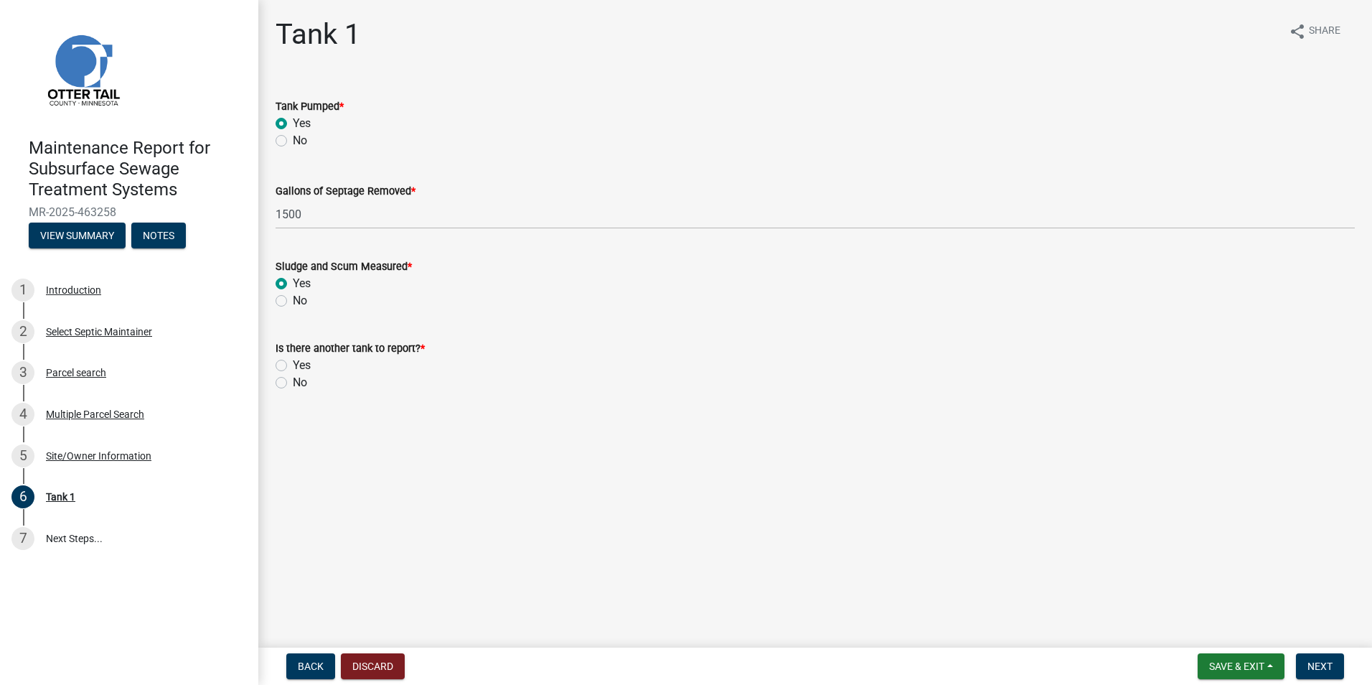
click at [293, 378] on label "No" at bounding box center [300, 382] width 14 height 17
click at [293, 378] on input "No" at bounding box center [297, 378] width 9 height 9
radio input "true"
click at [1323, 667] on span "Next" at bounding box center [1320, 665] width 25 height 11
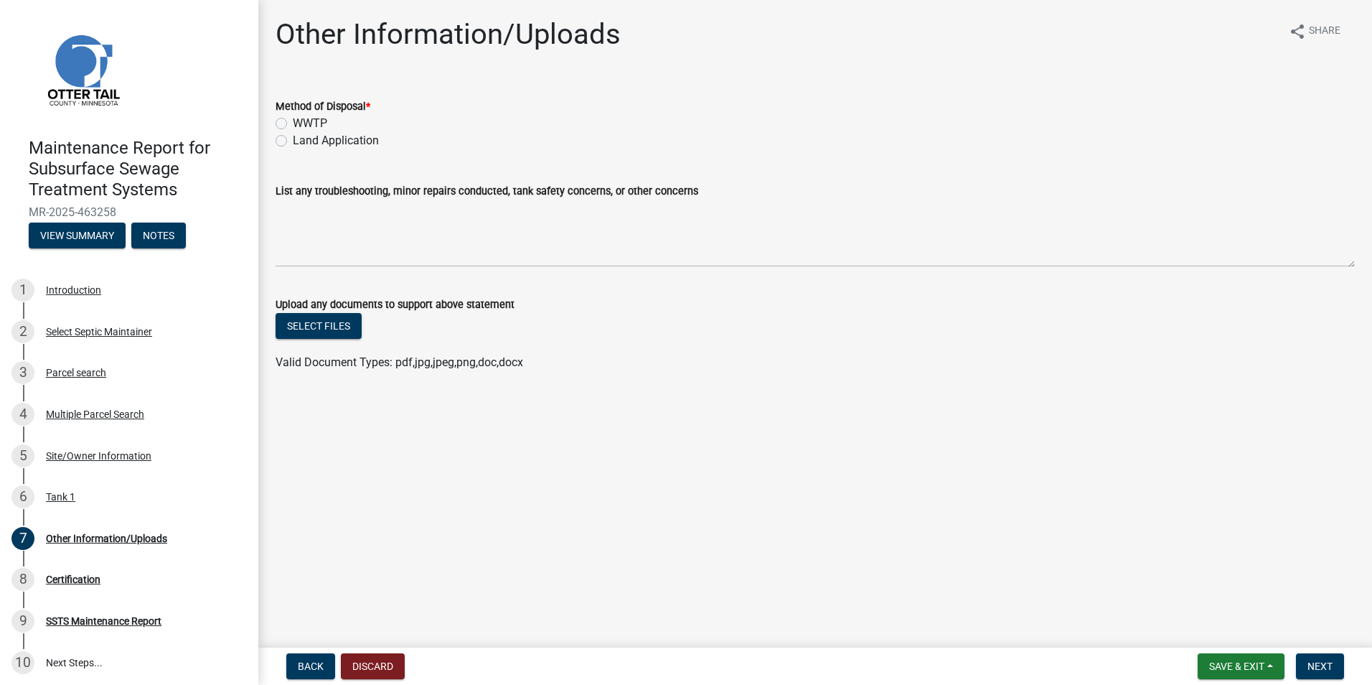
click at [322, 143] on label "Land Application" at bounding box center [336, 140] width 86 height 17
click at [302, 141] on input "Land Application" at bounding box center [297, 136] width 9 height 9
radio input "true"
click at [1346, 666] on form "Save & Exit Save Save & Exit Next" at bounding box center [1271, 666] width 158 height 26
click at [1333, 662] on span "Next" at bounding box center [1320, 665] width 25 height 11
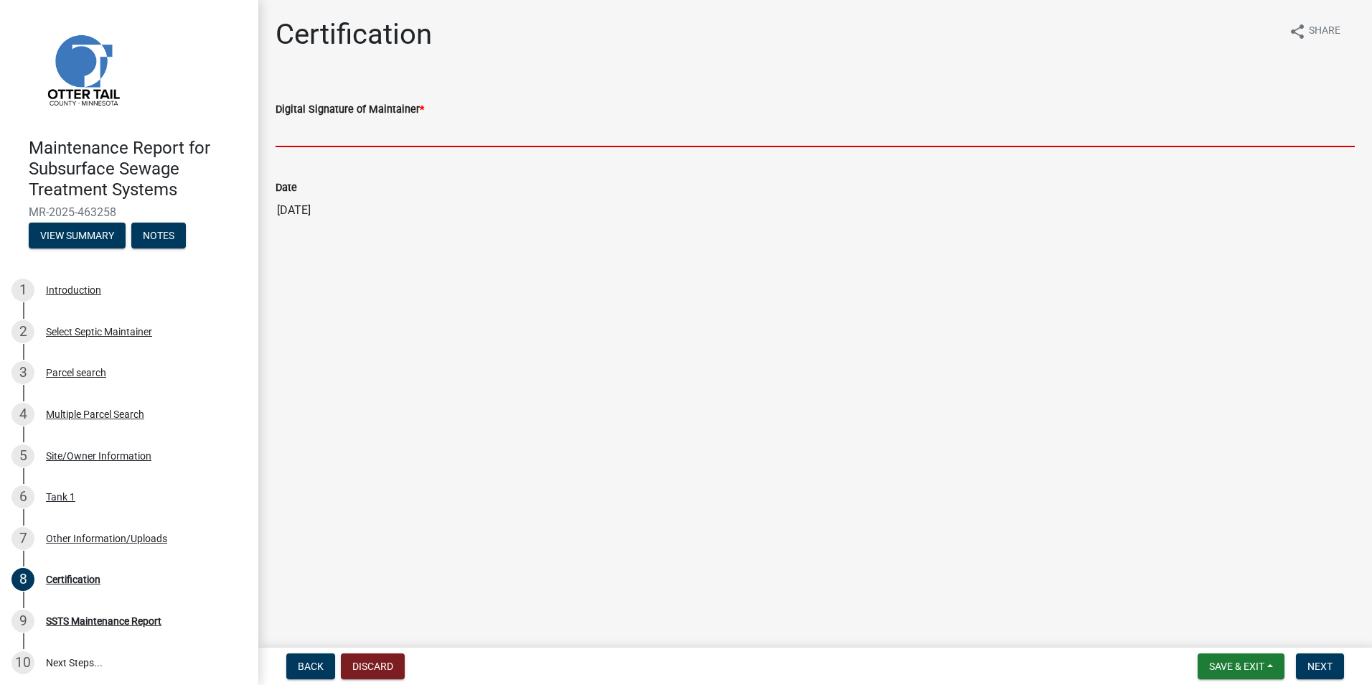
drag, startPoint x: 400, startPoint y: 132, endPoint x: 395, endPoint y: 139, distance: 8.2
click at [400, 132] on input "Digital Signature of Maintainer *" at bounding box center [815, 132] width 1079 height 29
type input "[PERSON_NAME]"
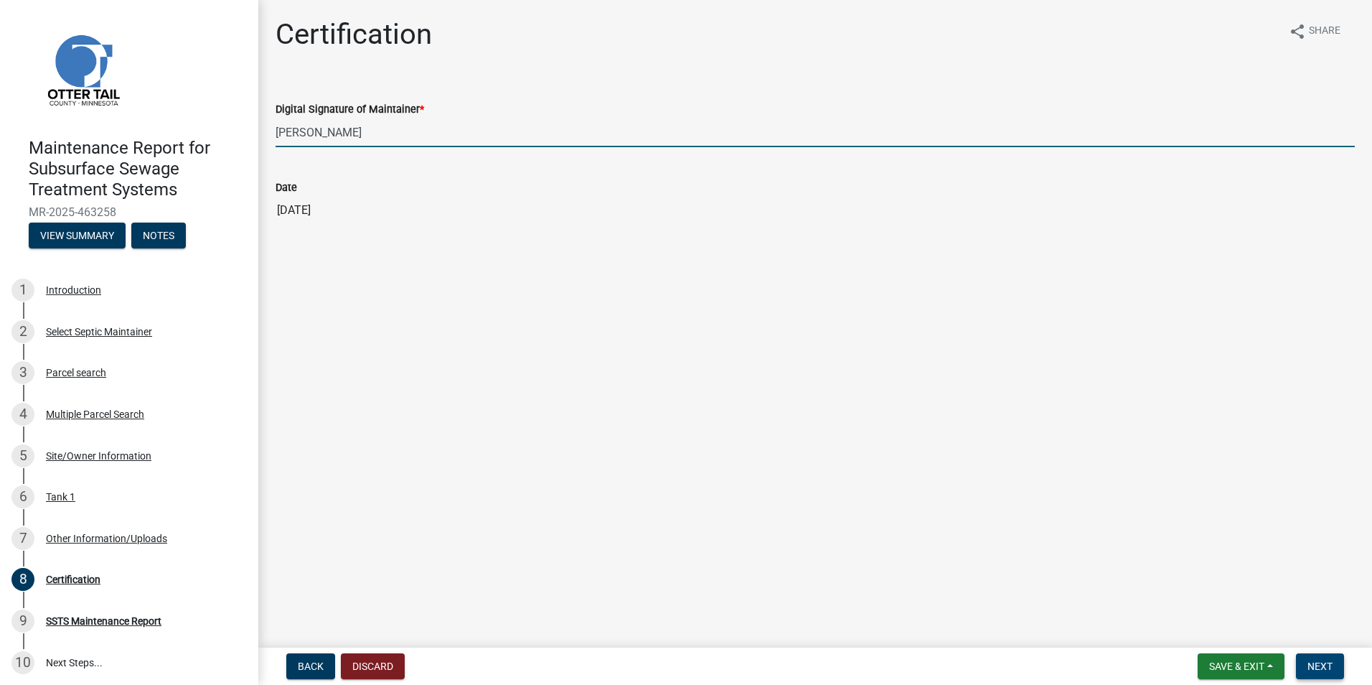
click at [1328, 662] on span "Next" at bounding box center [1320, 665] width 25 height 11
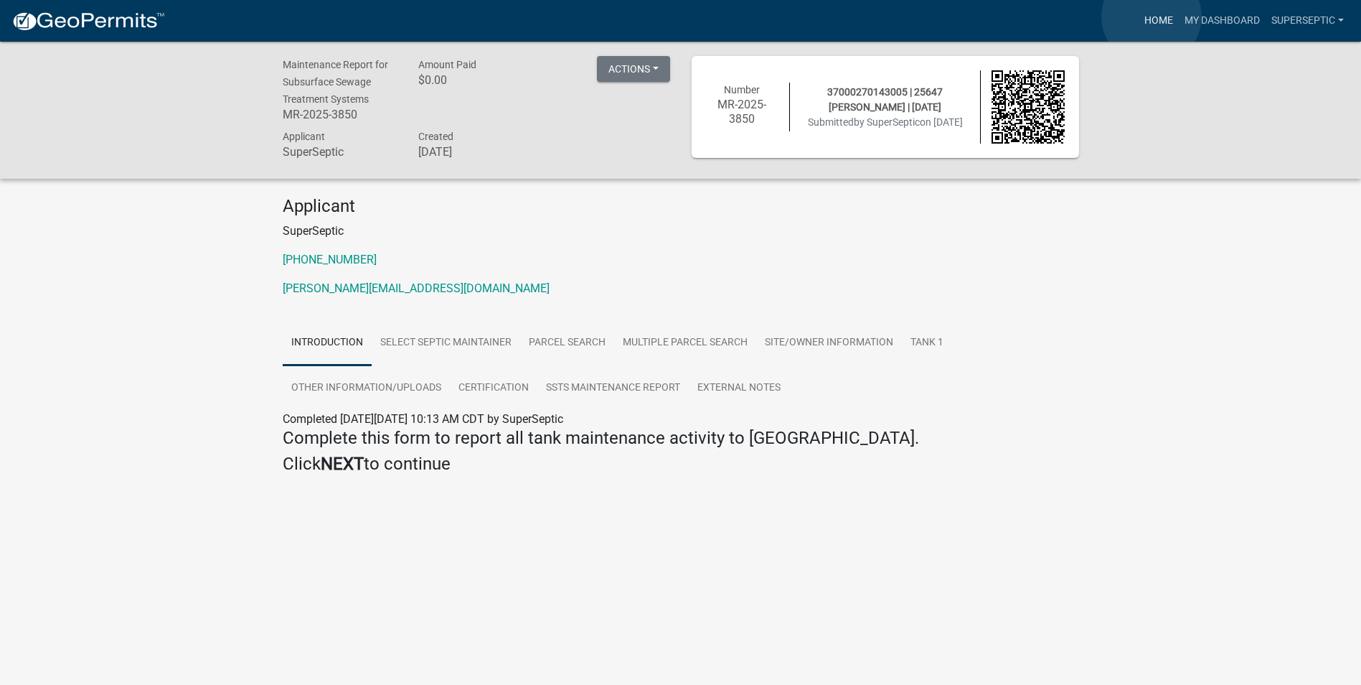
click at [1152, 17] on link "Home" at bounding box center [1159, 20] width 40 height 27
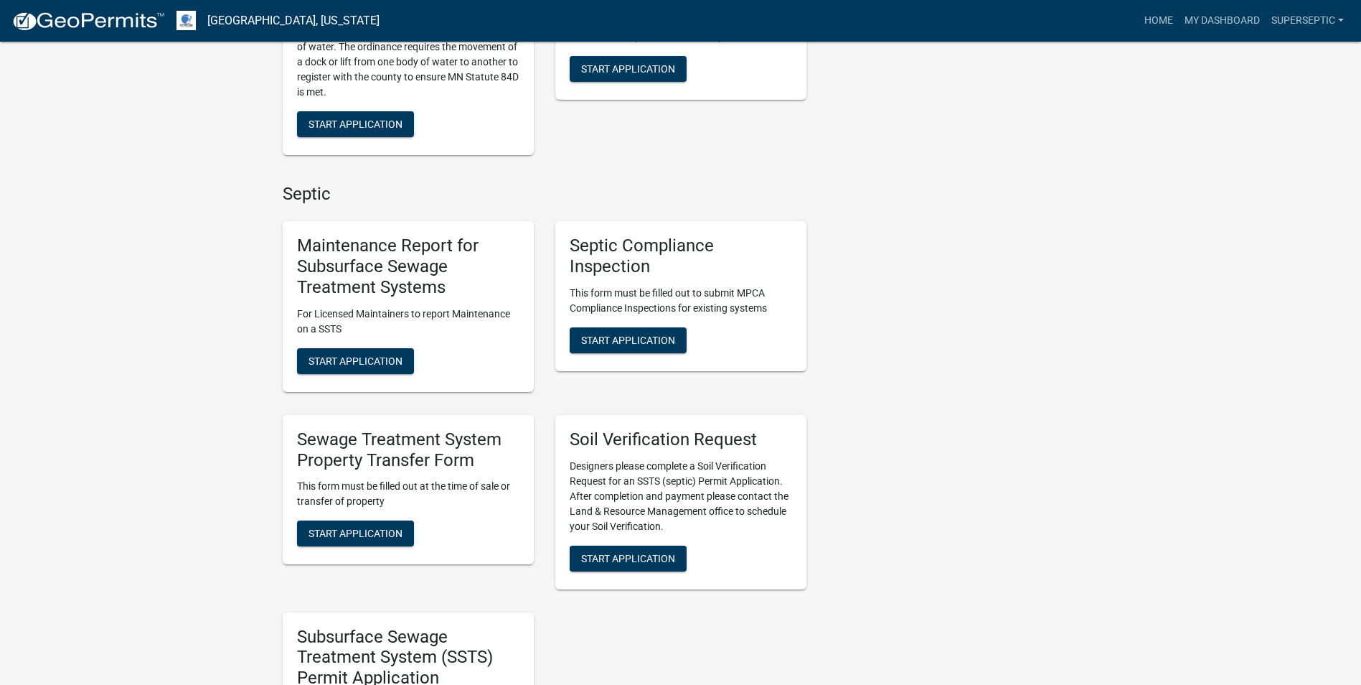
scroll to position [1005, 0]
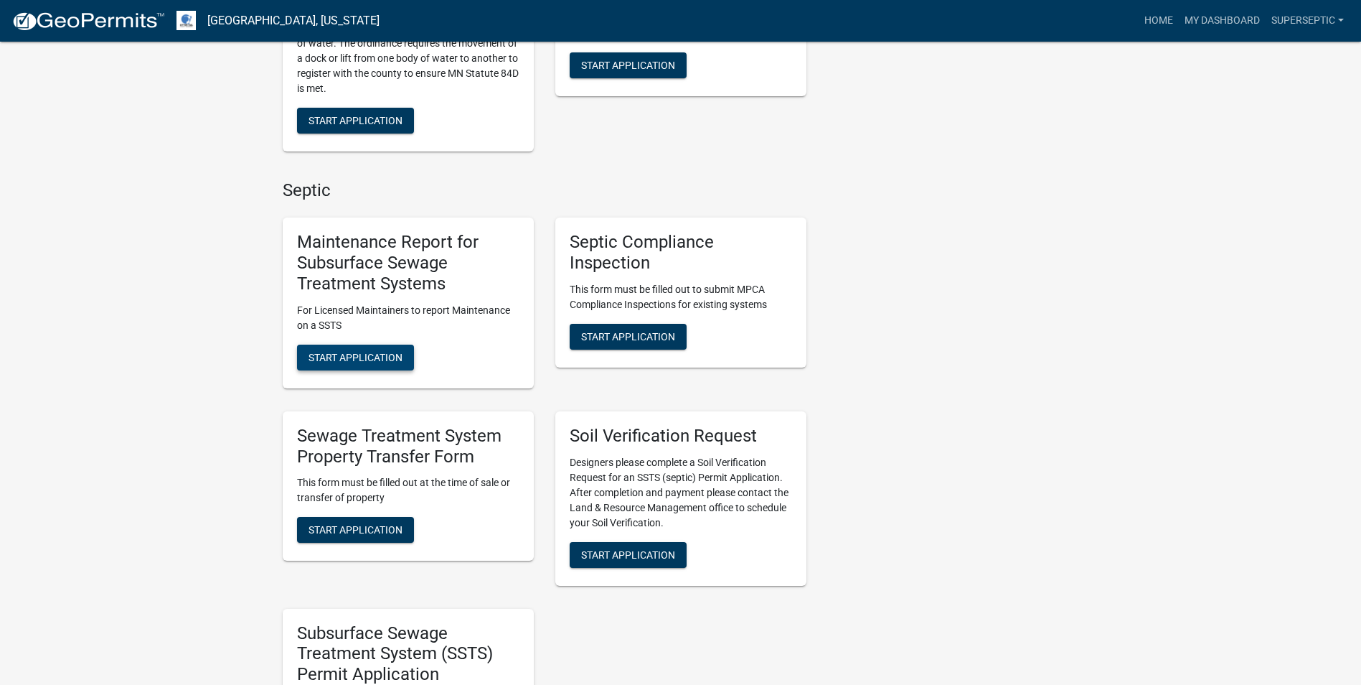
click at [398, 351] on span "Start Application" at bounding box center [356, 356] width 94 height 11
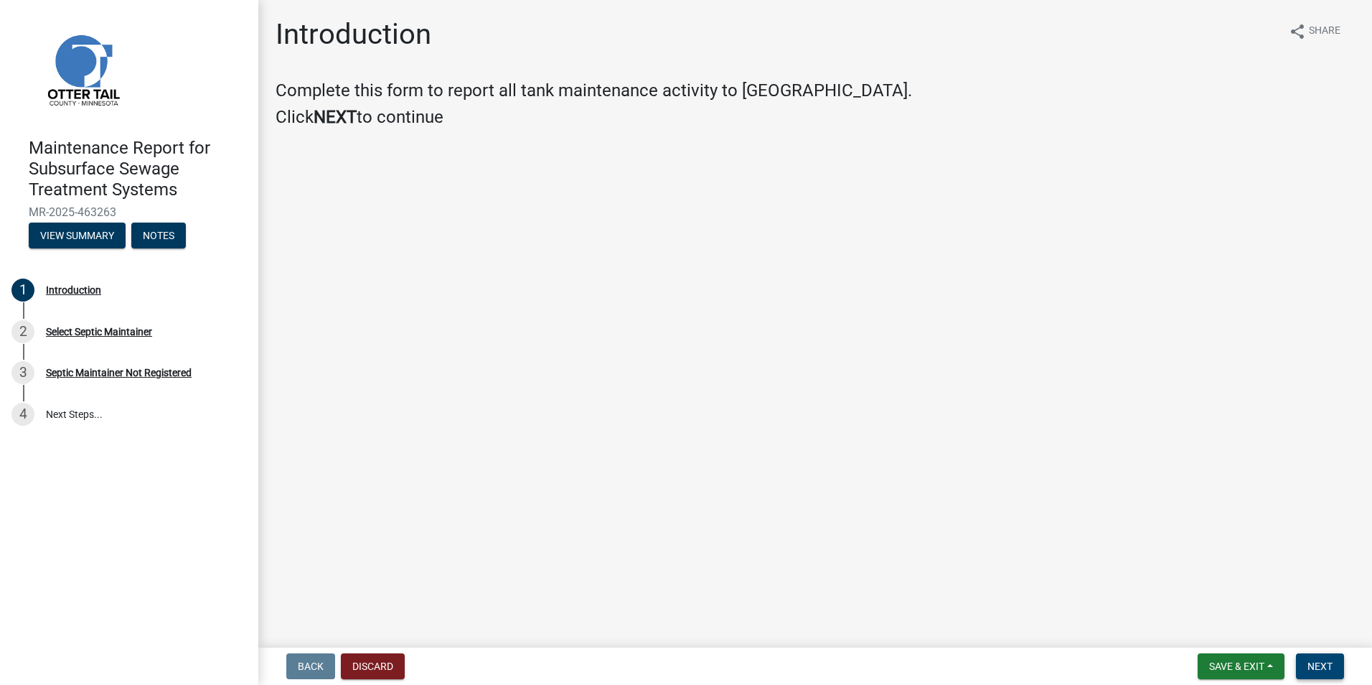
click at [1324, 665] on span "Next" at bounding box center [1320, 665] width 25 height 11
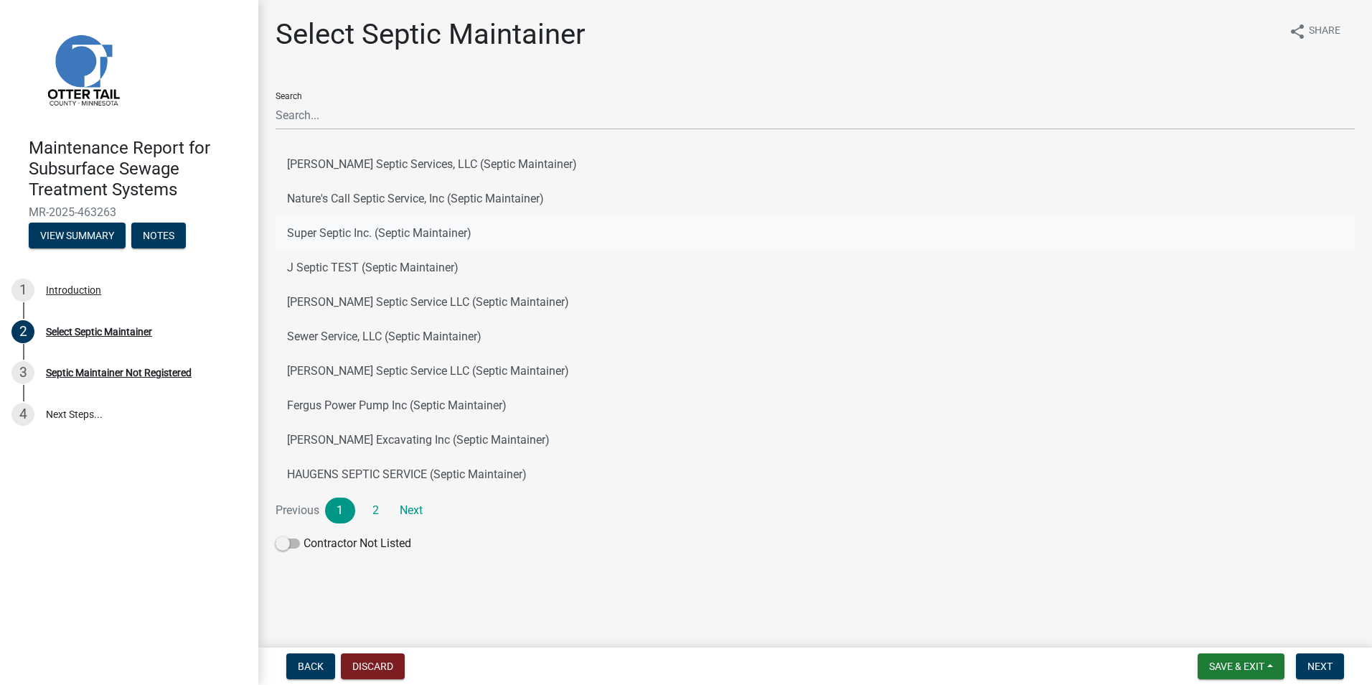
click at [356, 238] on button "Super Septic Inc. (Septic Maintainer)" at bounding box center [815, 233] width 1079 height 34
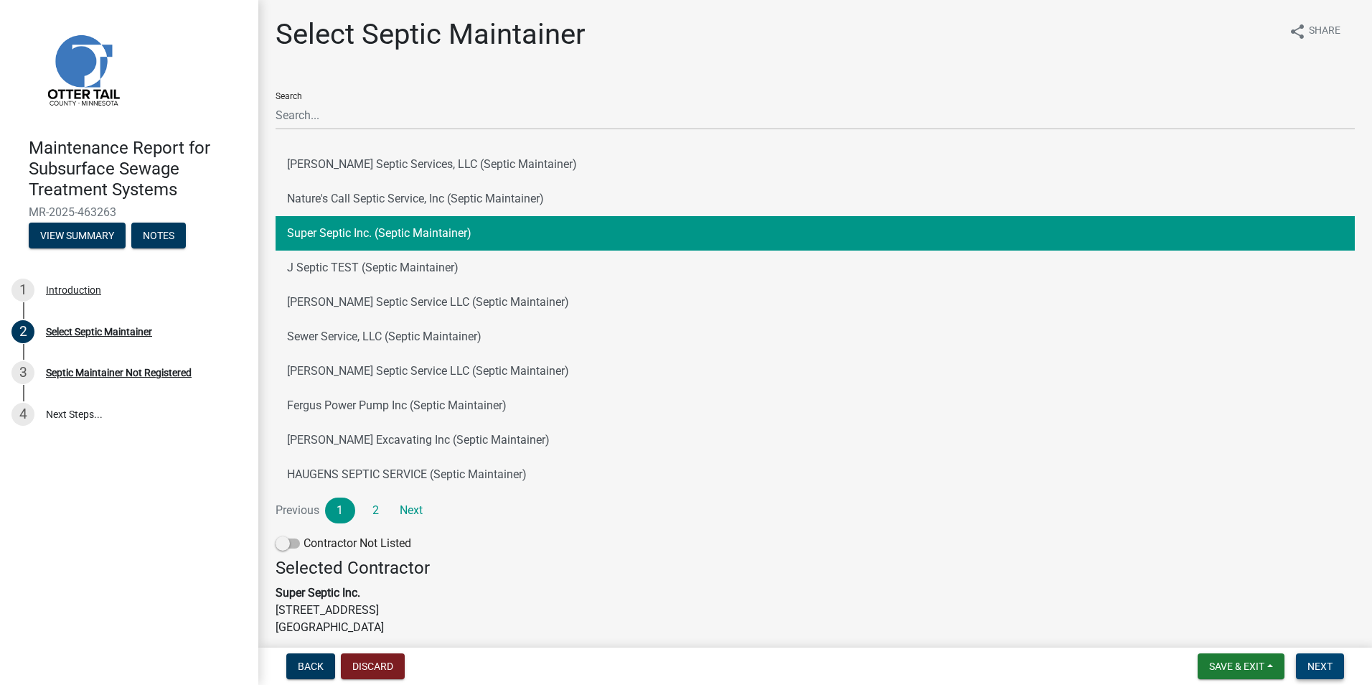
click at [1318, 671] on span "Next" at bounding box center [1320, 665] width 25 height 11
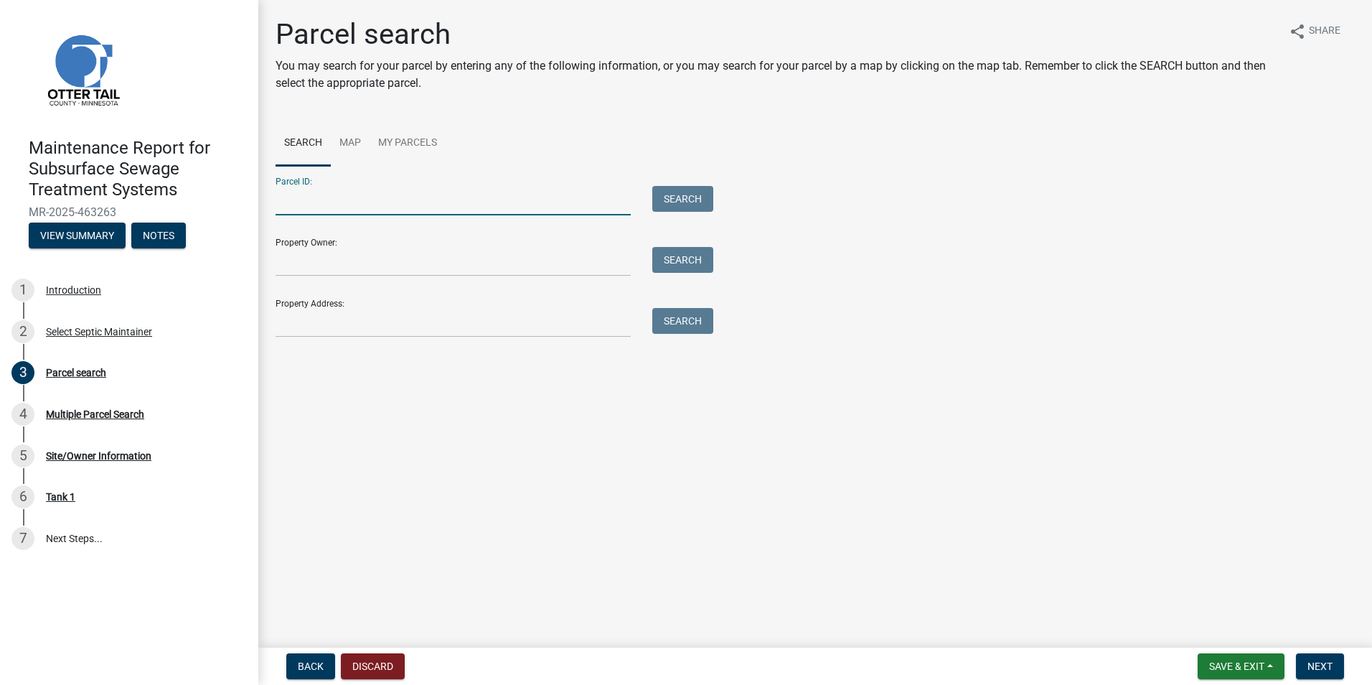
click at [325, 202] on input "Parcel ID:" at bounding box center [453, 200] width 355 height 29
paste input "17000210291000"
type input "17000210291000"
click at [674, 199] on button "Search" at bounding box center [682, 199] width 61 height 26
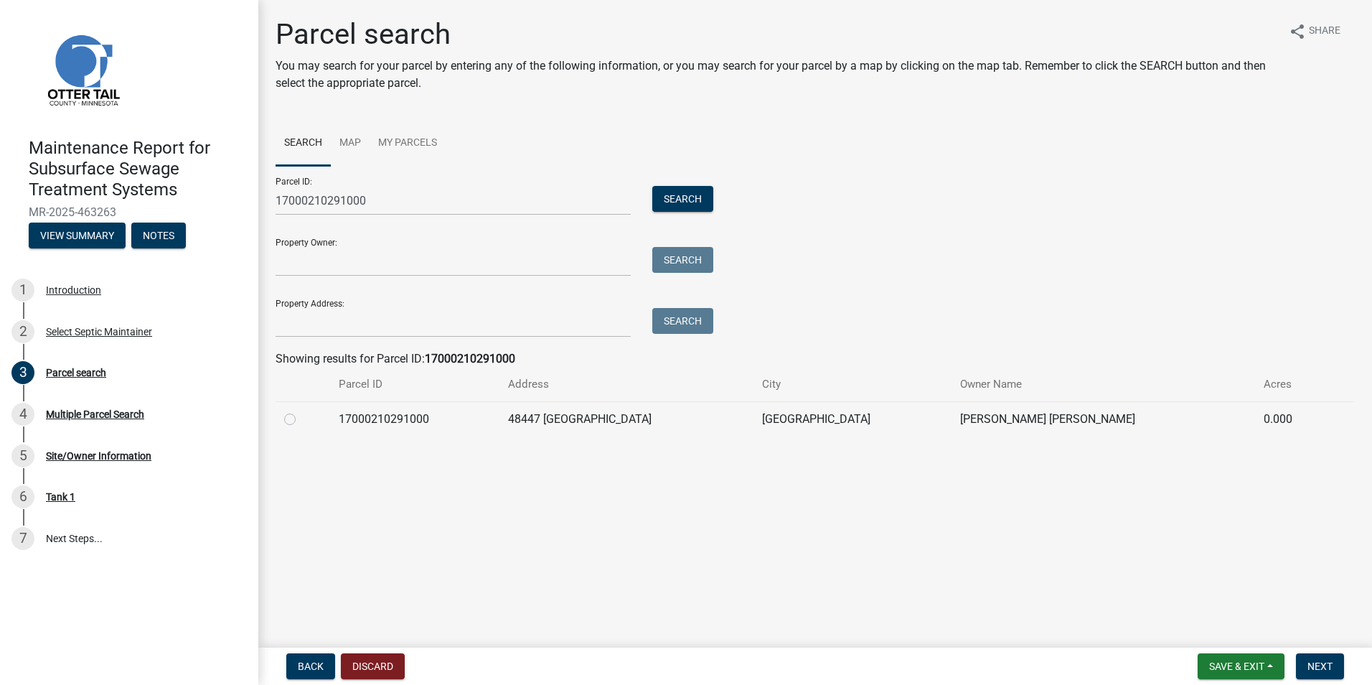
click at [301, 411] on label at bounding box center [301, 411] width 0 height 0
click at [301, 418] on input "radio" at bounding box center [305, 415] width 9 height 9
radio input "true"
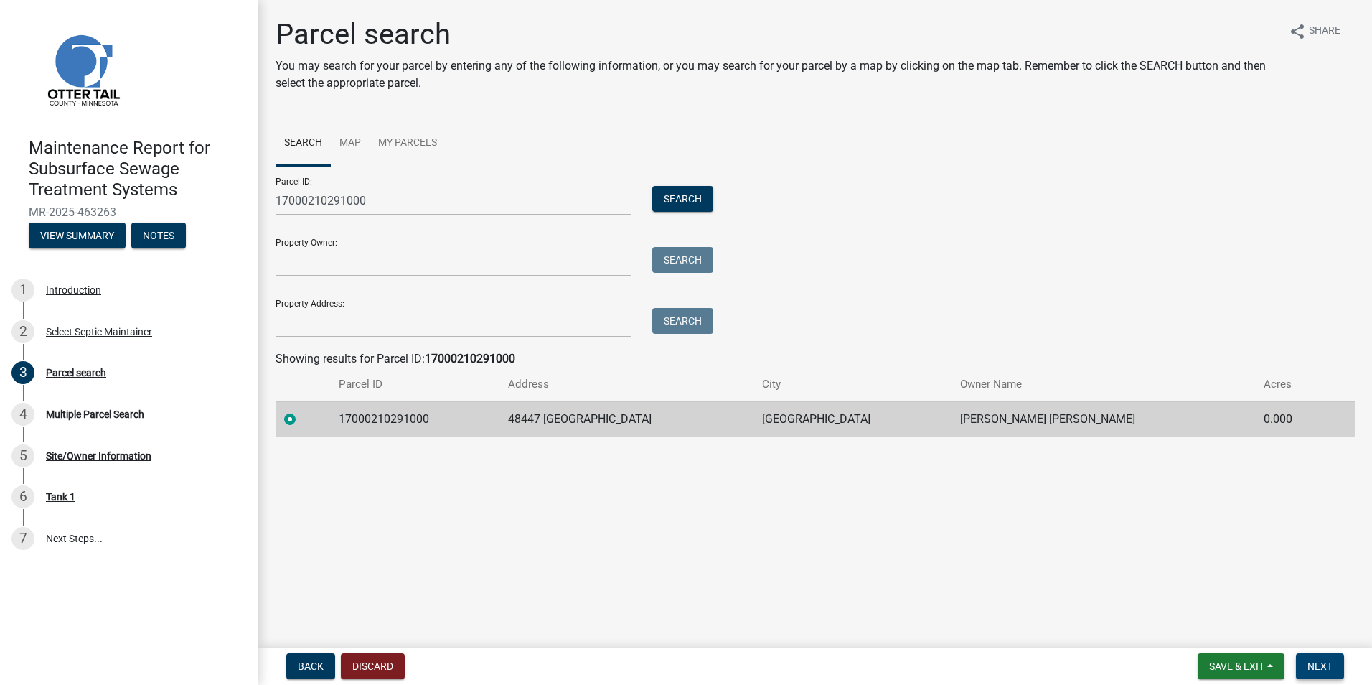
click at [1313, 664] on span "Next" at bounding box center [1320, 665] width 25 height 11
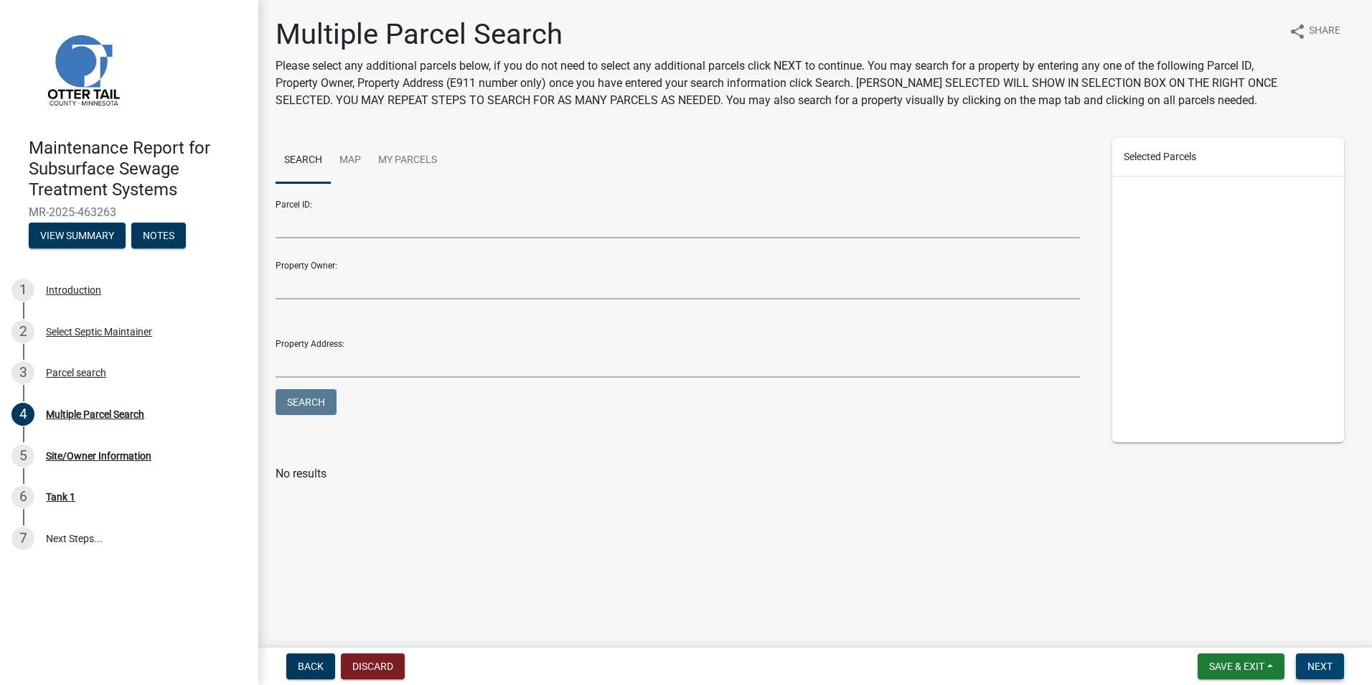
click at [1305, 660] on button "Next" at bounding box center [1320, 666] width 48 height 26
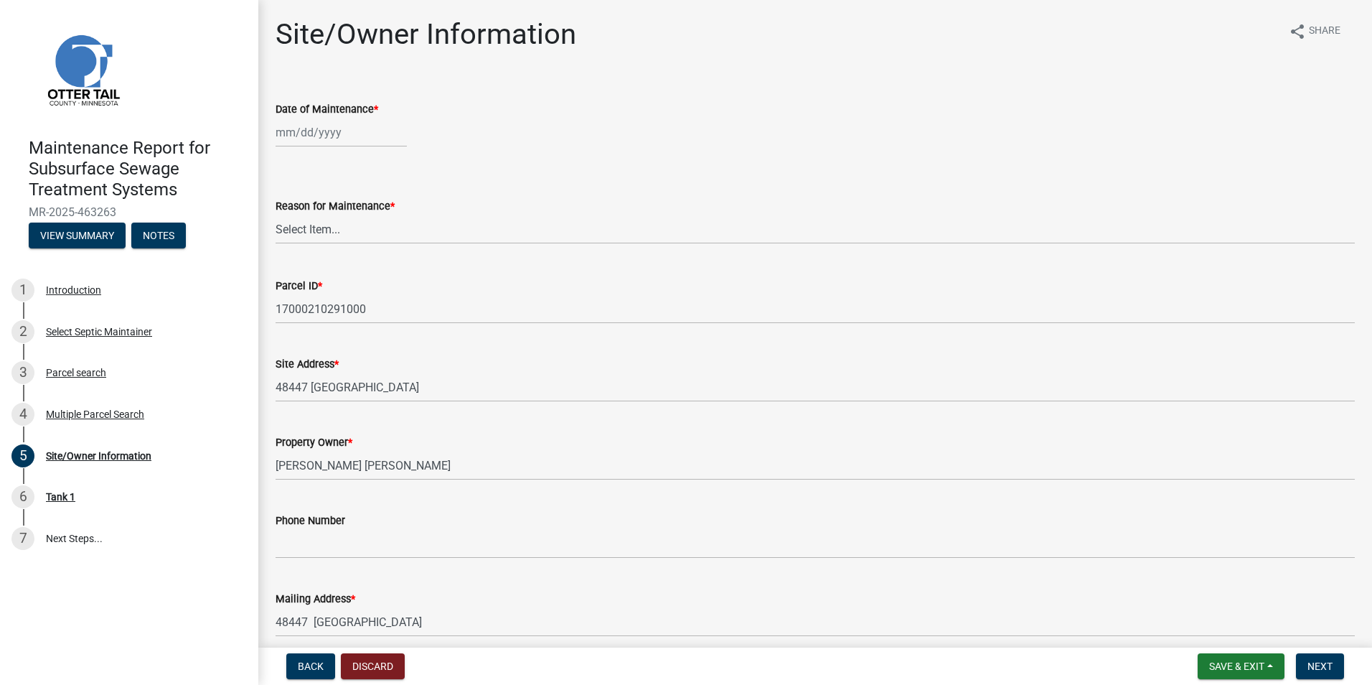
select select "8"
select select "2025"
click at [317, 139] on div "[PERSON_NAME] Feb Mar Apr [PERSON_NAME][DATE] Oct Nov [DATE] 1526 1527 1528 152…" at bounding box center [341, 132] width 131 height 29
click at [308, 251] on div "12" at bounding box center [312, 254] width 23 height 23
type input "[DATE]"
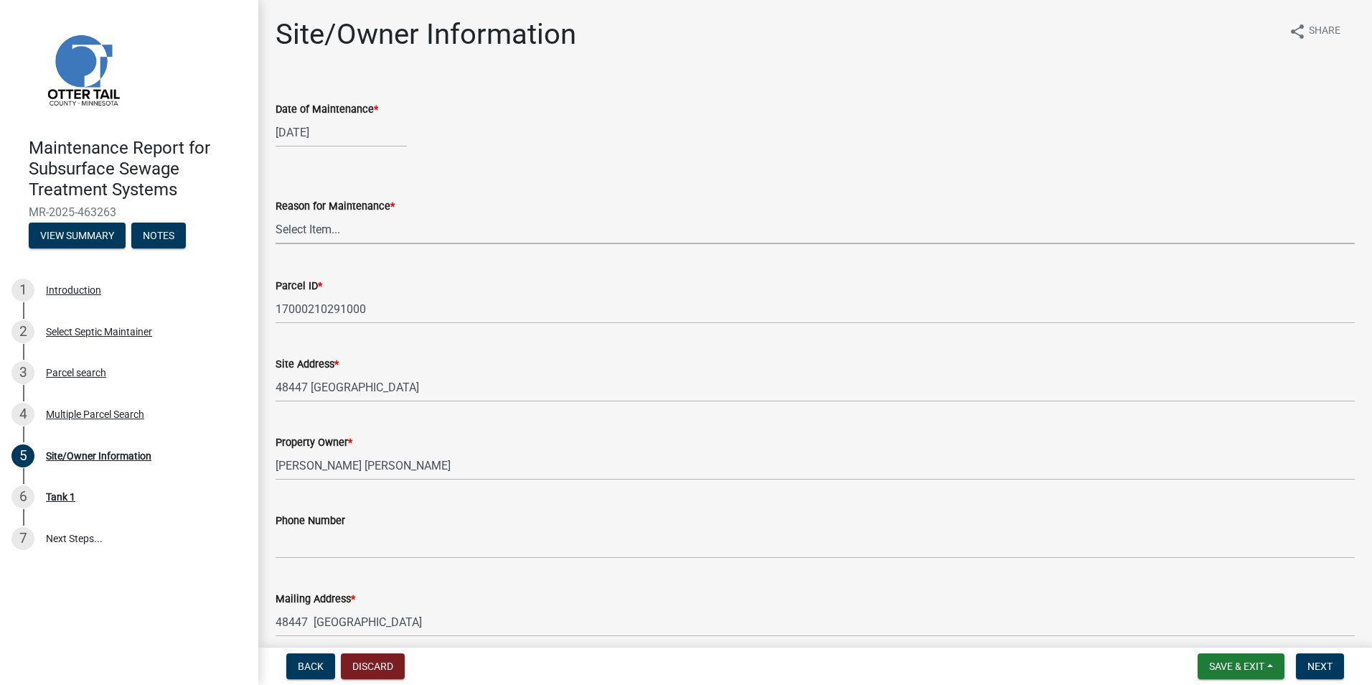
click at [312, 230] on select "Select Item... Called Routine Other" at bounding box center [815, 229] width 1079 height 29
click at [276, 215] on select "Select Item... Called Routine Other" at bounding box center [815, 229] width 1079 height 29
select select "3ac72b63-7b21-42e4-8192-806faae7a4f1"
click at [1300, 667] on button "Next" at bounding box center [1320, 666] width 48 height 26
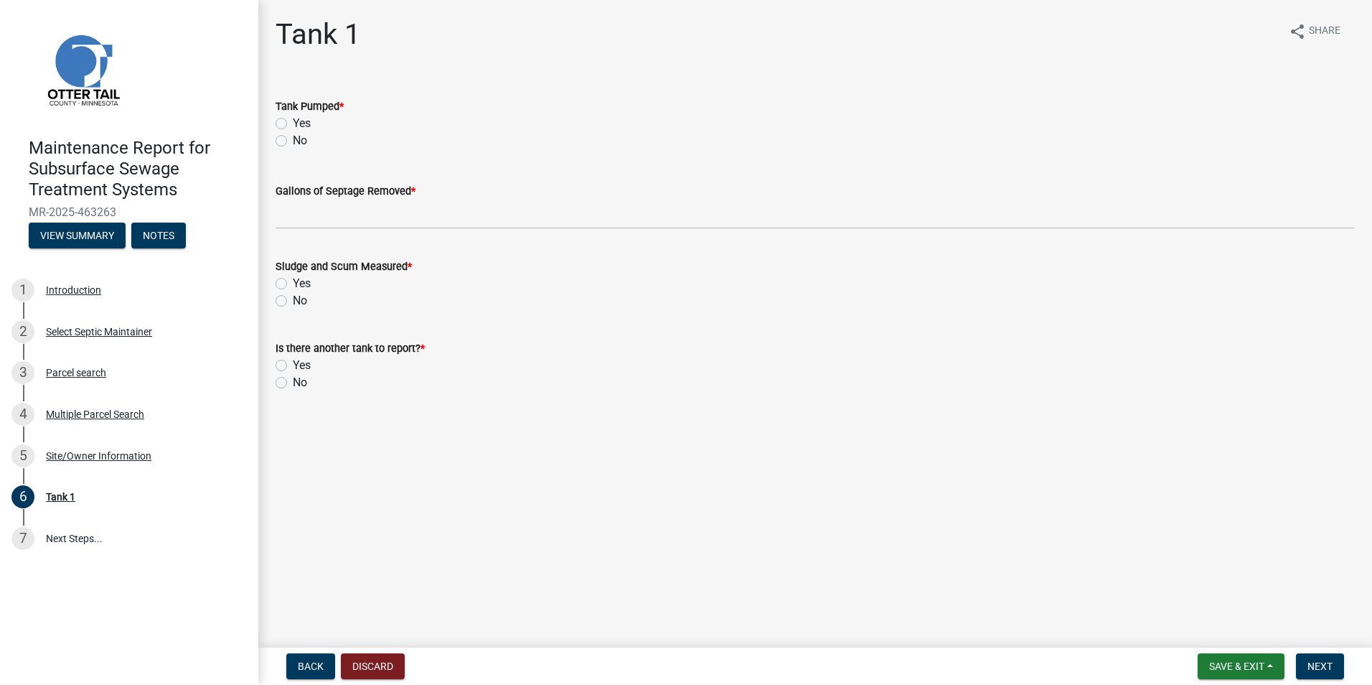
click at [293, 126] on label "Yes" at bounding box center [302, 123] width 18 height 17
click at [293, 124] on input "Yes" at bounding box center [297, 119] width 9 height 9
radio input "true"
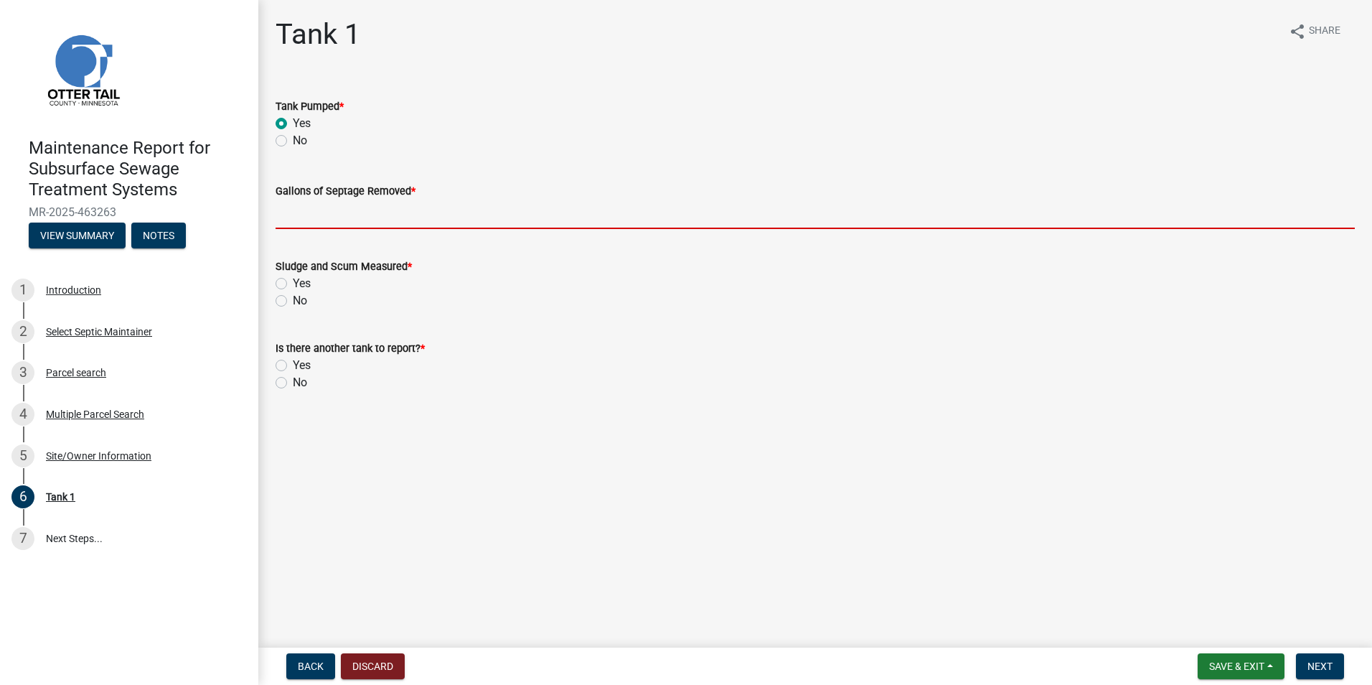
click at [310, 222] on input "Gallons of Septage Removed *" at bounding box center [815, 214] width 1079 height 29
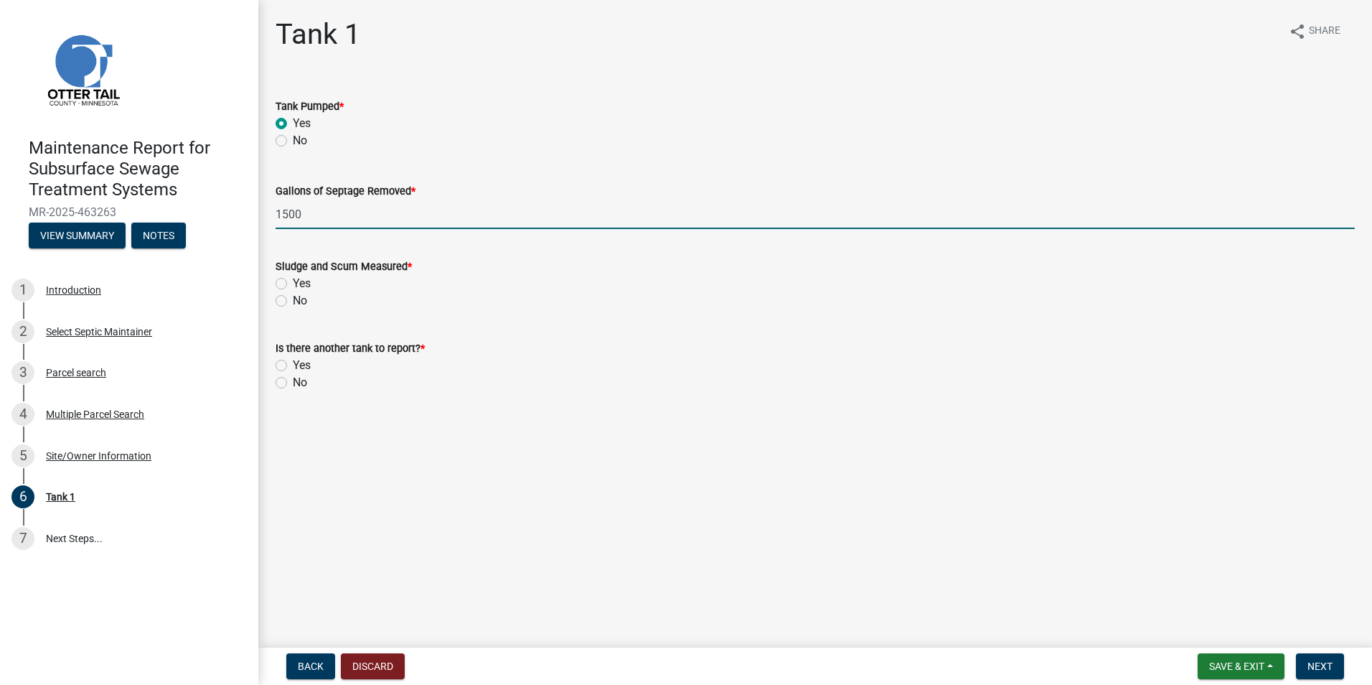
type input "1500"
click at [293, 281] on label "Yes" at bounding box center [302, 283] width 18 height 17
click at [293, 281] on input "Yes" at bounding box center [297, 279] width 9 height 9
radio input "true"
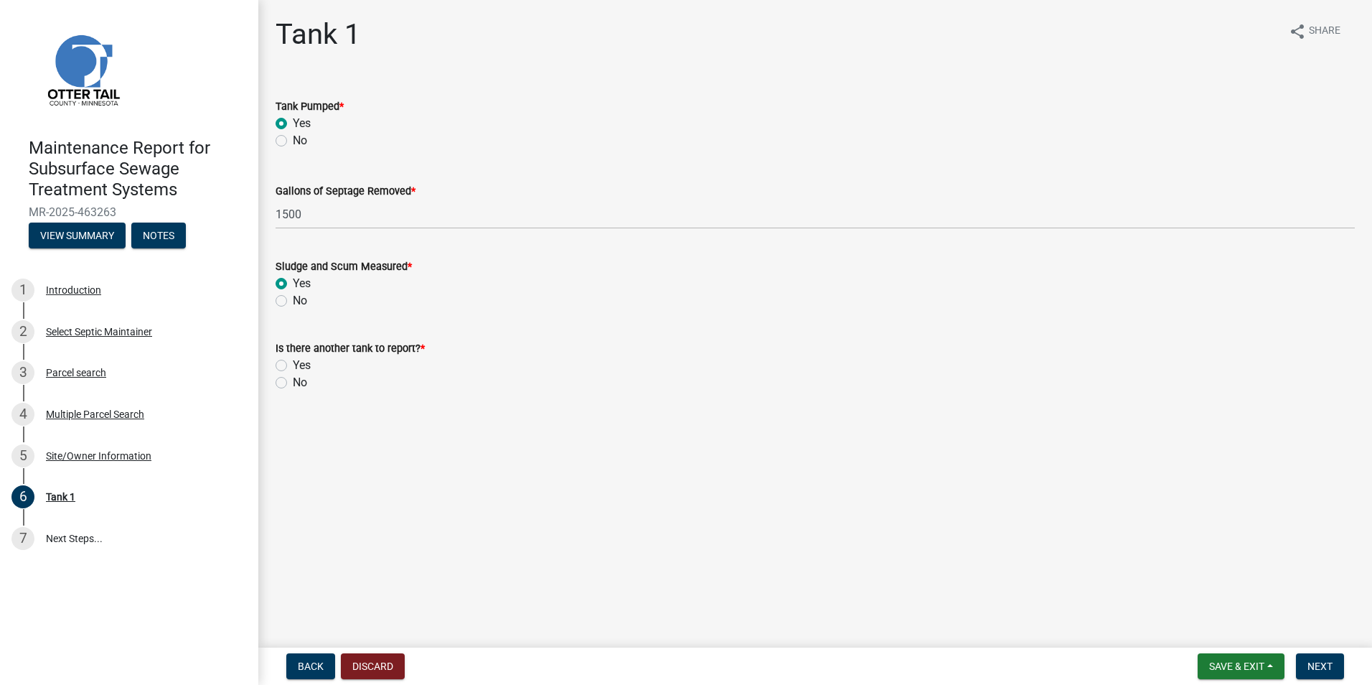
click at [293, 384] on label "No" at bounding box center [300, 382] width 14 height 17
click at [293, 383] on input "No" at bounding box center [297, 378] width 9 height 9
radio input "true"
click at [1310, 666] on span "Next" at bounding box center [1320, 665] width 25 height 11
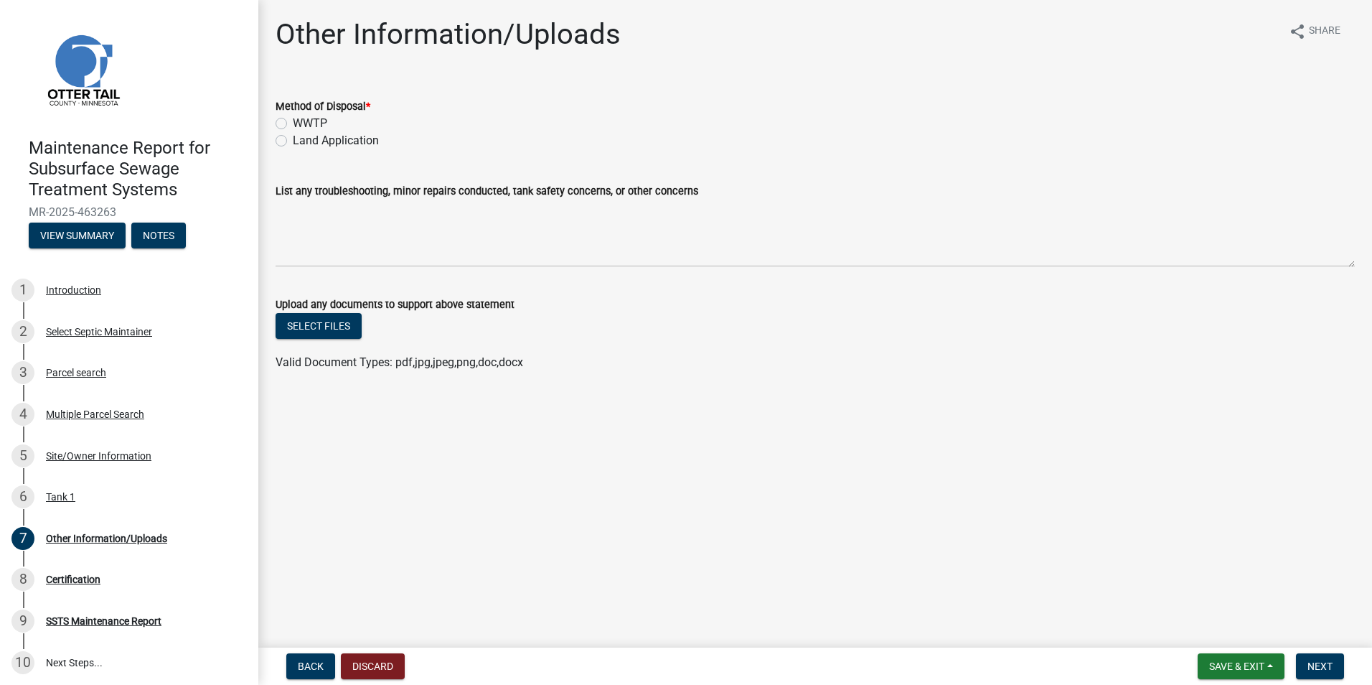
click at [348, 136] on label "Land Application" at bounding box center [336, 140] width 86 height 17
click at [302, 136] on input "Land Application" at bounding box center [297, 136] width 9 height 9
radio input "true"
click at [1309, 656] on button "Next" at bounding box center [1320, 666] width 48 height 26
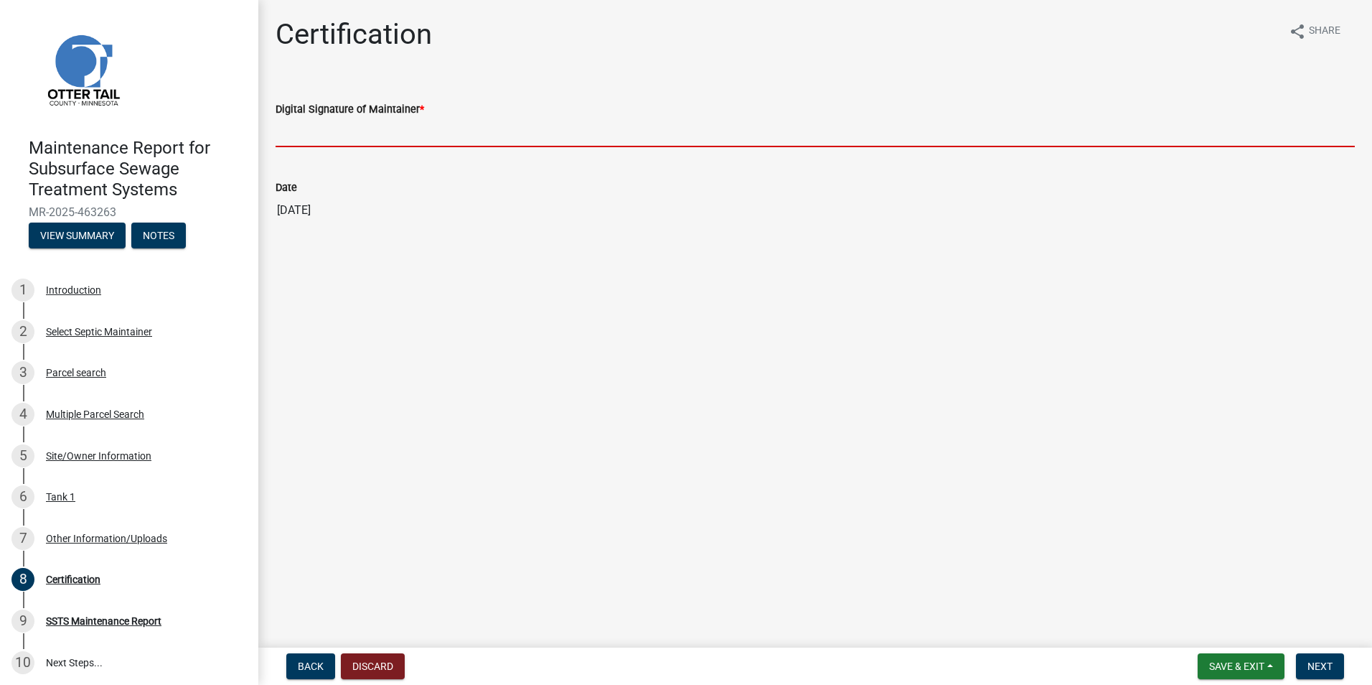
click at [399, 144] on input "Digital Signature of Maintainer *" at bounding box center [815, 132] width 1079 height 29
type input "[PERSON_NAME]"
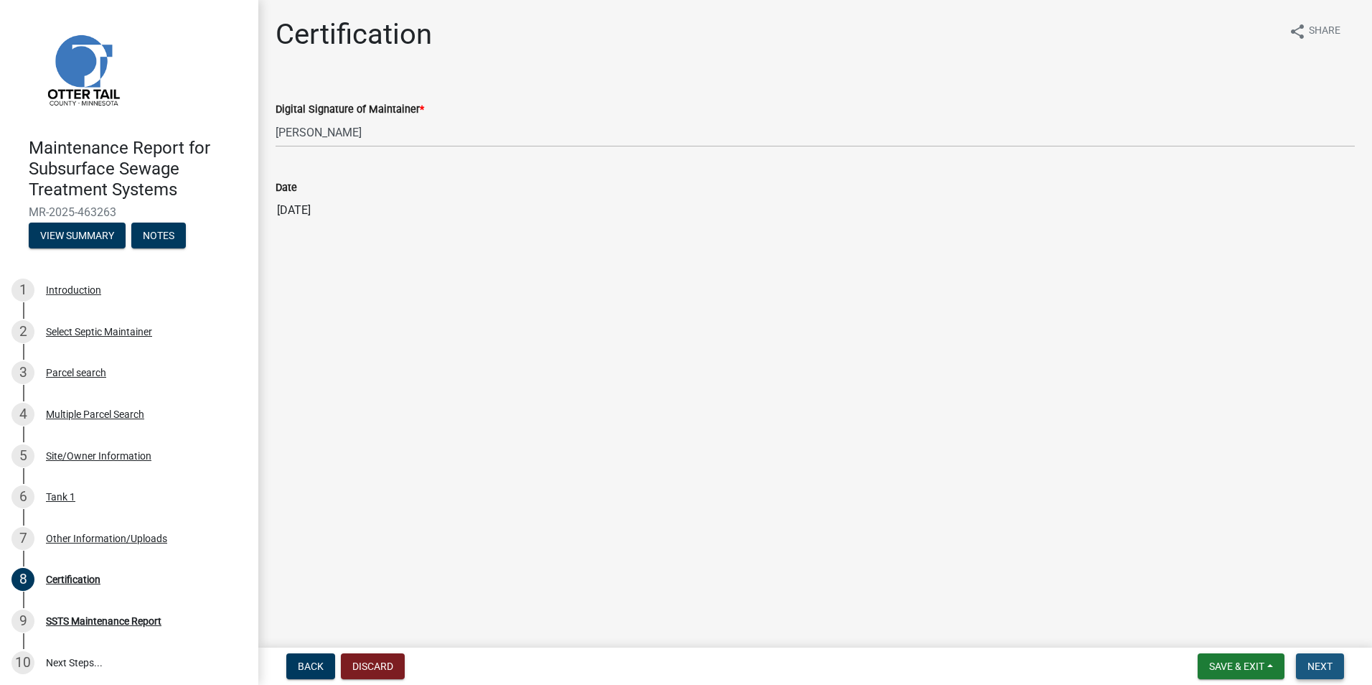
click at [1321, 662] on span "Next" at bounding box center [1320, 665] width 25 height 11
